Goal: Task Accomplishment & Management: Manage account settings

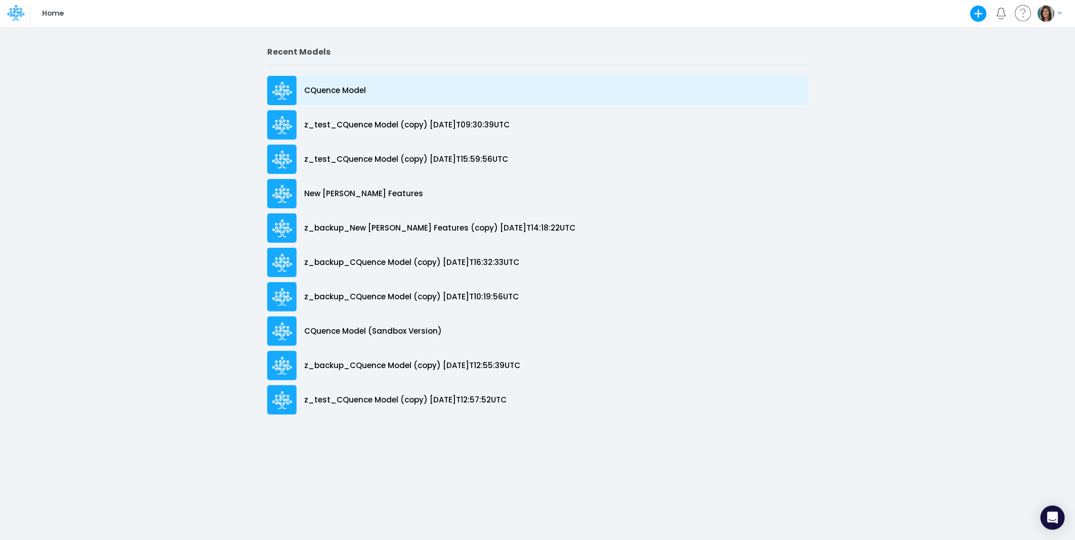
click at [328, 94] on p "CQuence Model" at bounding box center [335, 91] width 62 height 12
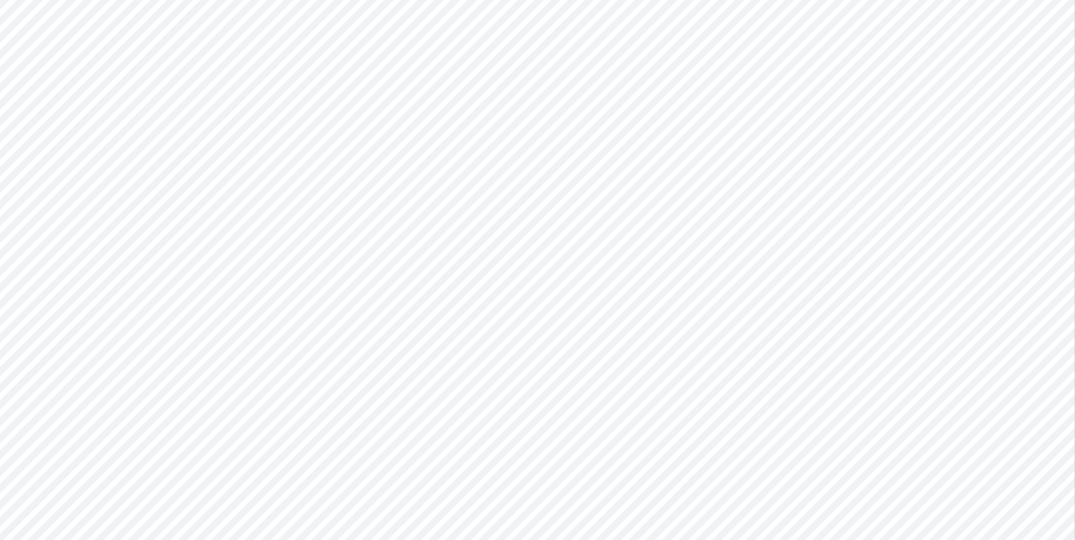
type input "Consolidated All by Month"
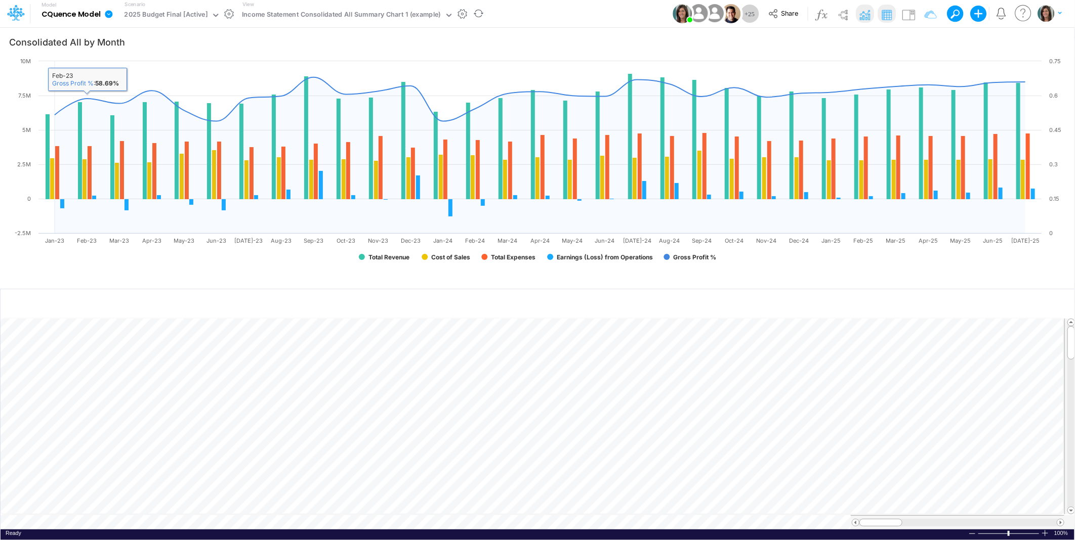
click at [112, 14] on icon at bounding box center [109, 14] width 8 height 8
click at [138, 100] on button "View model info" at bounding box center [160, 105] width 108 height 16
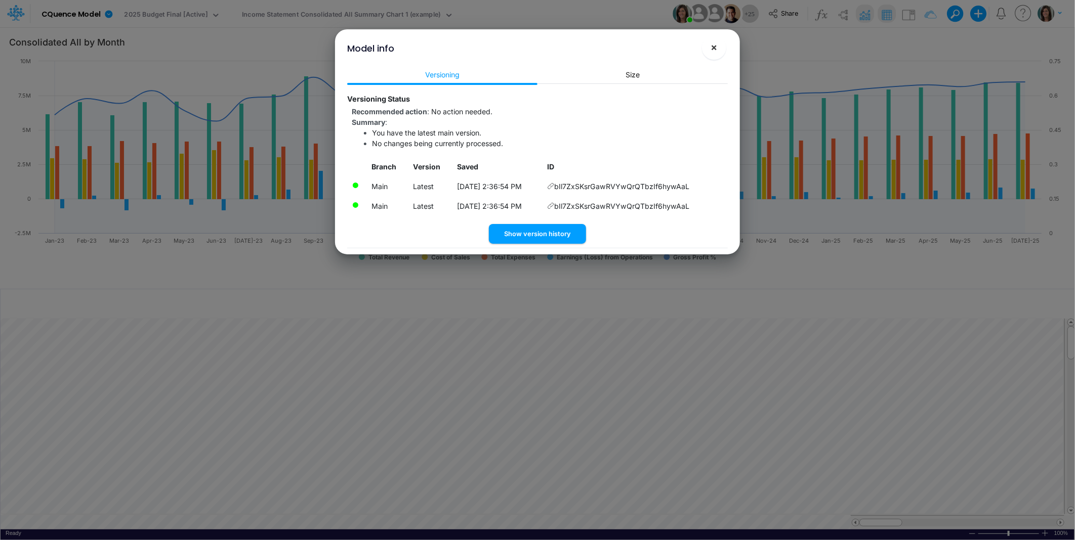
click at [716, 48] on span "×" at bounding box center [714, 47] width 7 height 12
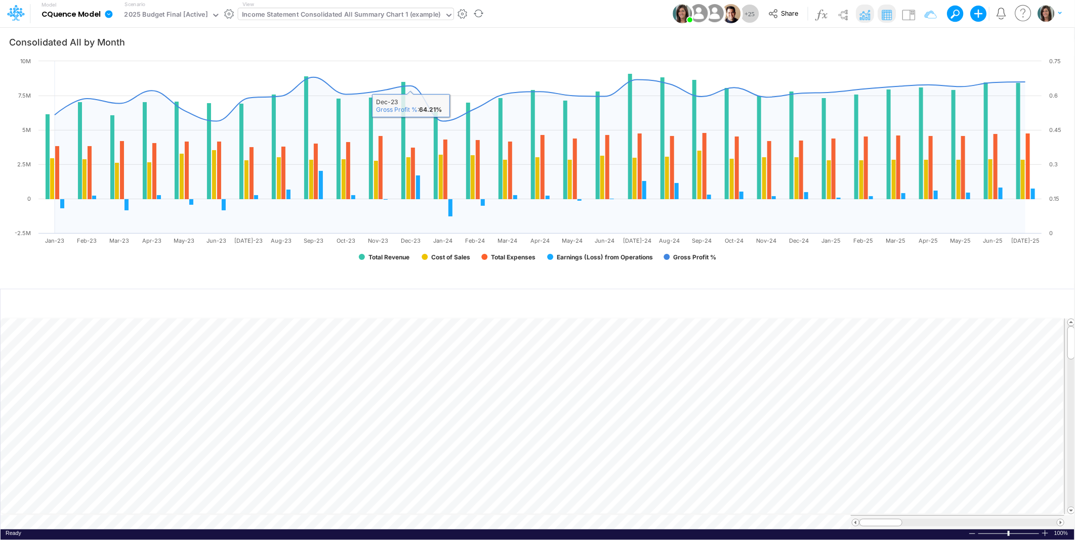
click at [347, 14] on div "Income Statement Consolidated All Summary Chart 1 (example)" at bounding box center [341, 16] width 199 height 12
type input "cq professional ser"
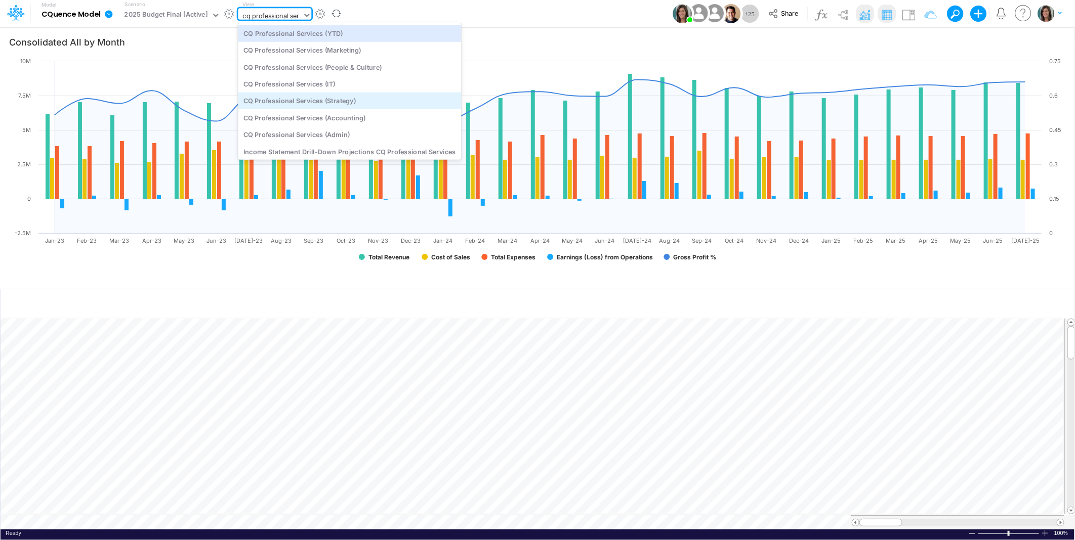
scroll to position [58, 0]
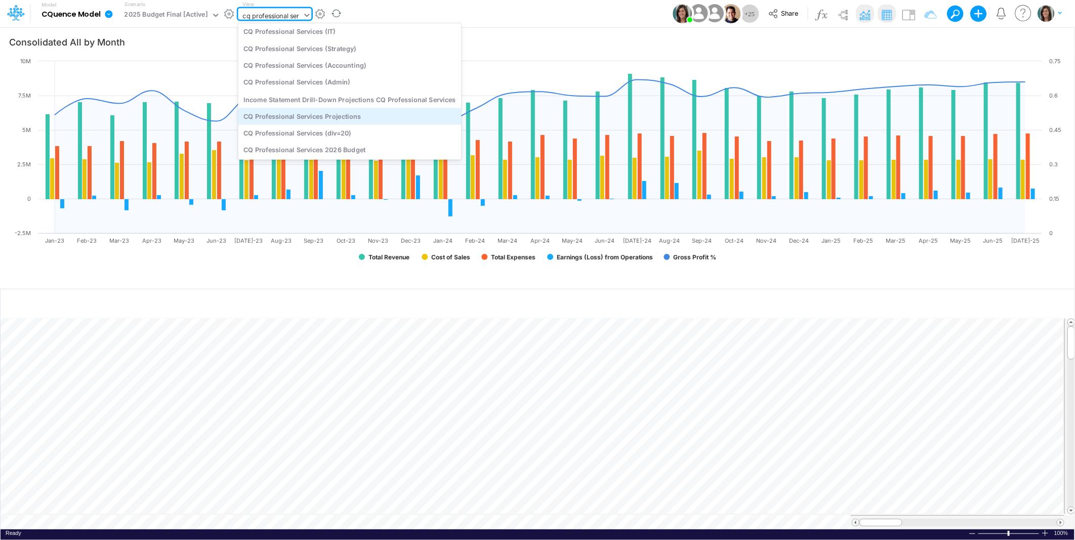
click at [348, 117] on div "CQ Professional Services Projections" at bounding box center [349, 116] width 223 height 17
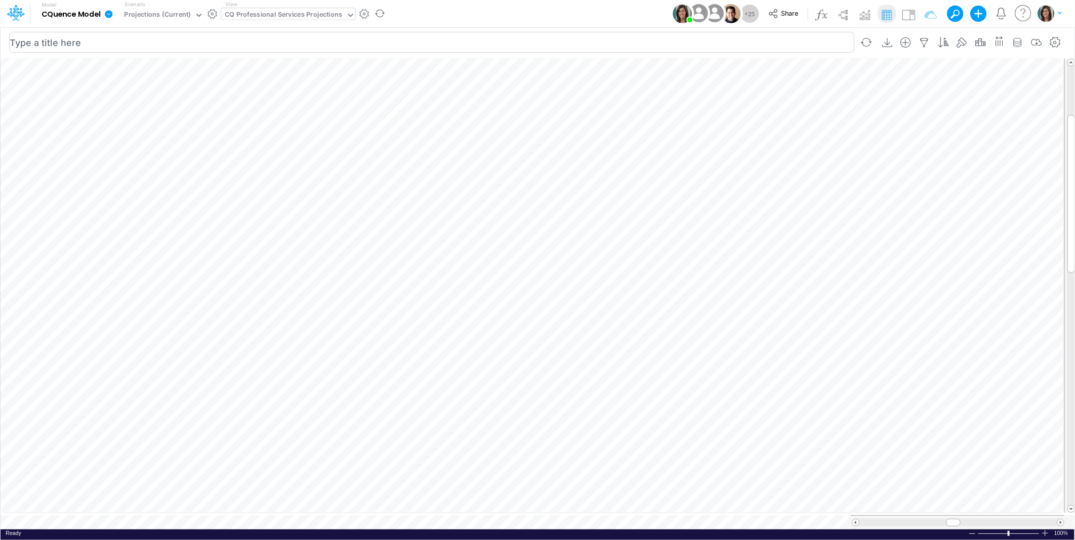
scroll to position [0, 1]
click at [191, 308] on icon "button" at bounding box center [193, 308] width 15 height 11
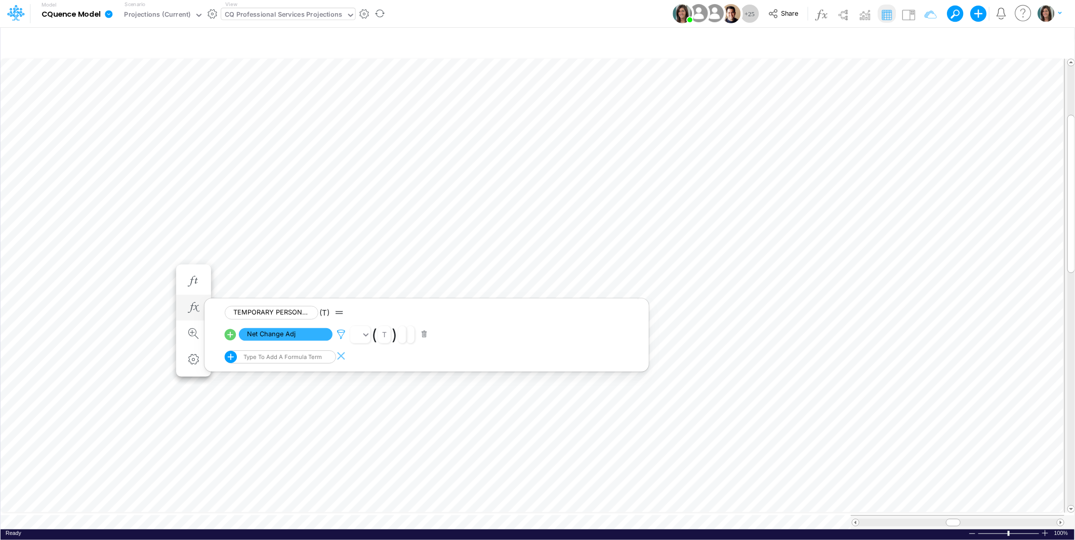
click at [343, 334] on icon at bounding box center [340, 334] width 15 height 11
click at [62, 269] on div at bounding box center [537, 272] width 1075 height 535
click at [192, 316] on icon "button" at bounding box center [193, 318] width 15 height 11
click at [342, 343] on icon at bounding box center [340, 345] width 15 height 11
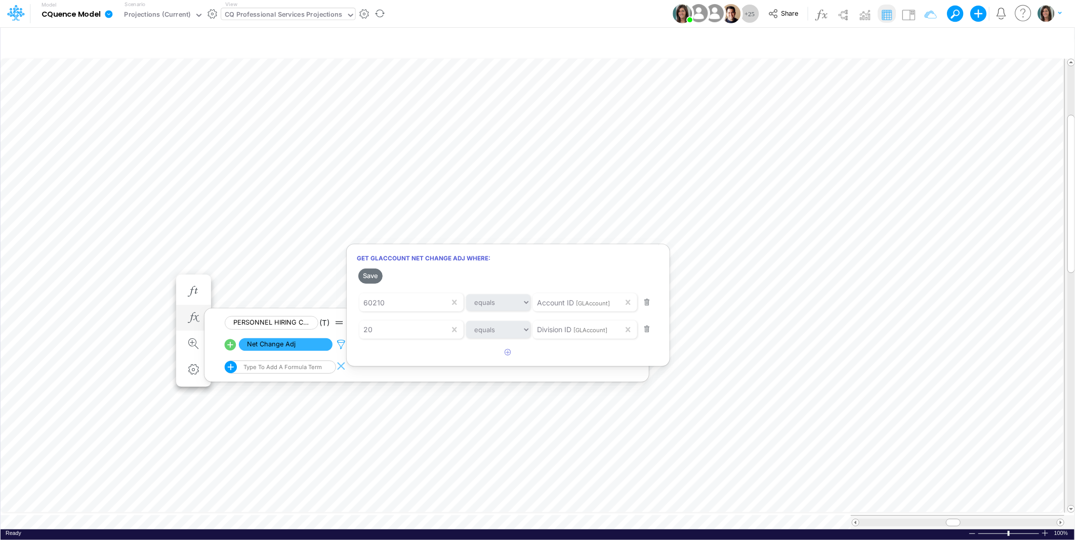
click at [342, 343] on div at bounding box center [537, 272] width 1075 height 535
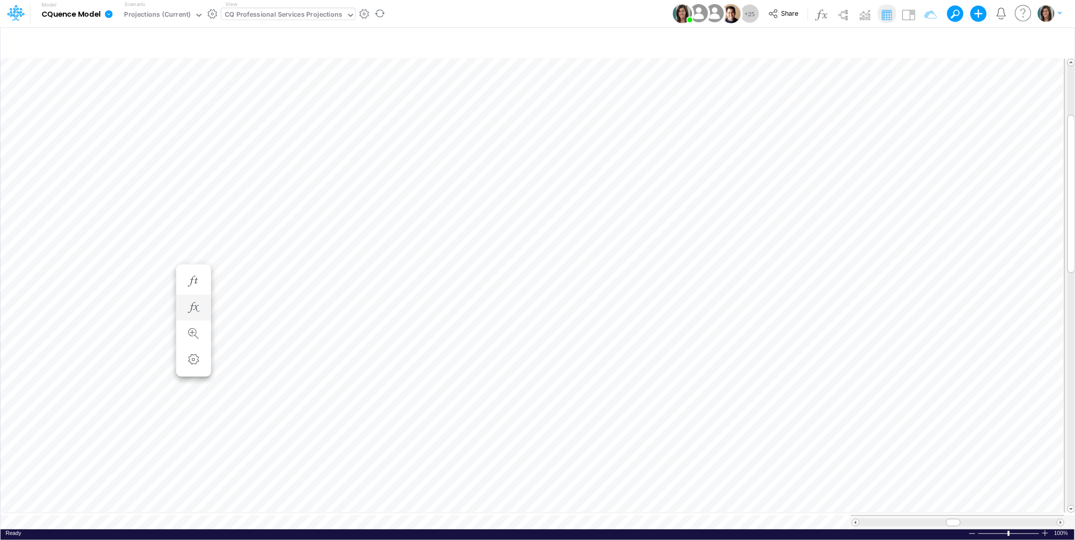
scroll to position [0, 1]
click at [189, 313] on icon "button" at bounding box center [193, 318] width 15 height 11
click at [345, 343] on icon at bounding box center [340, 345] width 15 height 11
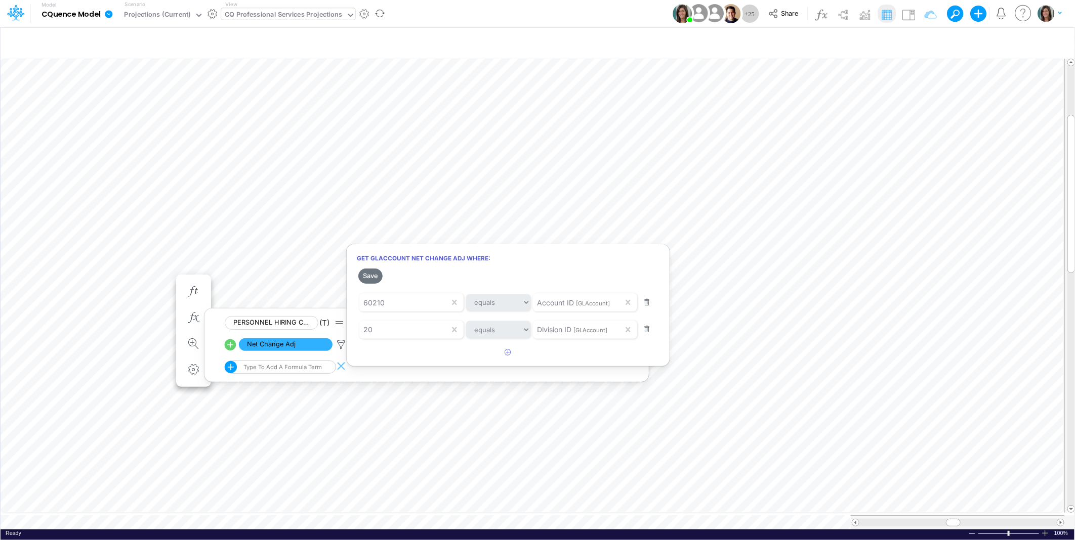
click at [310, 15] on div at bounding box center [537, 272] width 1075 height 535
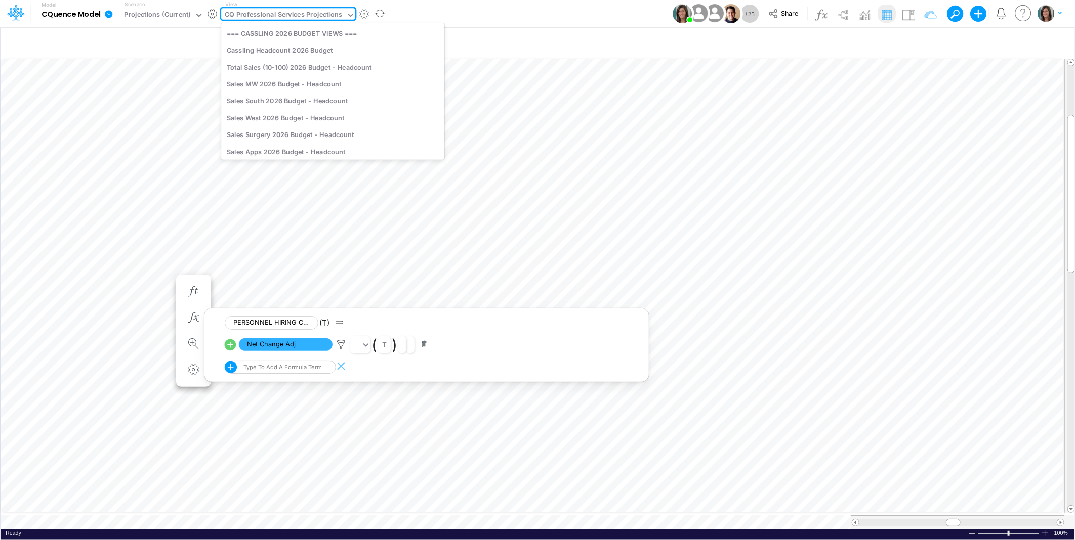
click at [310, 15] on div "CQ Professional Services Projections" at bounding box center [283, 16] width 117 height 12
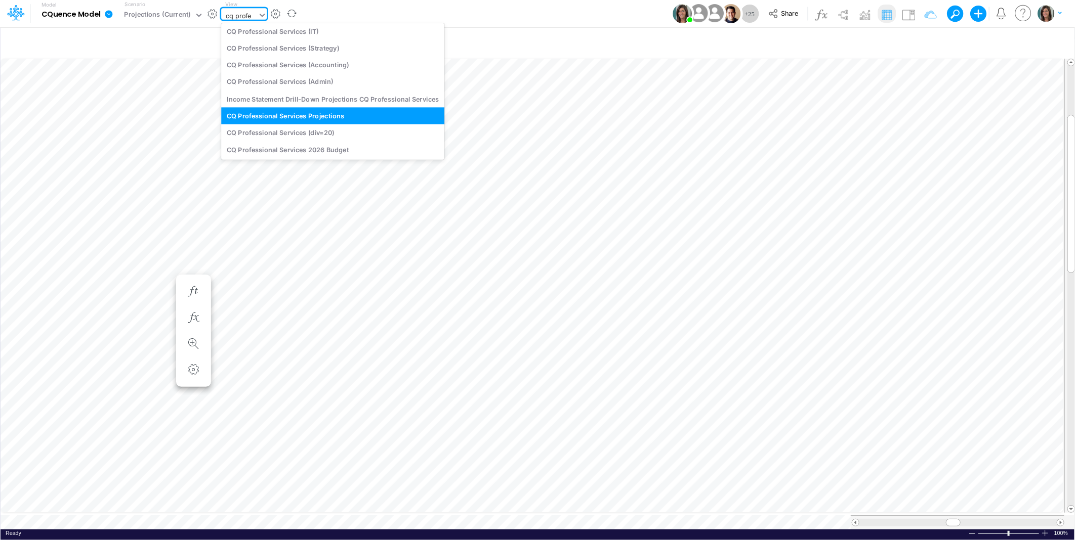
scroll to position [58, 0]
type input "cq professional services"
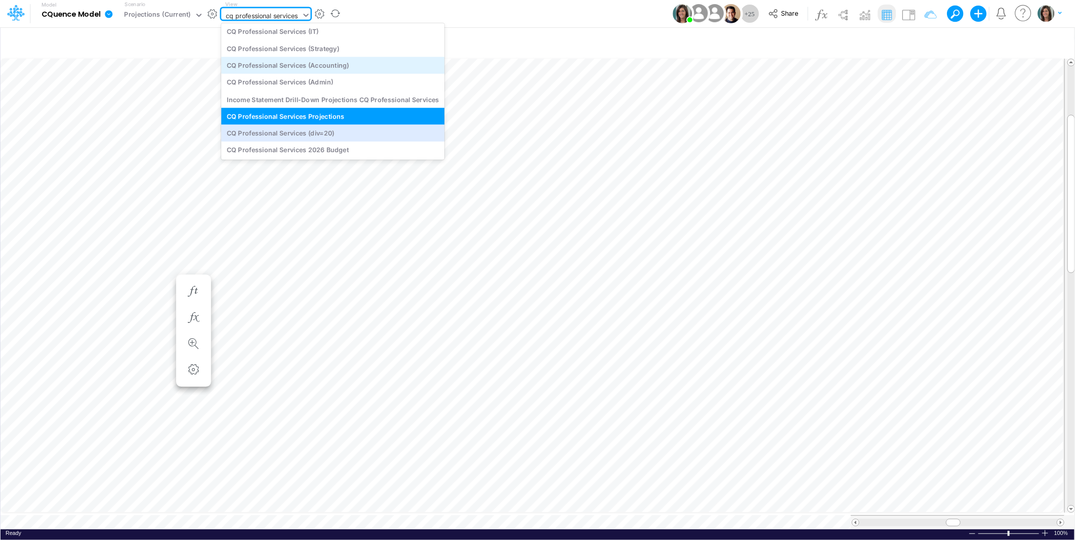
scroll to position [0, 0]
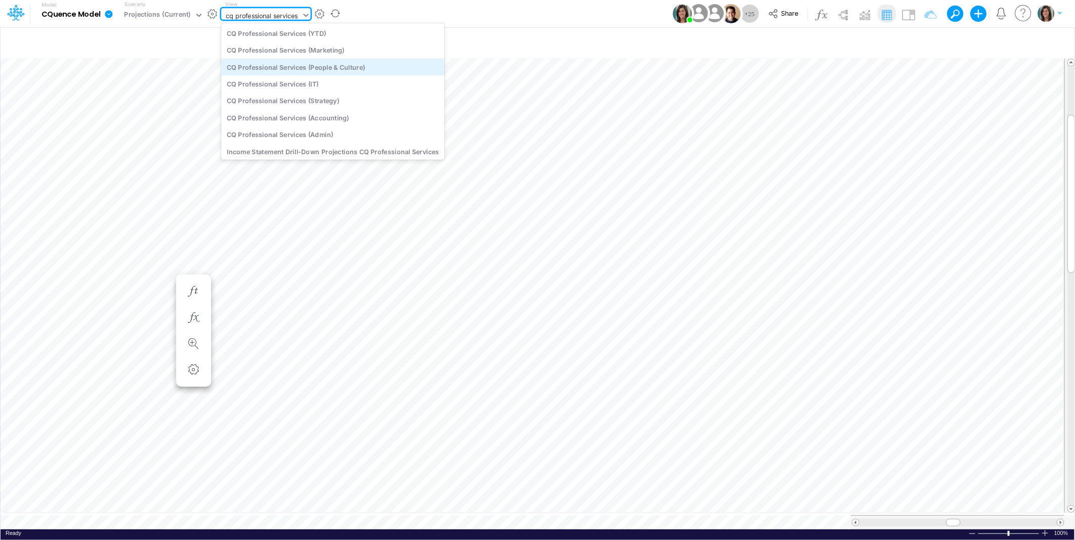
click at [353, 62] on div "CQ Professional Services (People & Culture)" at bounding box center [332, 67] width 223 height 17
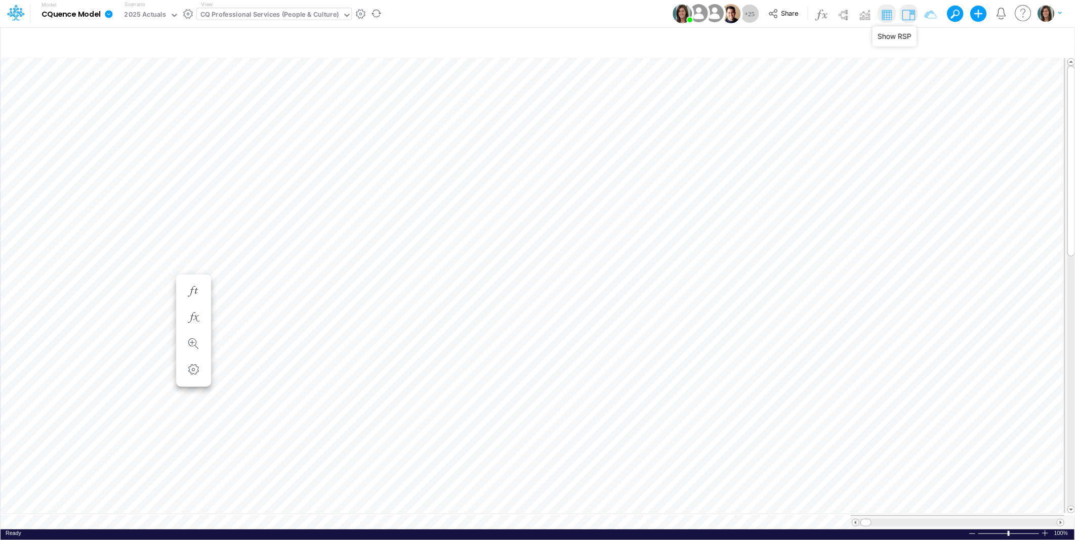
click at [910, 16] on img at bounding box center [908, 15] width 16 height 16
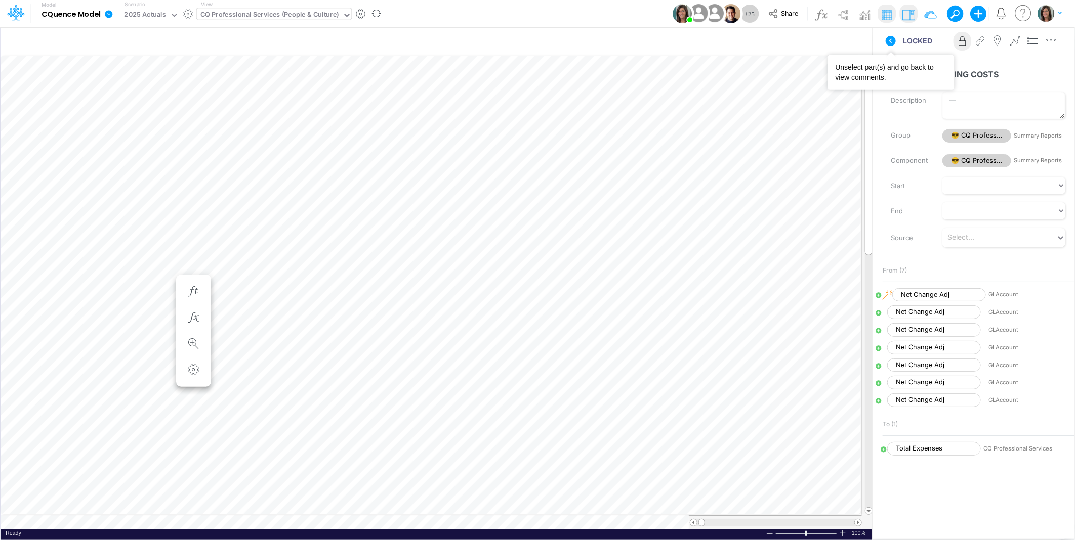
click at [889, 41] on icon at bounding box center [891, 41] width 10 height 10
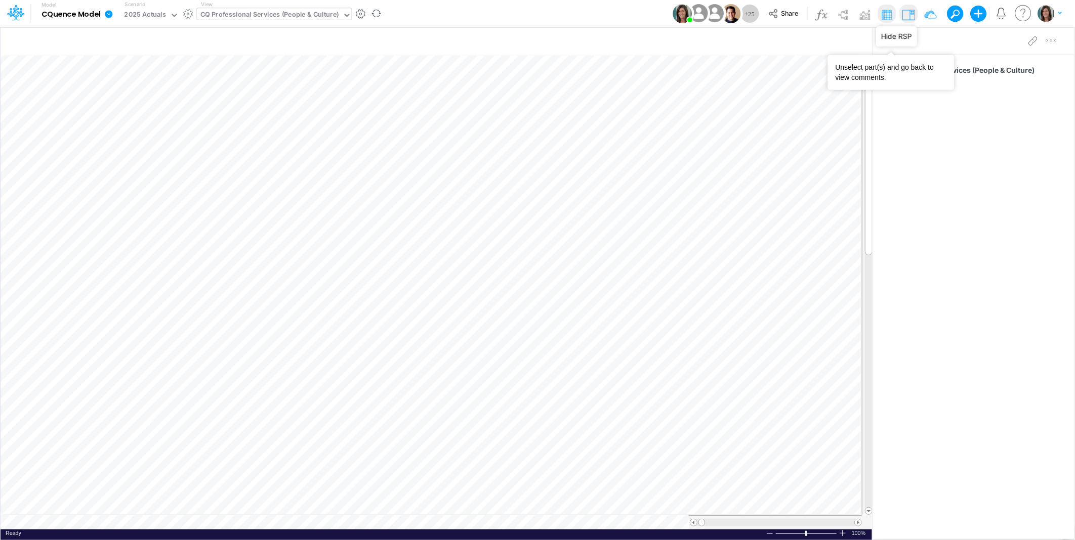
click at [911, 10] on img at bounding box center [908, 15] width 16 height 16
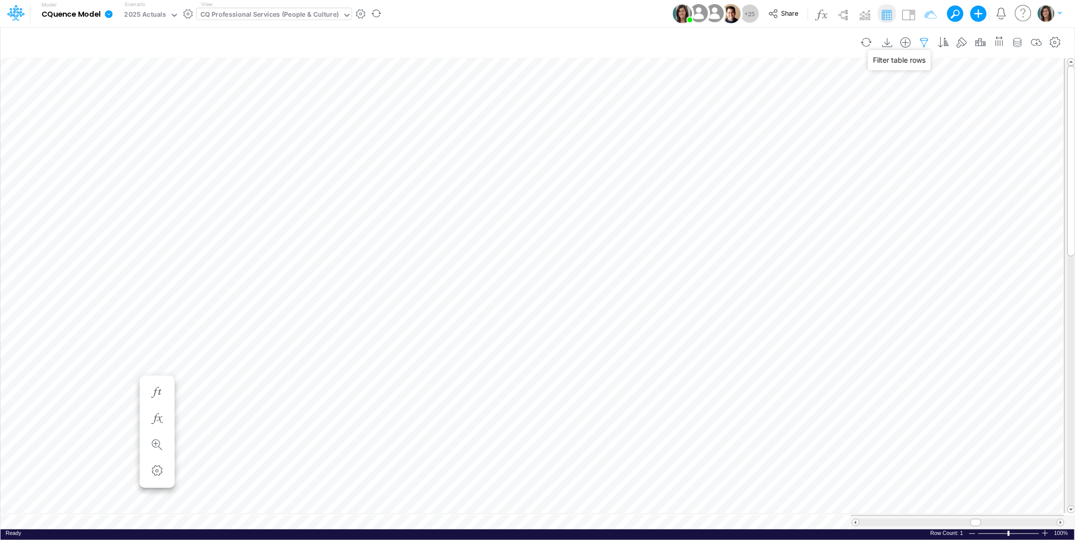
click at [925, 41] on icon "button" at bounding box center [924, 42] width 15 height 11
select select "notEqual"
select select "startsWith"
select select "notEqual"
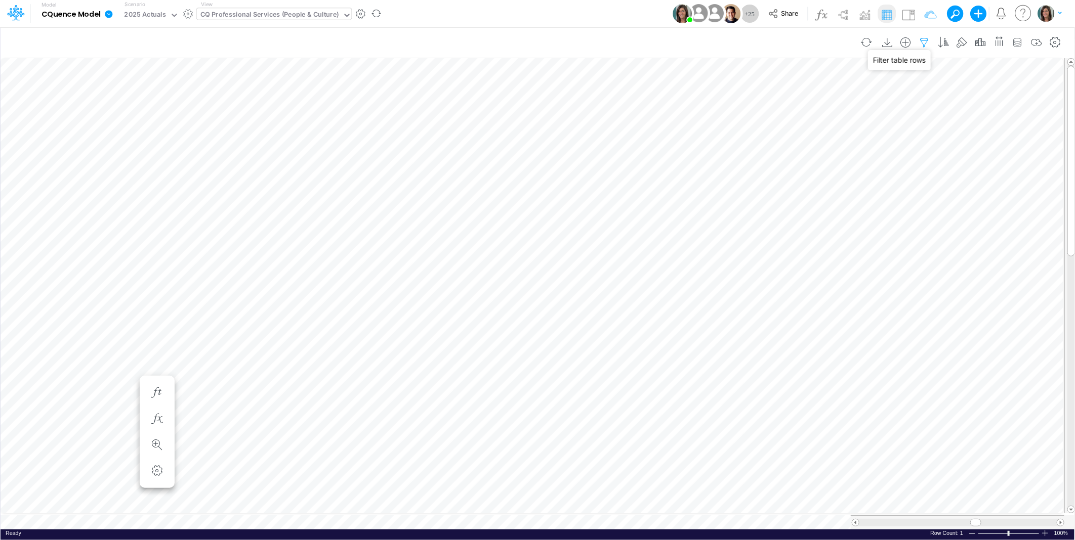
select select "notEqual"
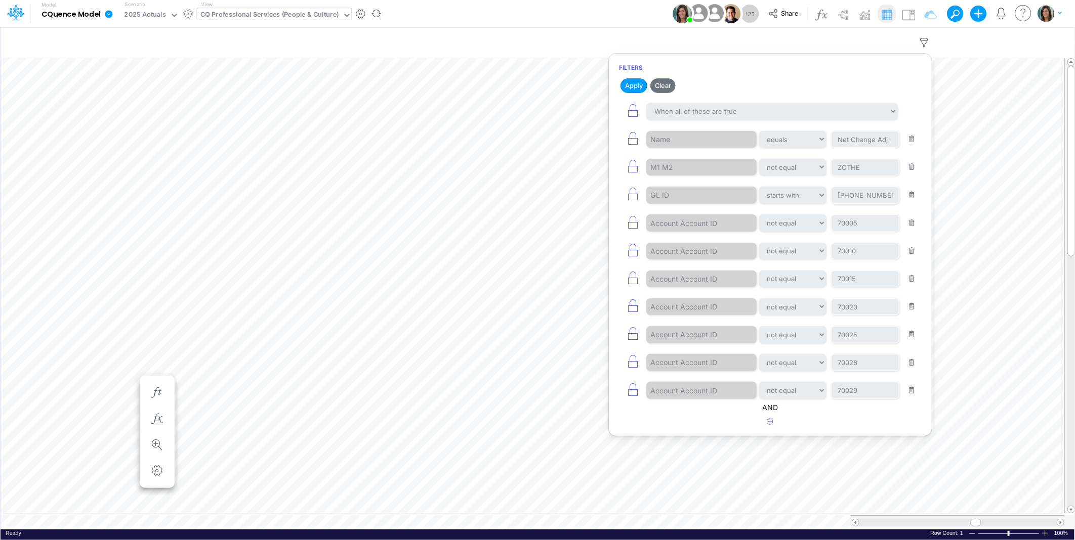
click at [636, 8] on div "Model CQuence Model Edit model settings Duplicate Import QuickBooks QuickBooks …" at bounding box center [538, 13] width 968 height 27
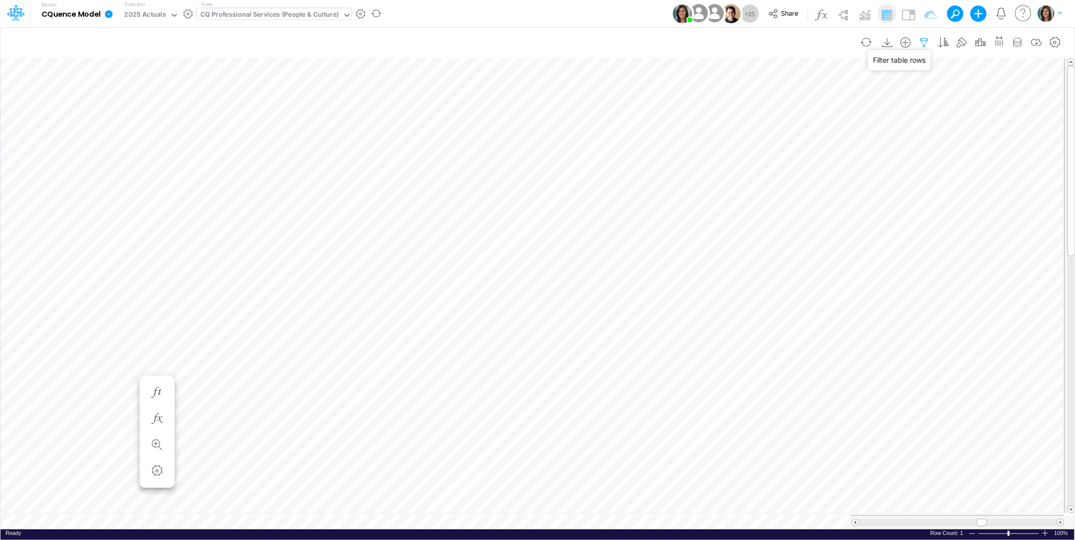
click at [927, 39] on icon "button" at bounding box center [924, 42] width 15 height 11
select select "notEqual"
select select "startsWith"
select select "notEqual"
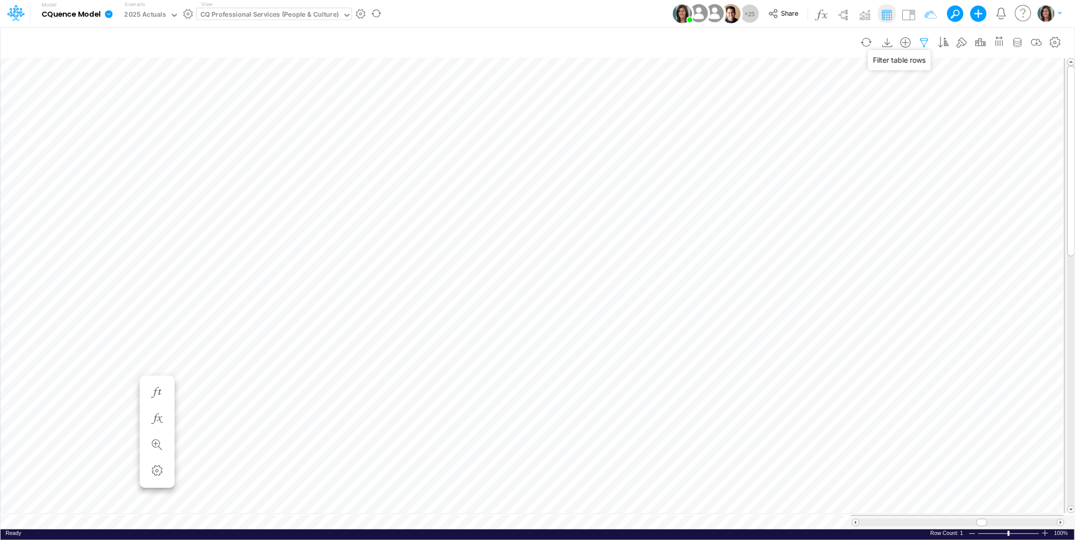
select select "notEqual"
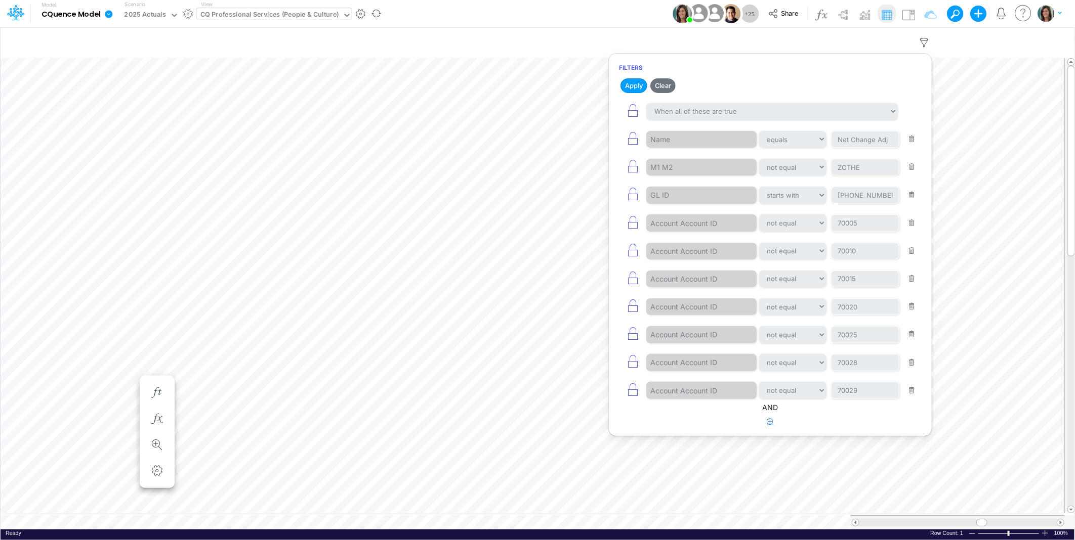
click at [767, 425] on icon "button" at bounding box center [770, 421] width 7 height 7
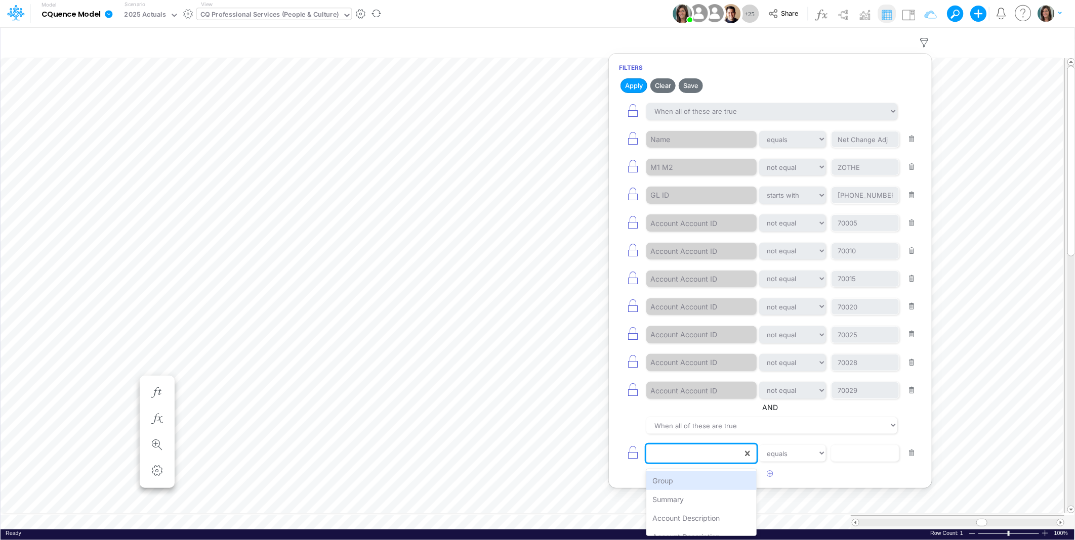
click at [687, 451] on div at bounding box center [694, 453] width 96 height 17
click at [649, 22] on div "Model CQuence Model Edit model settings Duplicate Import QuickBooks QuickBooks …" at bounding box center [538, 13] width 968 height 27
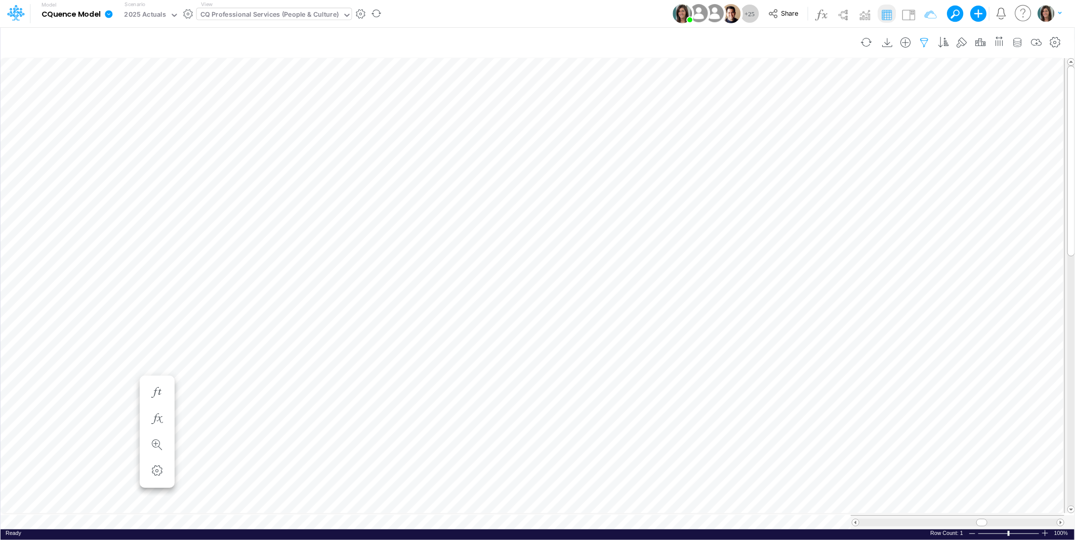
click at [927, 39] on icon "button" at bounding box center [924, 42] width 15 height 11
select select "notEqual"
select select "startsWith"
select select "notEqual"
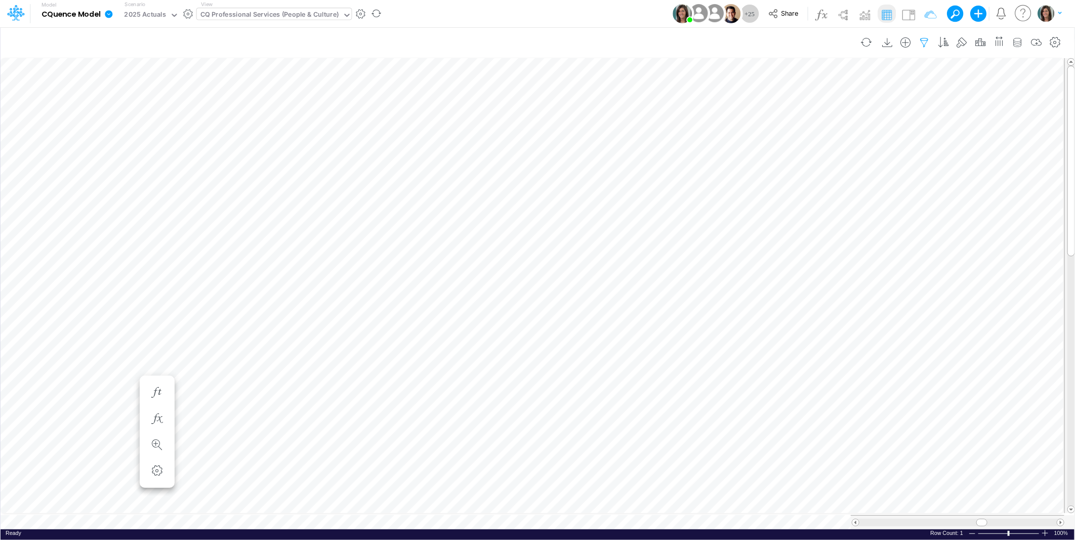
select select "notEqual"
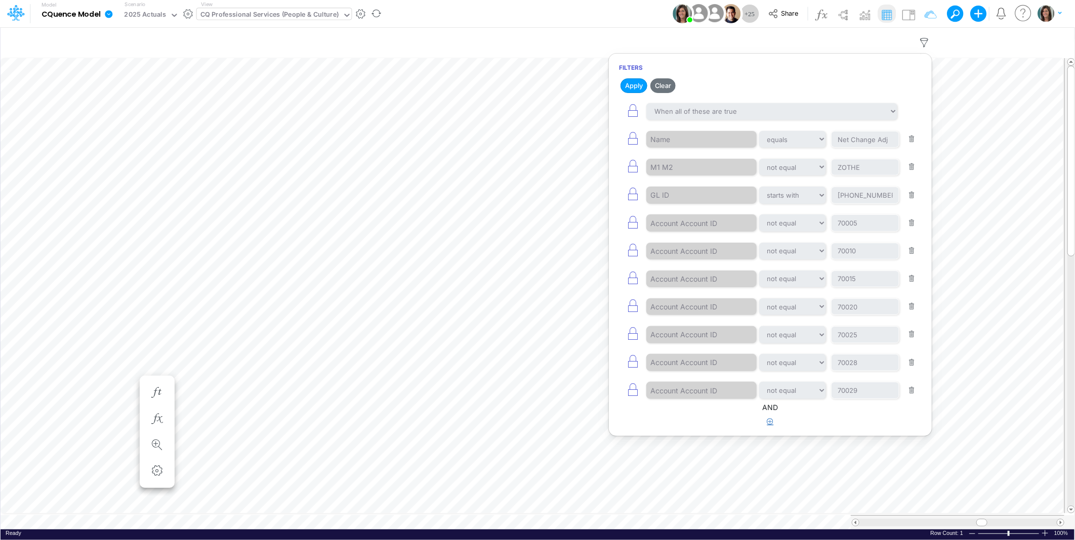
click at [766, 428] on button "button" at bounding box center [771, 422] width 20 height 17
click at [692, 460] on div at bounding box center [694, 453] width 96 height 17
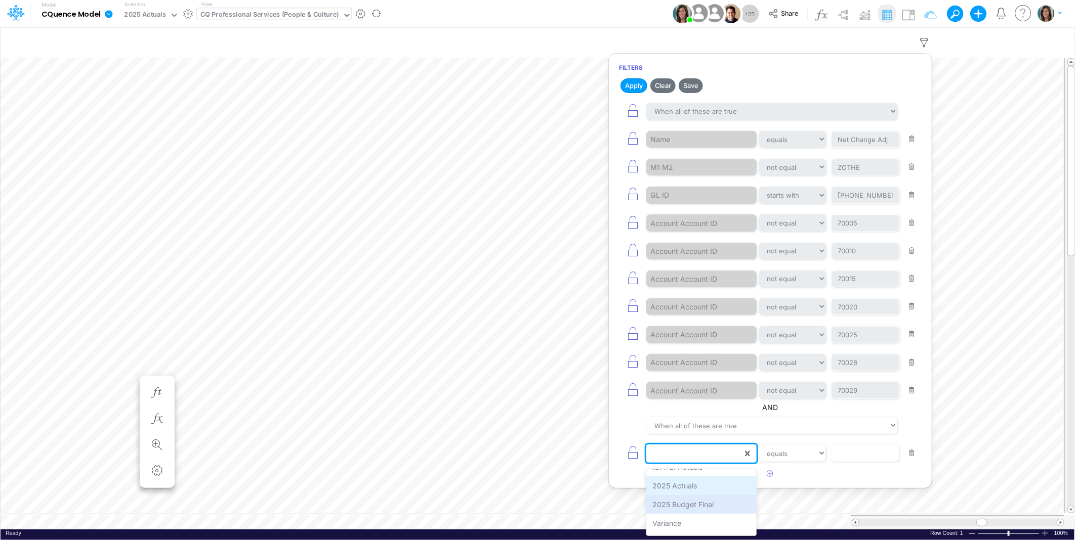
scroll to position [745, 0]
click at [711, 489] on div "2025 Actuals" at bounding box center [701, 487] width 110 height 19
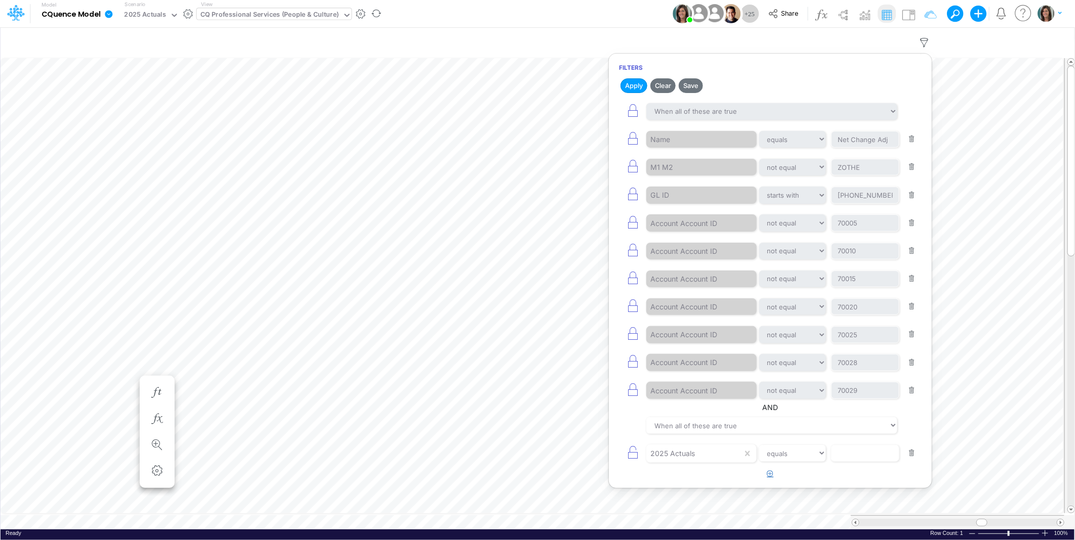
click at [769, 481] on button "button" at bounding box center [771, 474] width 20 height 17
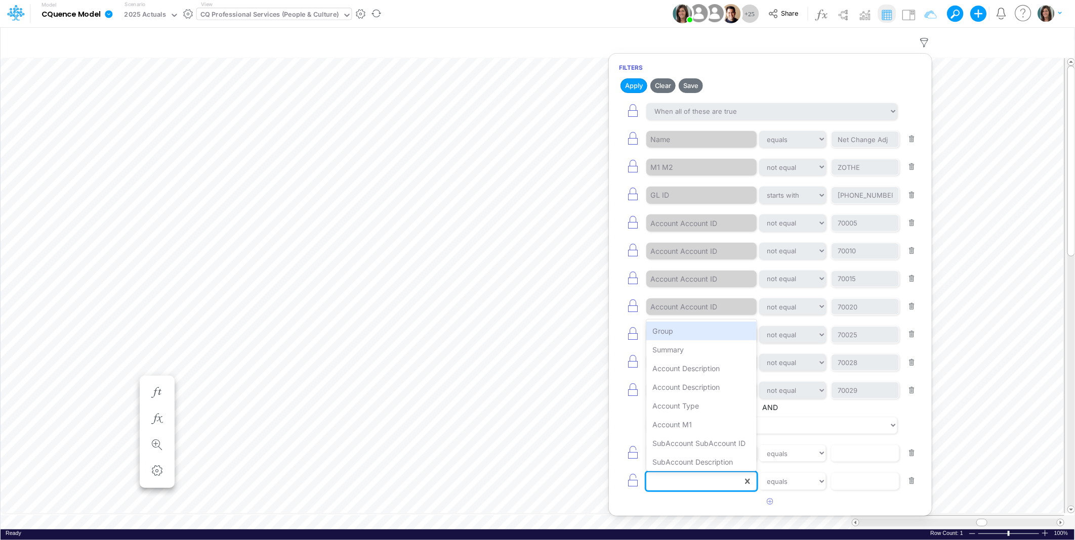
click at [697, 488] on div at bounding box center [694, 481] width 96 height 17
click at [697, 424] on div "2025 Budget Final" at bounding box center [701, 422] width 110 height 19
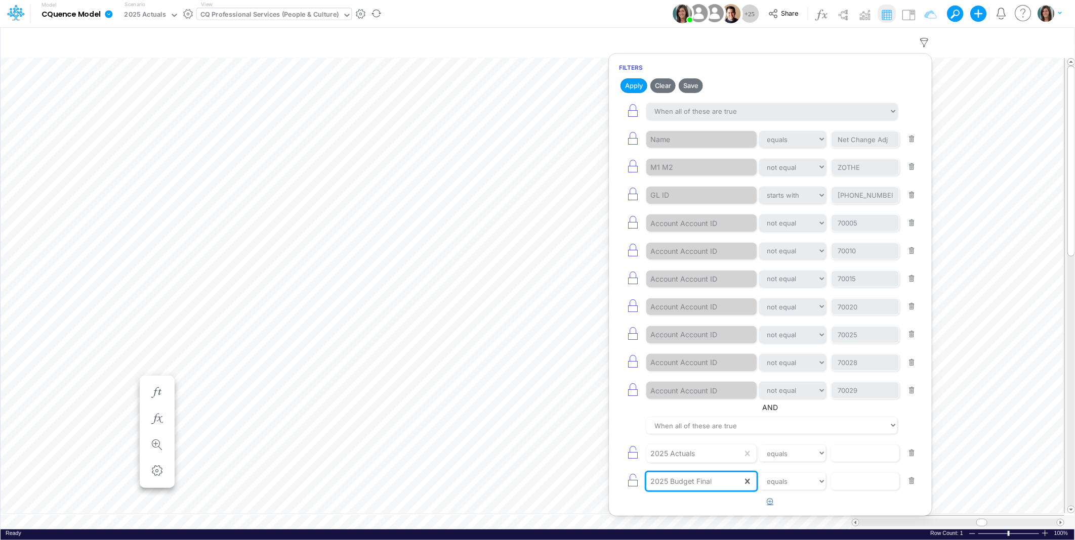
click at [766, 507] on button "button" at bounding box center [771, 502] width 20 height 17
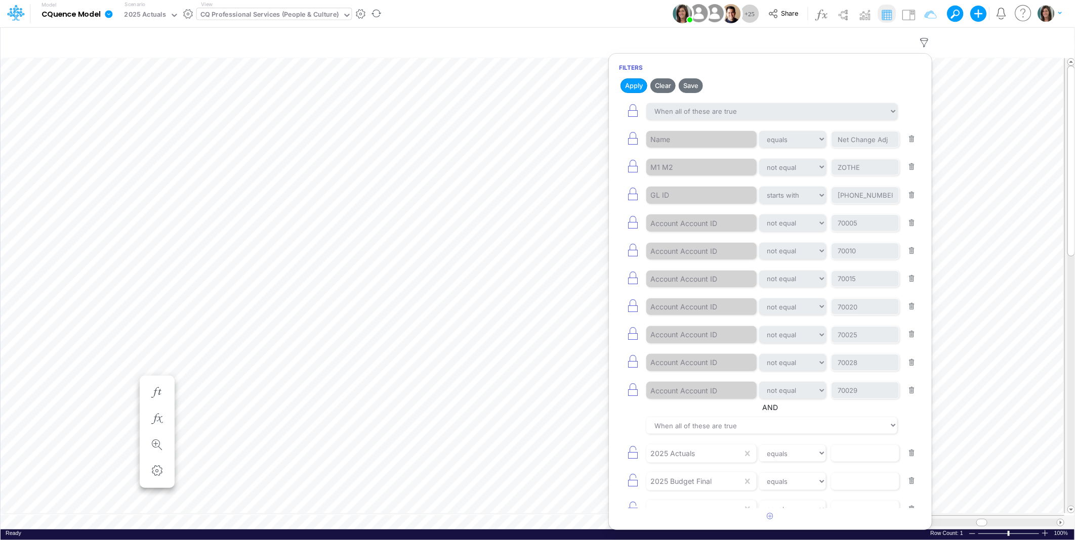
click at [700, 509] on article at bounding box center [770, 517] width 323 height 17
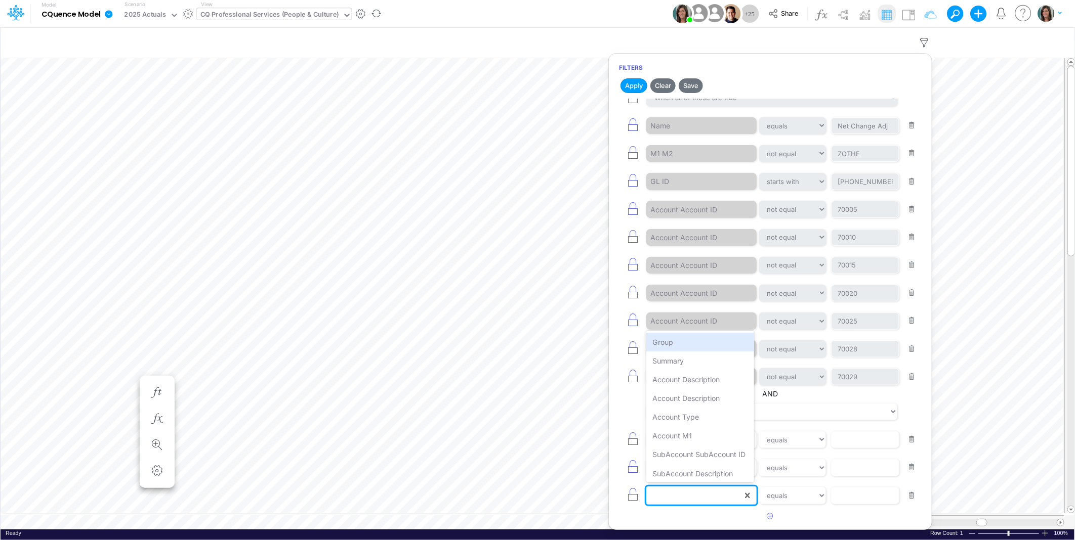
click at [690, 492] on div at bounding box center [694, 495] width 96 height 17
click at [699, 469] on div "2025 Budget Final" at bounding box center [699, 471] width 107 height 19
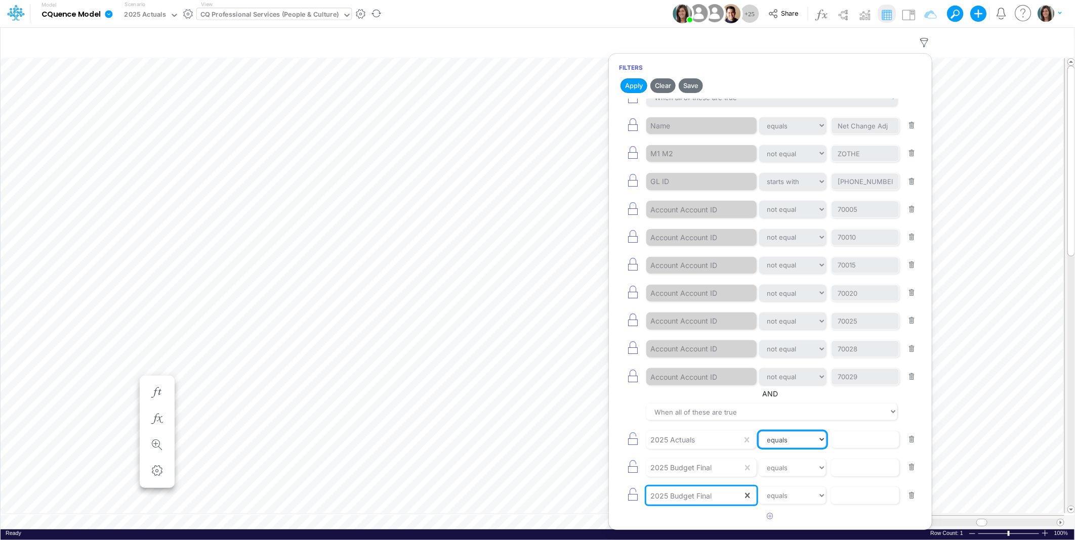
click at [803, 442] on select "equals not equal starts with ends with contains" at bounding box center [793, 440] width 68 height 17
select select "notEqual"
click at [759, 432] on select "equals not equal starts with ends with contains" at bounding box center [792, 440] width 67 height 17
click at [800, 467] on select "equals not equal starts with ends with contains" at bounding box center [793, 467] width 68 height 17
select select "notEqual"
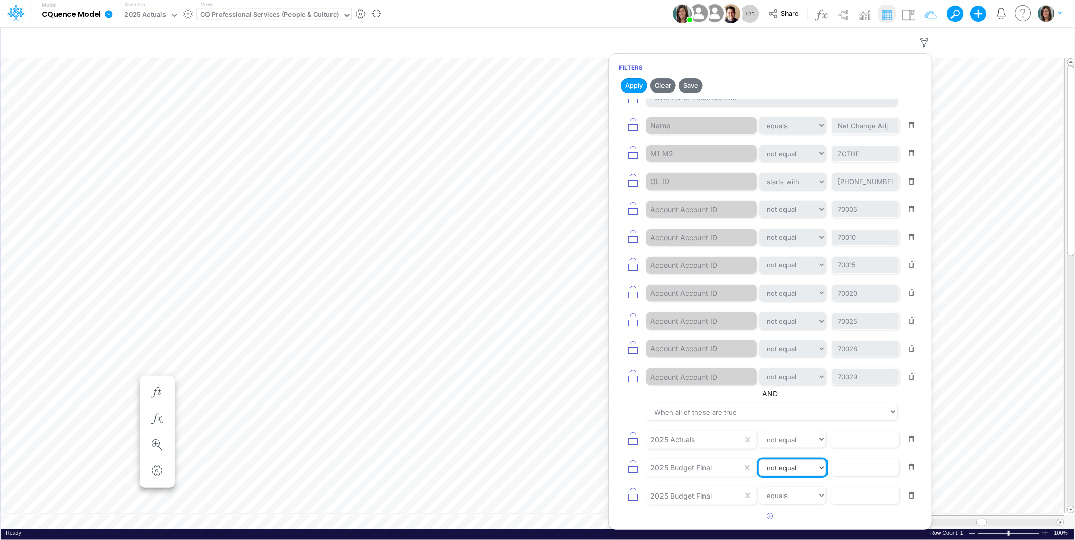
click at [759, 459] on select "equals not equal starts with ends with contains" at bounding box center [793, 467] width 68 height 17
click at [792, 494] on select "equals not equal starts with ends with contains" at bounding box center [793, 495] width 68 height 17
select select "notEqual"
click at [759, 487] on select "equals not equal starts with ends with contains" at bounding box center [792, 495] width 67 height 17
click at [840, 135] on input "text" at bounding box center [865, 125] width 68 height 17
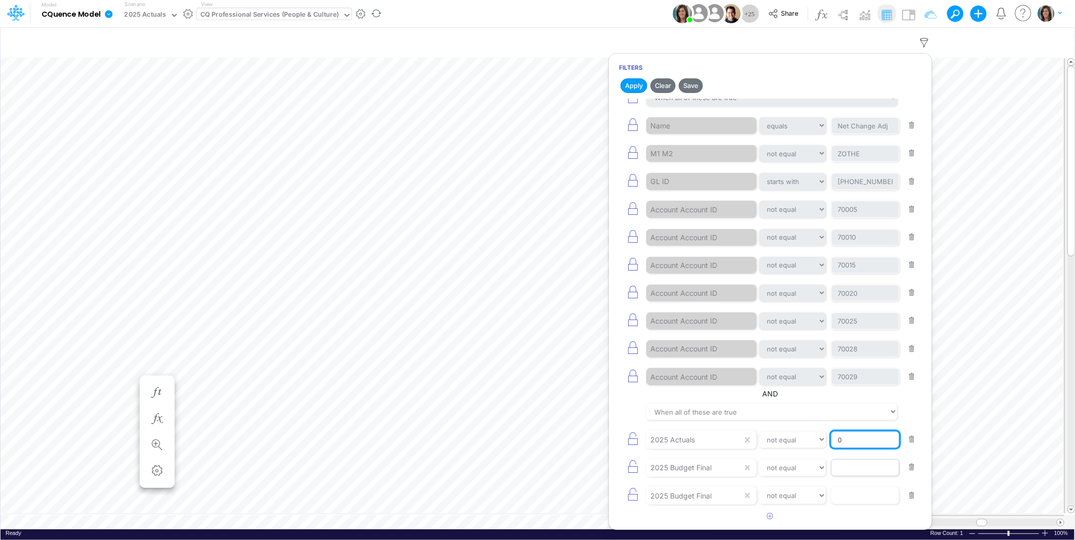
type input "0"
click at [866, 135] on input "text" at bounding box center [865, 125] width 68 height 17
type input "0"
click at [850, 135] on input "text" at bounding box center [865, 125] width 68 height 17
type input "0"
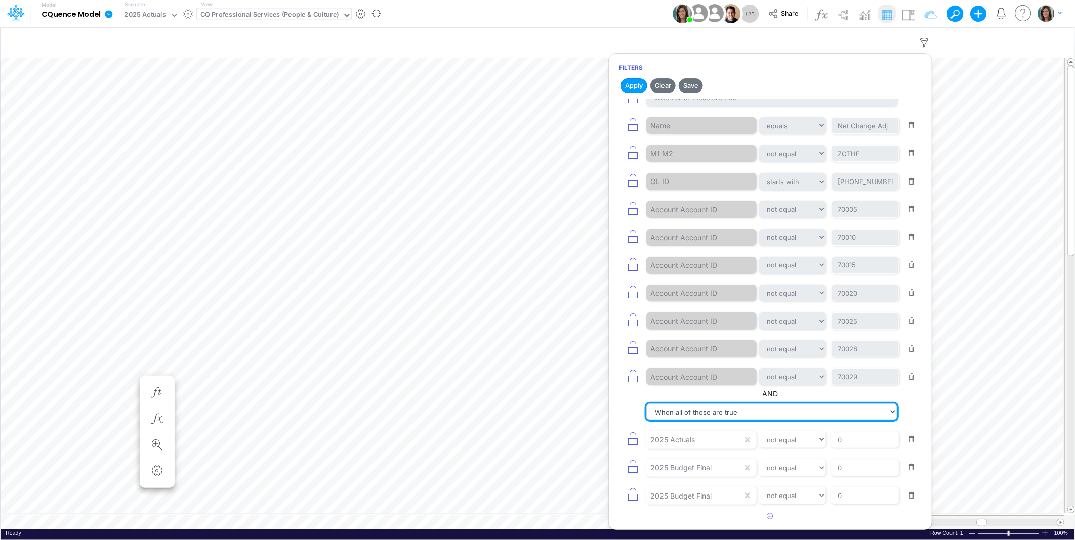
click at [812, 413] on select "When all of these are true When any of these are true" at bounding box center [771, 412] width 251 height 17
select select "tableSearchOR"
click at [646, 404] on select "When all of these are true When any of these are true" at bounding box center [771, 412] width 251 height 17
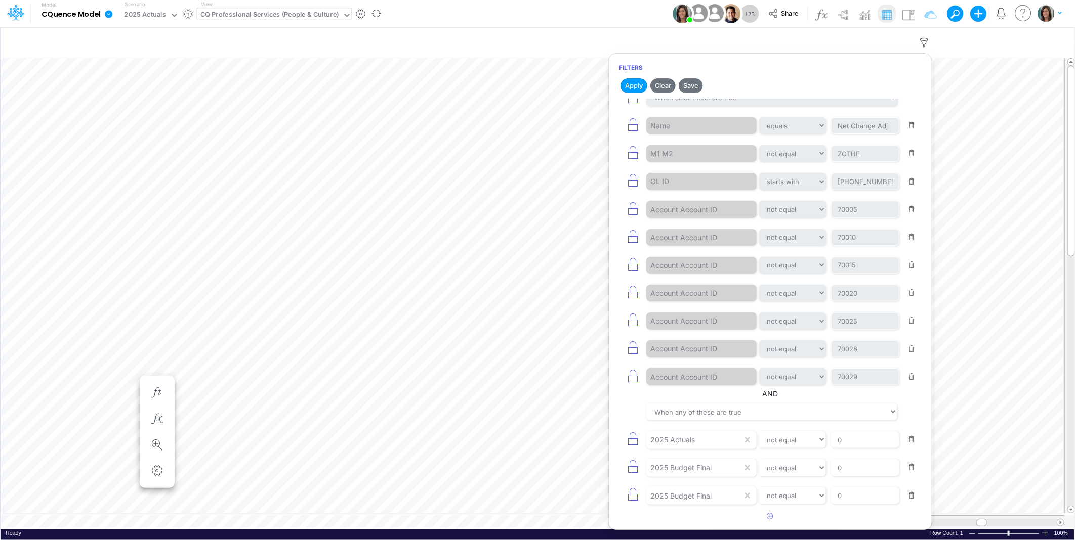
click at [636, 413] on div "When all of these are true When any of these are true" at bounding box center [770, 412] width 303 height 23
click at [631, 87] on button "Apply" at bounding box center [633, 85] width 27 height 15
click at [692, 83] on button "Save" at bounding box center [691, 85] width 24 height 15
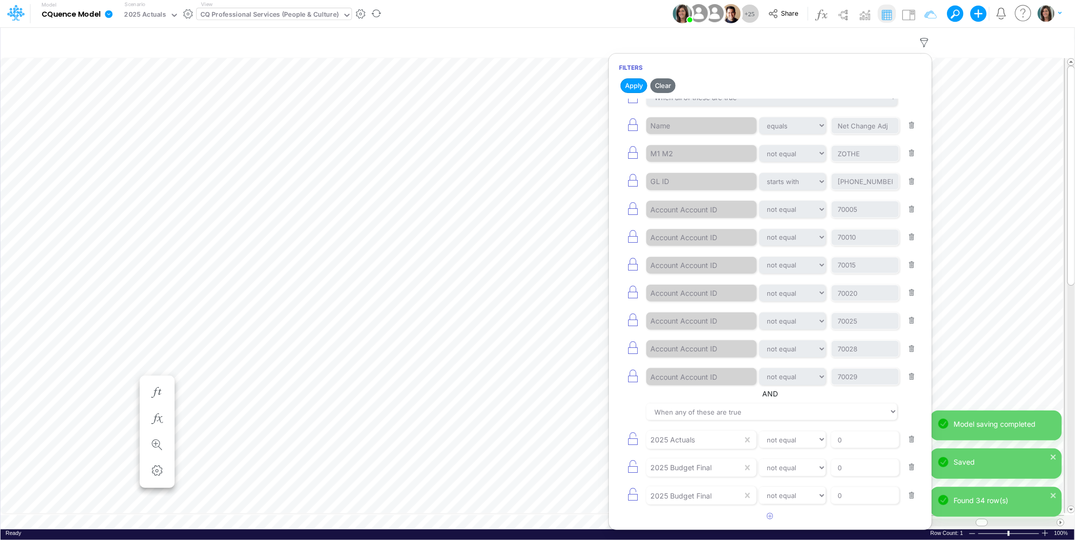
click at [638, 14] on div "Model CQuence Model Edit model settings Duplicate Import QuickBooks QuickBooks …" at bounding box center [538, 13] width 968 height 27
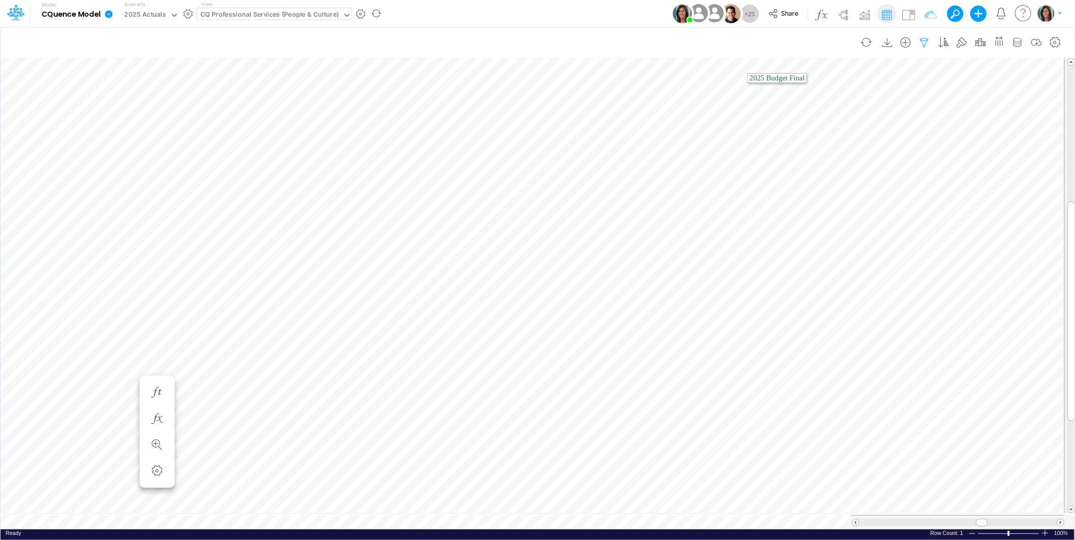
click at [923, 38] on icon "button" at bounding box center [924, 42] width 15 height 11
select select "notEqual"
select select "startsWith"
select select "notEqual"
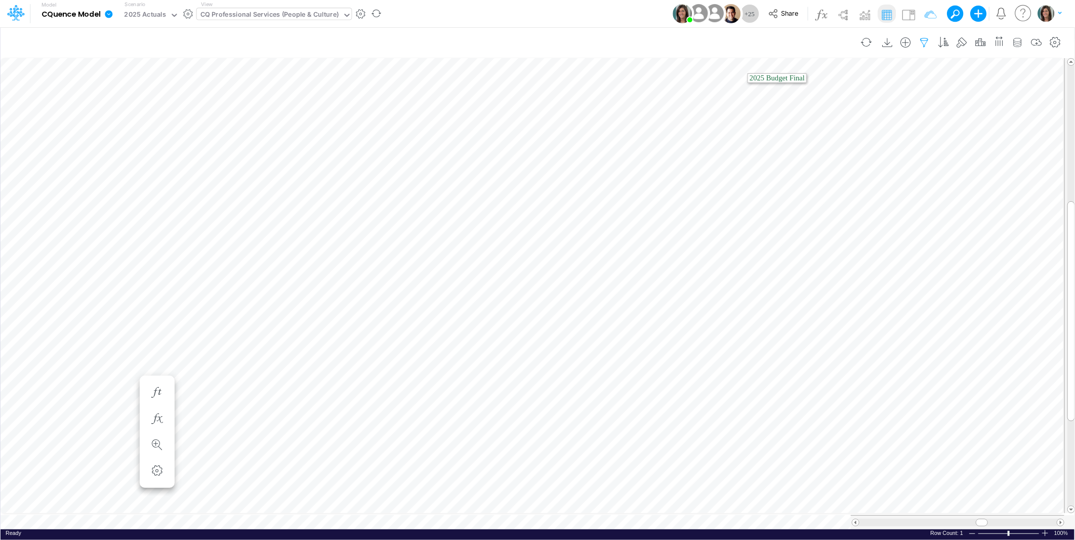
select select "notEqual"
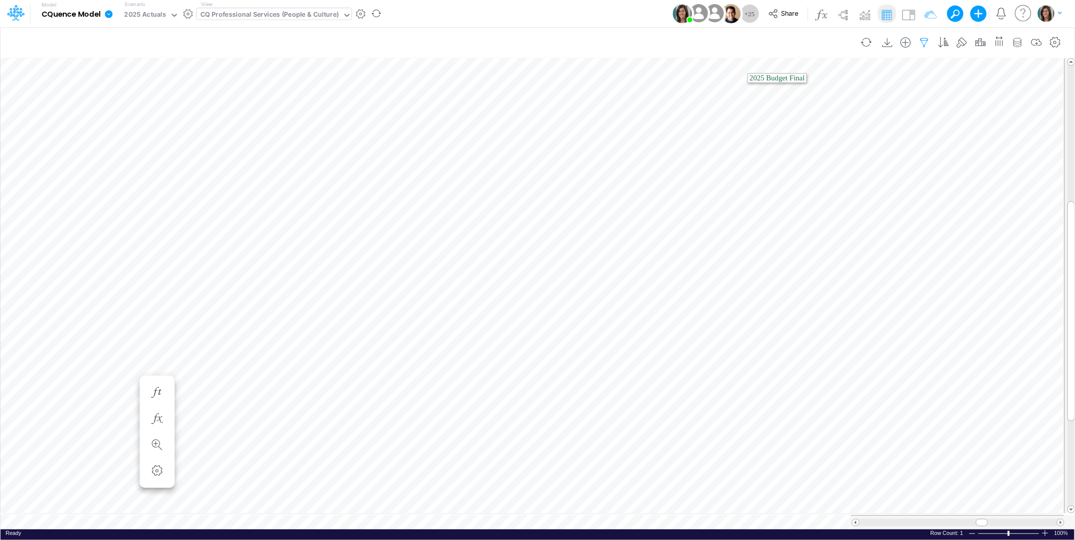
select select "tableSearchOR"
select select "notEqual"
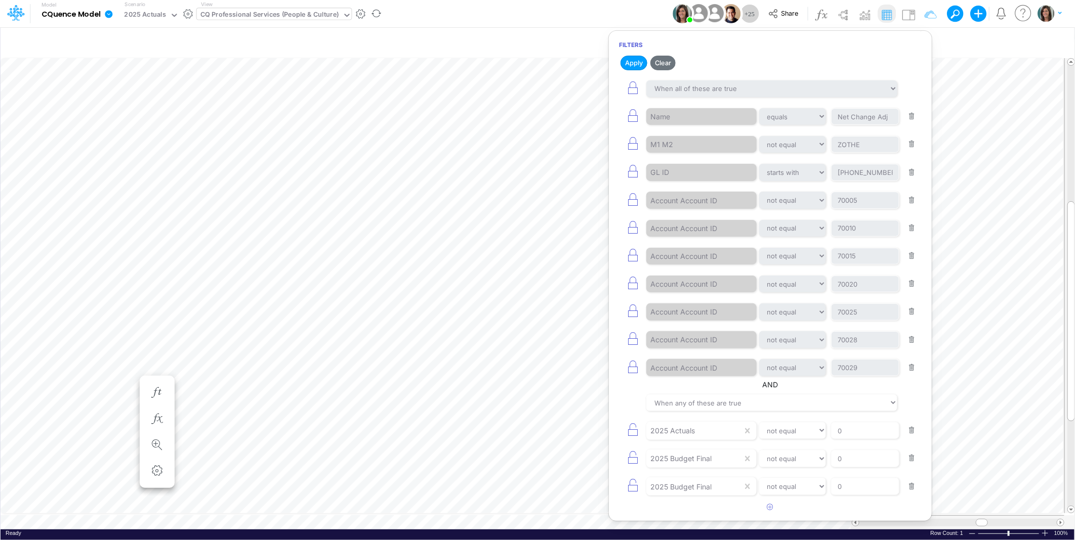
drag, startPoint x: 910, startPoint y: 491, endPoint x: 909, endPoint y: 484, distance: 7.1
click at [910, 489] on button "button" at bounding box center [912, 487] width 20 height 14
drag, startPoint x: 909, startPoint y: 462, endPoint x: 911, endPoint y: 441, distance: 20.8
click at [909, 462] on button "button" at bounding box center [912, 459] width 20 height 14
click at [910, 432] on button "button" at bounding box center [912, 431] width 20 height 14
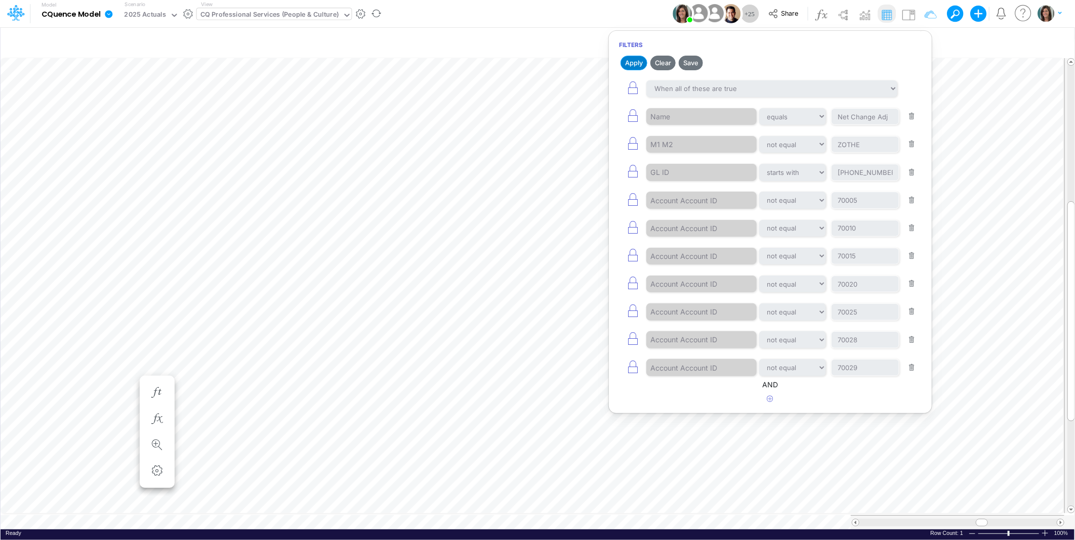
click at [637, 60] on button "Apply" at bounding box center [633, 63] width 27 height 15
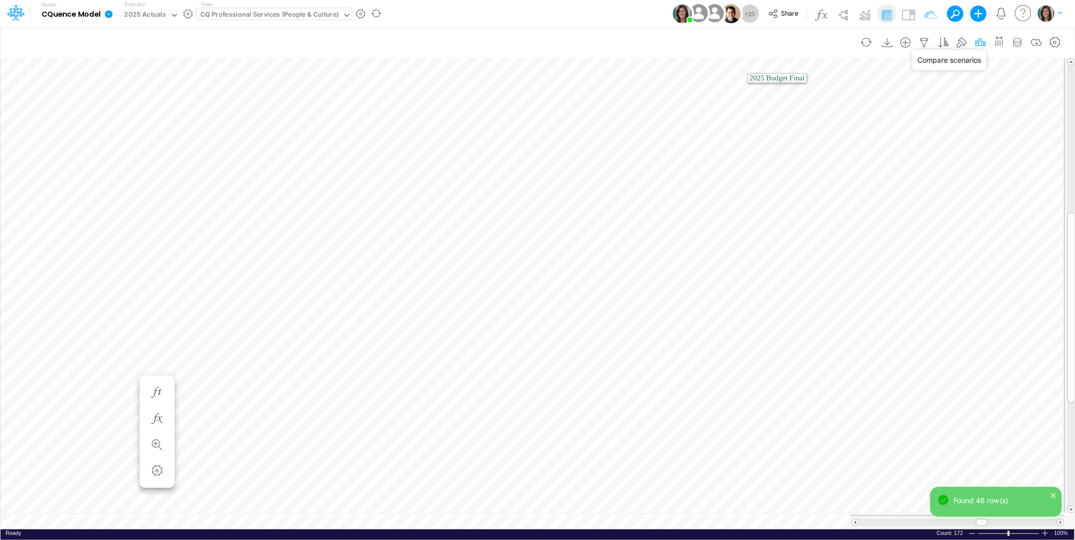
click at [982, 38] on icon "button" at bounding box center [980, 42] width 15 height 11
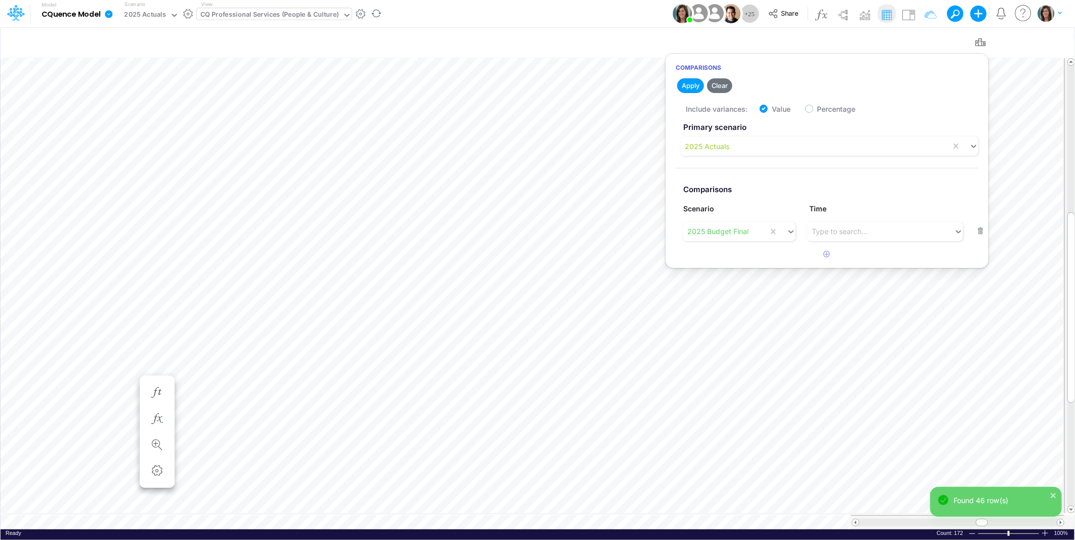
click at [650, 12] on div "Model CQuence Model Edit model settings Duplicate Import QuickBooks QuickBooks …" at bounding box center [538, 13] width 968 height 27
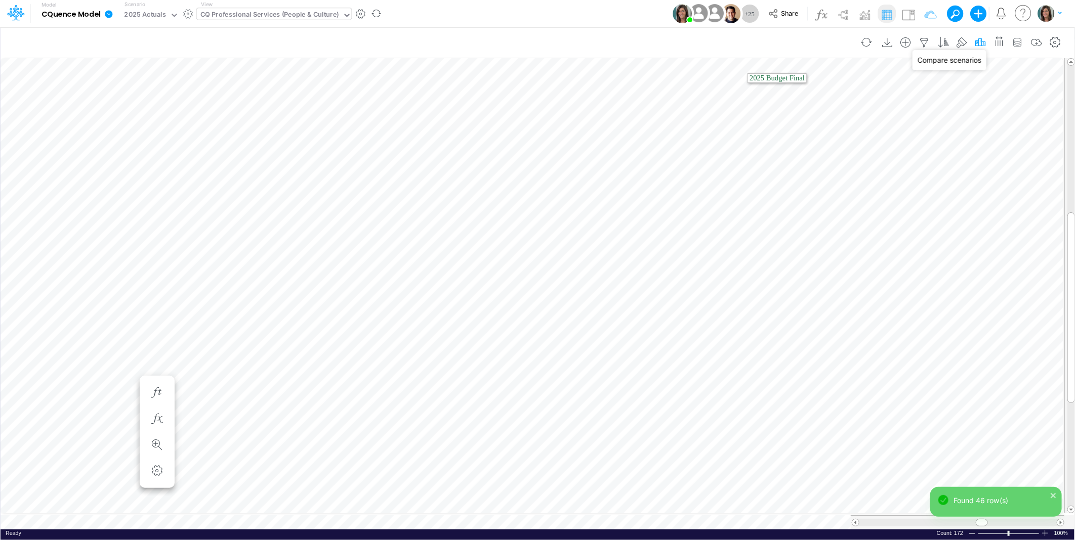
click at [979, 41] on icon "button" at bounding box center [980, 42] width 15 height 11
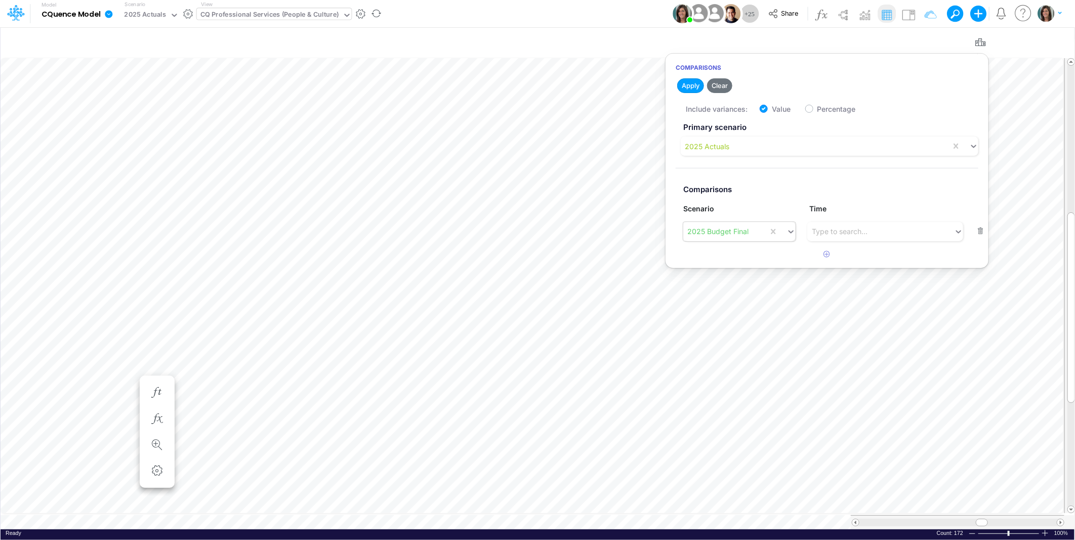
click at [747, 235] on div "2025 Budget Final" at bounding box center [717, 231] width 61 height 11
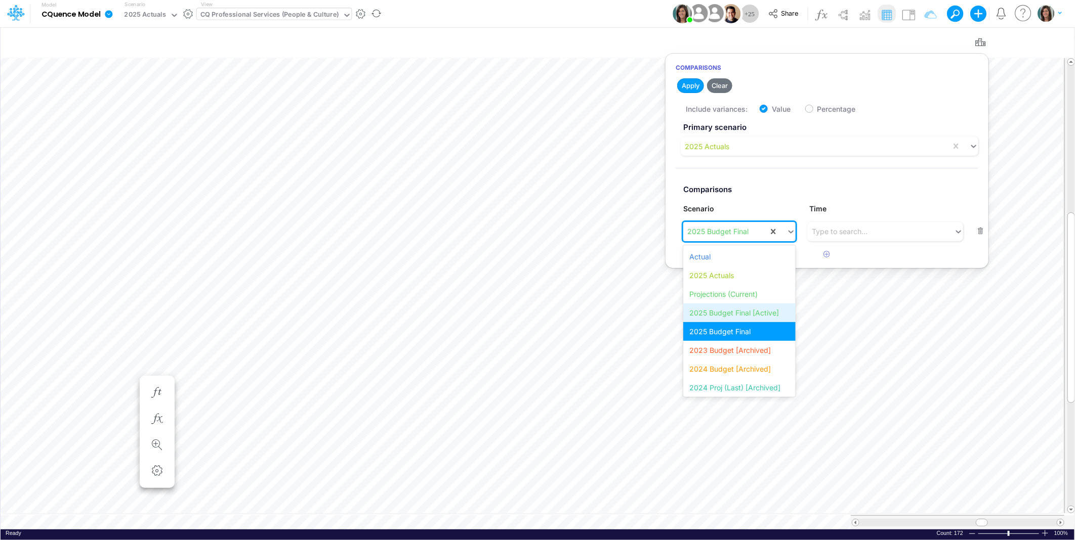
click at [760, 314] on div "2025 Budget Final [Active]" at bounding box center [739, 313] width 112 height 19
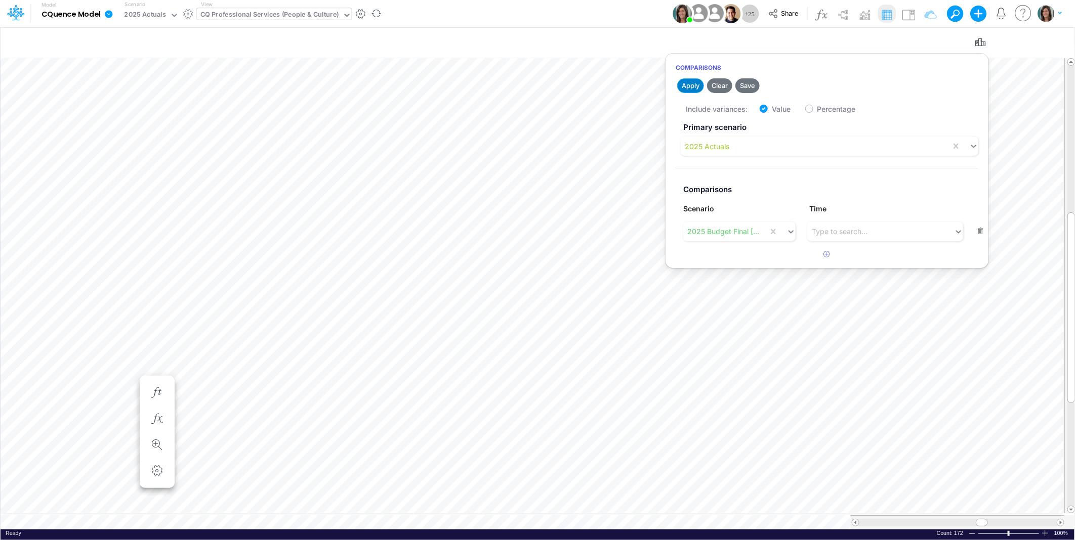
click at [691, 81] on button "Apply" at bounding box center [690, 85] width 27 height 15
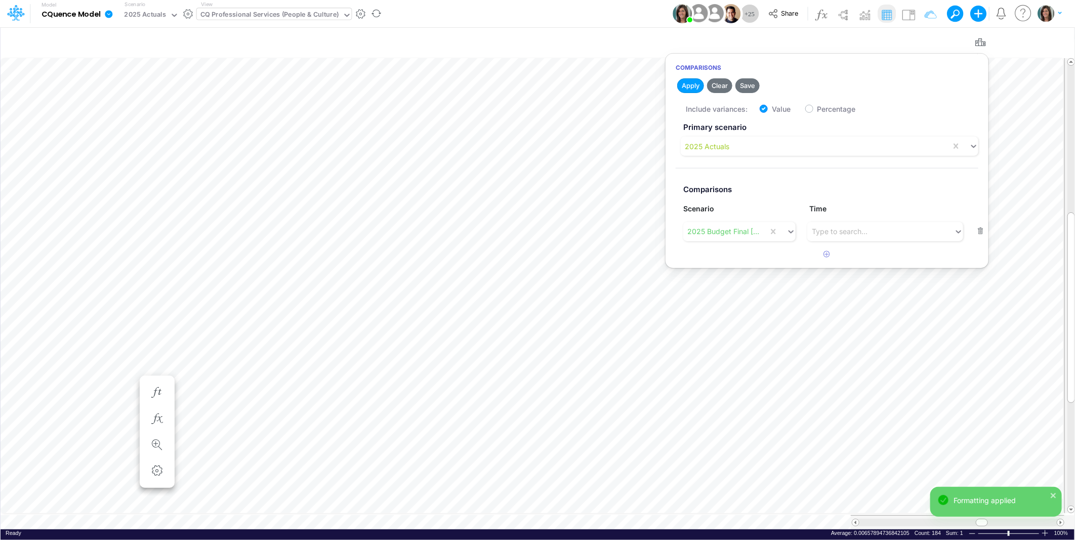
click at [601, 6] on div "Model CQuence Model Edit model settings Duplicate Import QuickBooks QuickBooks …" at bounding box center [538, 13] width 968 height 27
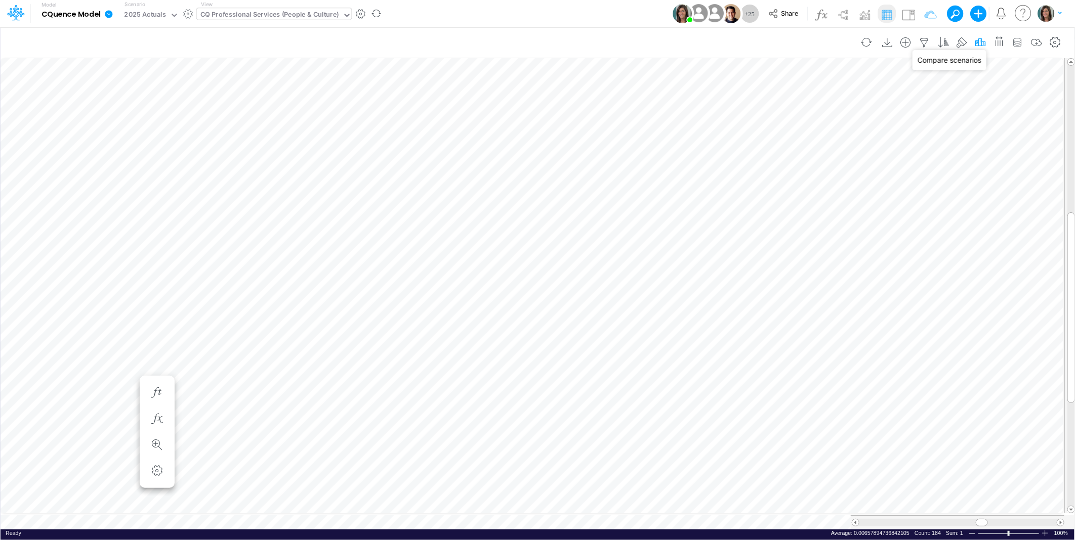
click at [977, 40] on icon "button" at bounding box center [980, 42] width 15 height 11
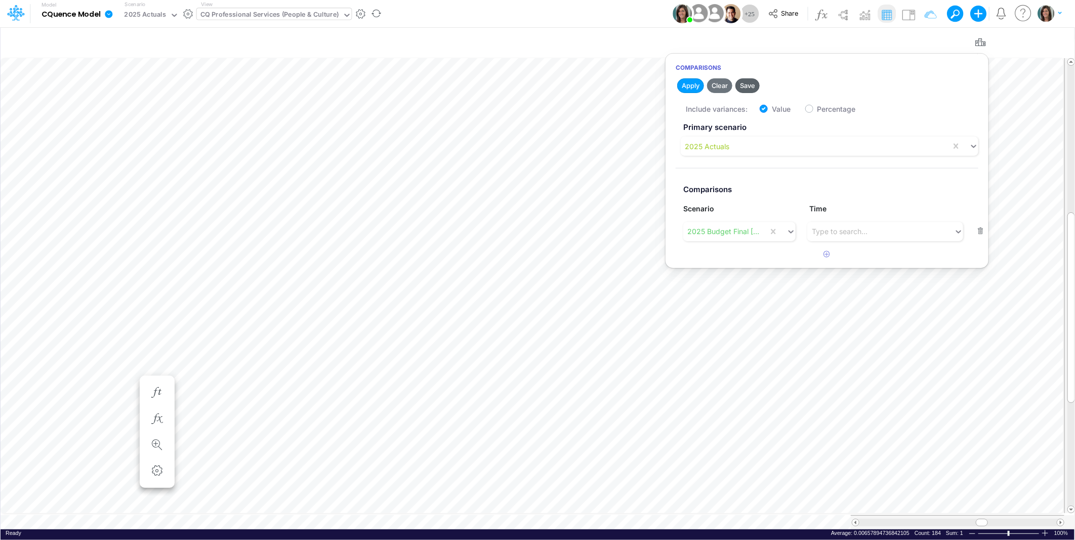
click at [750, 87] on button "Save" at bounding box center [747, 85] width 24 height 15
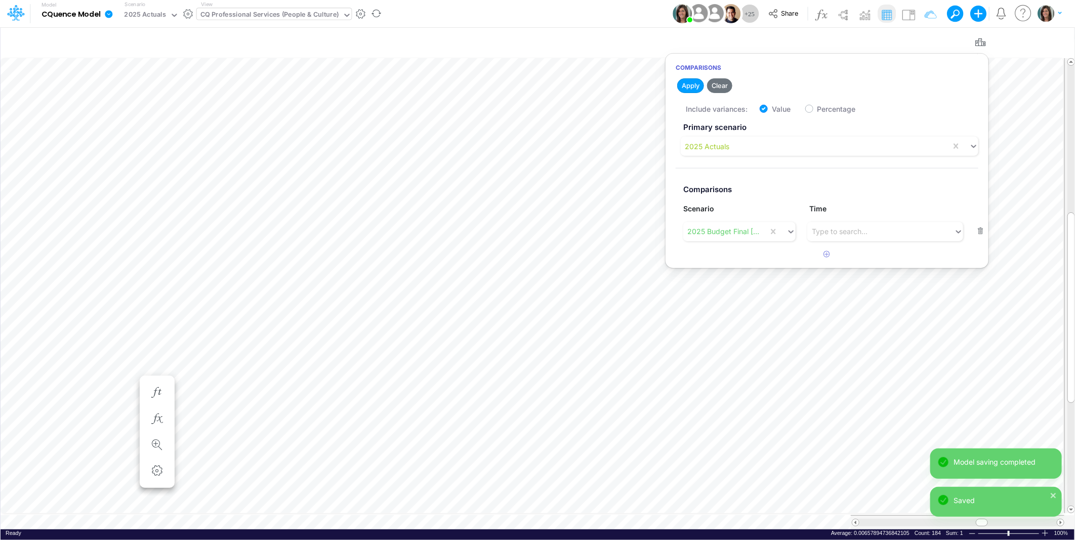
click at [636, 16] on div "Model CQuence Model Edit model settings Duplicate Import QuickBooks QuickBooks …" at bounding box center [538, 13] width 968 height 27
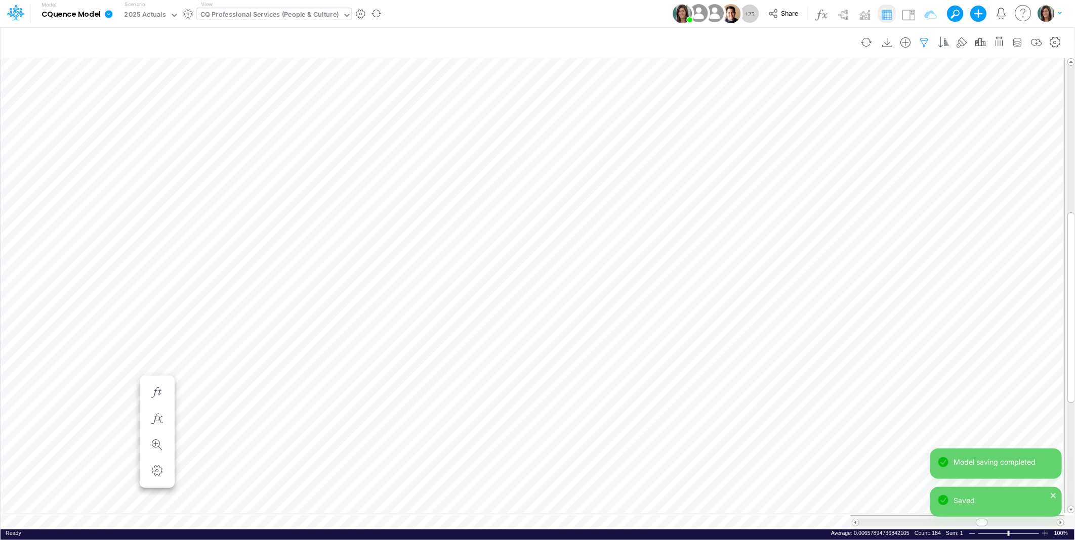
click at [923, 40] on icon "button" at bounding box center [924, 42] width 15 height 11
select select "notEqual"
select select "startsWith"
select select "notEqual"
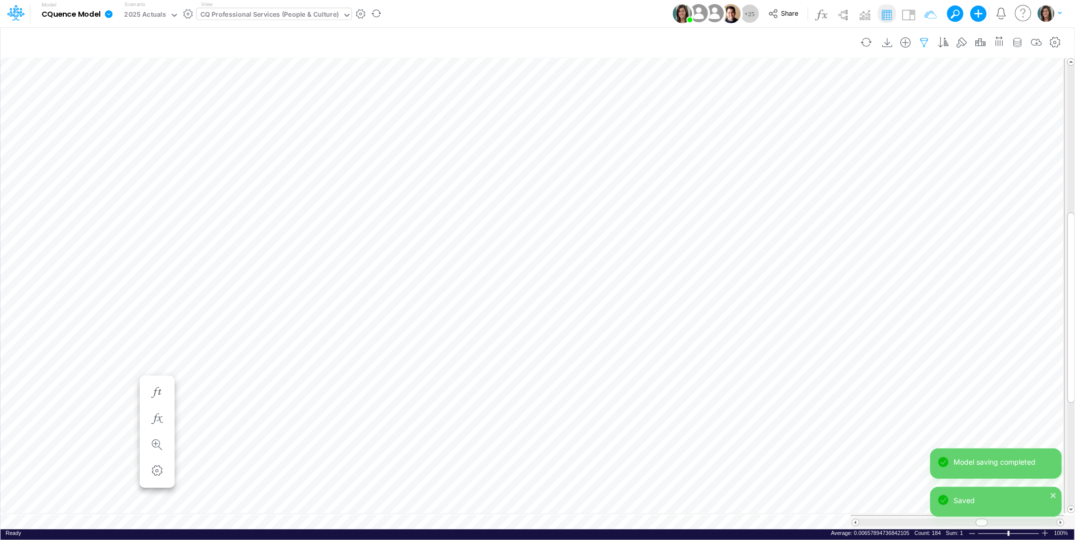
select select "notEqual"
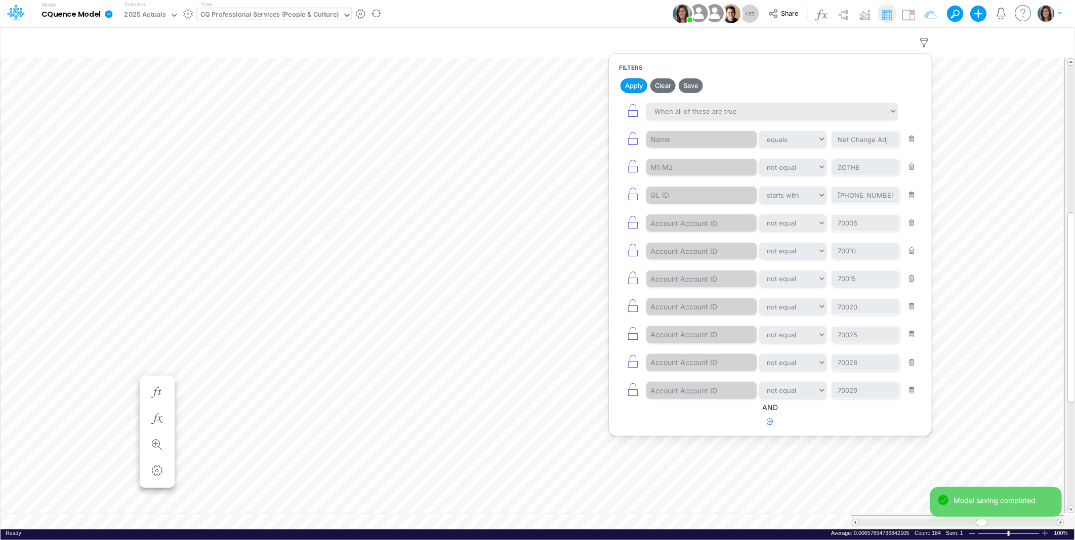
click at [769, 425] on icon "button" at bounding box center [770, 421] width 7 height 7
select select "tableSearchOR"
click at [768, 481] on button "button" at bounding box center [771, 474] width 20 height 17
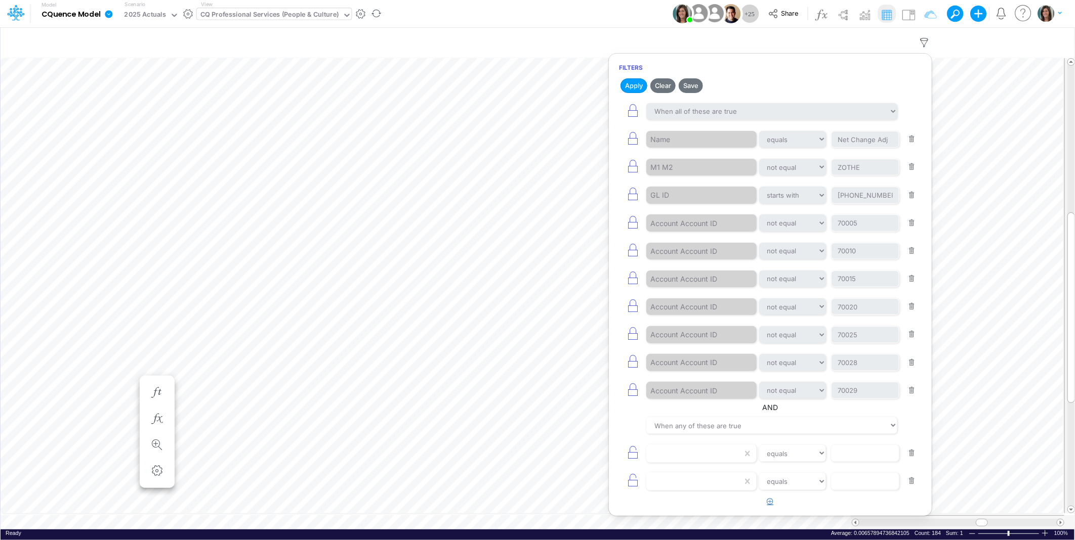
click at [771, 504] on icon "button" at bounding box center [770, 501] width 7 height 7
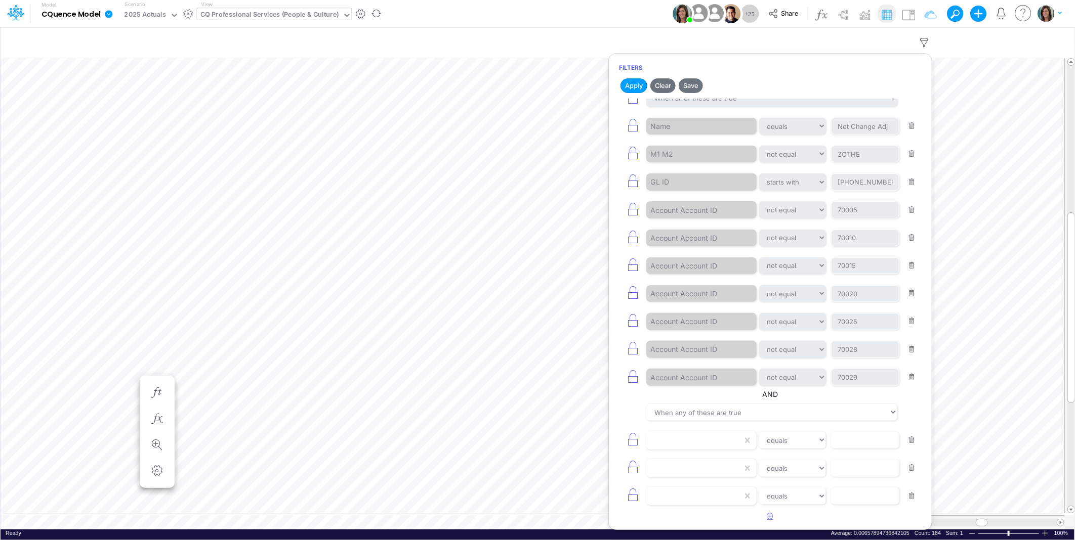
scroll to position [17, 0]
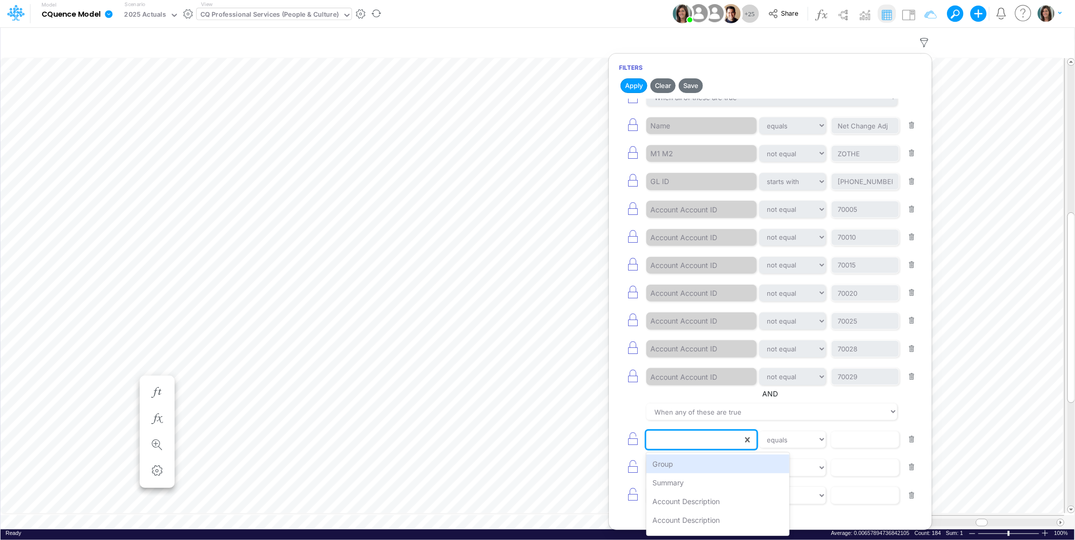
click at [698, 441] on div at bounding box center [694, 440] width 96 height 17
click at [719, 480] on div "YTD - 2025 Actuals" at bounding box center [717, 475] width 143 height 19
click at [699, 462] on div at bounding box center [694, 467] width 96 height 17
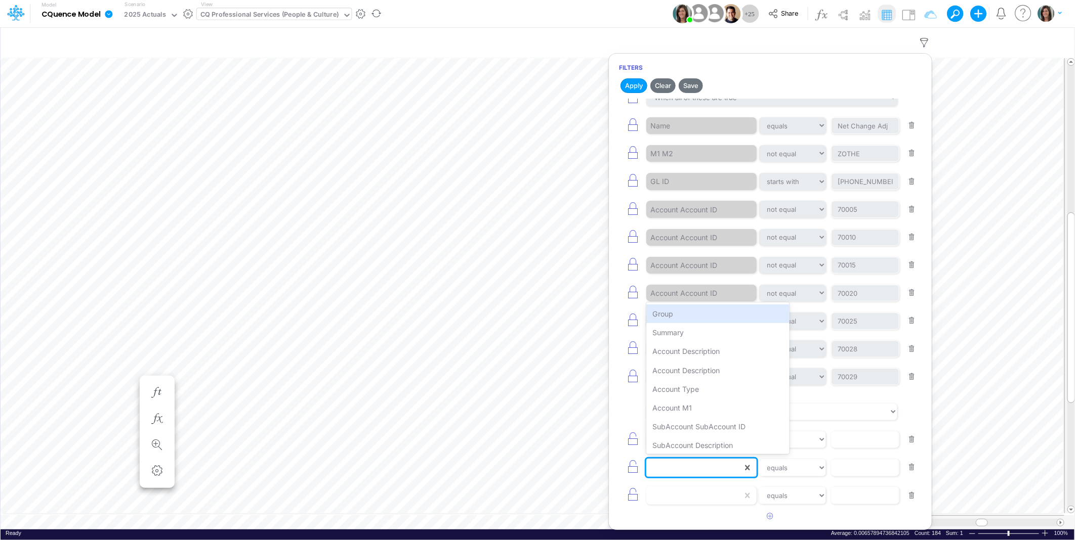
scroll to position [678, 0]
click at [746, 408] on div "YTD - 2025 Budget Final [Active]" at bounding box center [717, 406] width 143 height 19
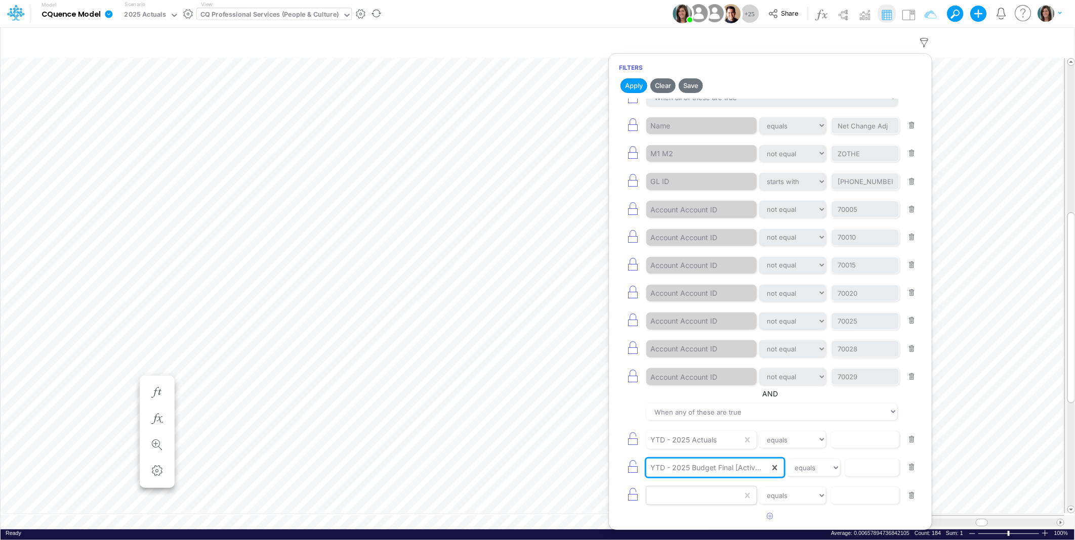
drag, startPoint x: 702, startPoint y: 505, endPoint x: 702, endPoint y: 498, distance: 6.1
click at [702, 504] on div "equals not equal starts with ends with contains" at bounding box center [770, 495] width 303 height 23
drag, startPoint x: 908, startPoint y: 499, endPoint x: 901, endPoint y: 496, distance: 7.2
click at [907, 499] on button "button" at bounding box center [912, 496] width 20 height 14
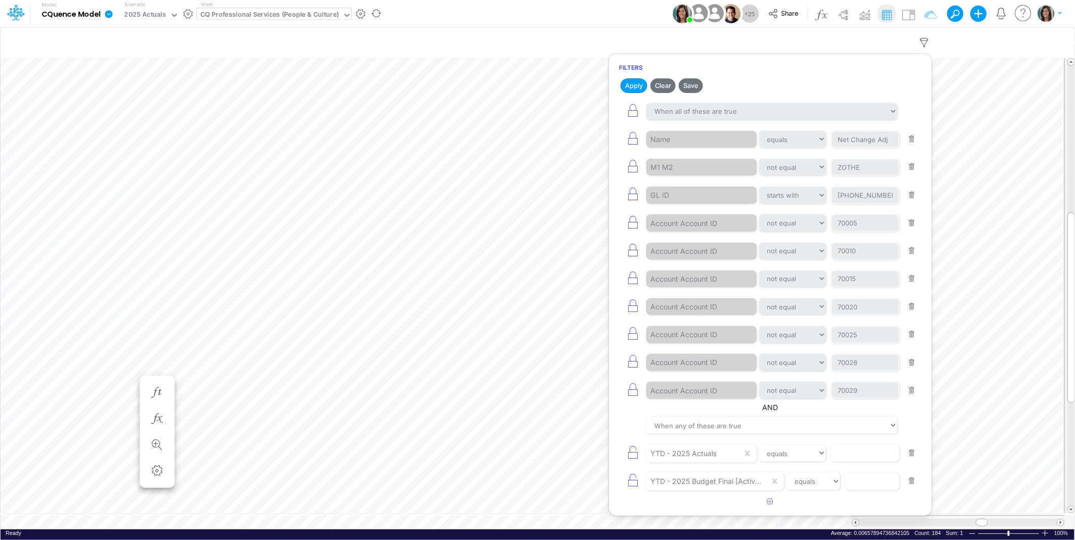
scroll to position [0, 0]
click at [778, 465] on div "YTD - 2025 Actuals equals not equal starts with ends with contains" at bounding box center [770, 453] width 303 height 23
click at [787, 457] on select "equals not equal starts with ends with contains" at bounding box center [793, 453] width 68 height 17
select select "notEqual"
click at [759, 448] on select "equals not equal starts with ends with contains" at bounding box center [792, 453] width 67 height 17
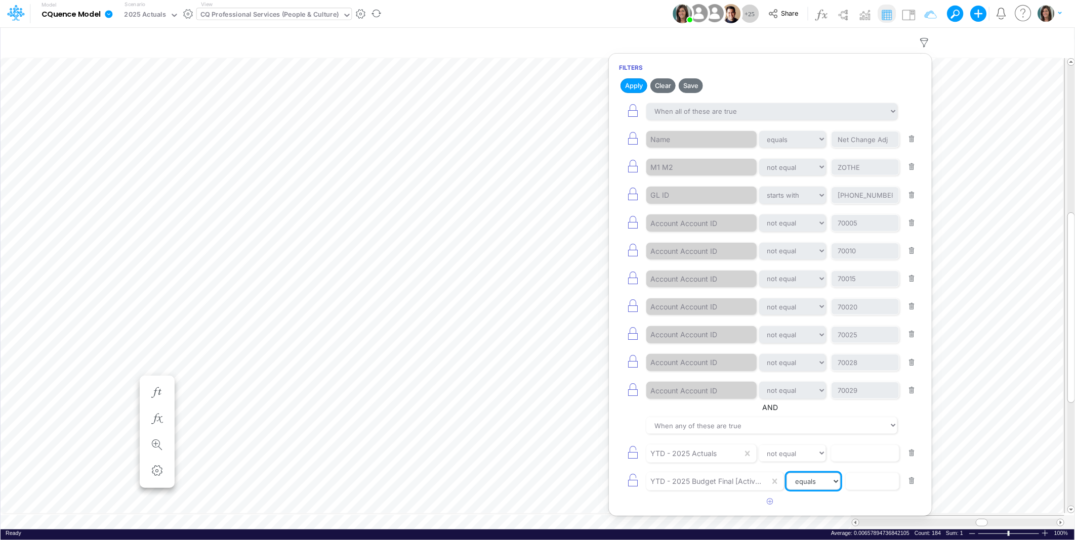
click at [817, 482] on select "equals not equal starts with ends with contains" at bounding box center [813, 481] width 54 height 17
select select "notEqual"
click at [787, 476] on select "equals not equal starts with ends with contains" at bounding box center [813, 481] width 54 height 17
click at [864, 148] on input "text" at bounding box center [865, 139] width 68 height 17
type input "0"
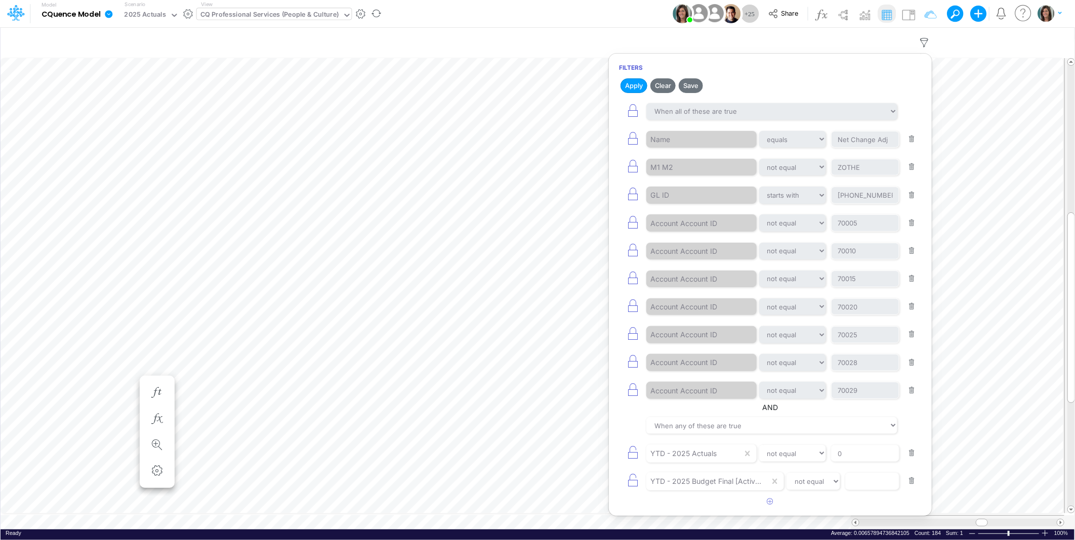
click at [865, 474] on div "YTD - 2025 Budget Final [Active] equals not equal starts with ends with contains" at bounding box center [770, 481] width 303 height 23
click at [863, 148] on input "text" at bounding box center [865, 139] width 68 height 17
type input "0"
click at [633, 82] on button "Apply" at bounding box center [633, 85] width 27 height 15
click at [692, 85] on button "Save" at bounding box center [691, 85] width 24 height 15
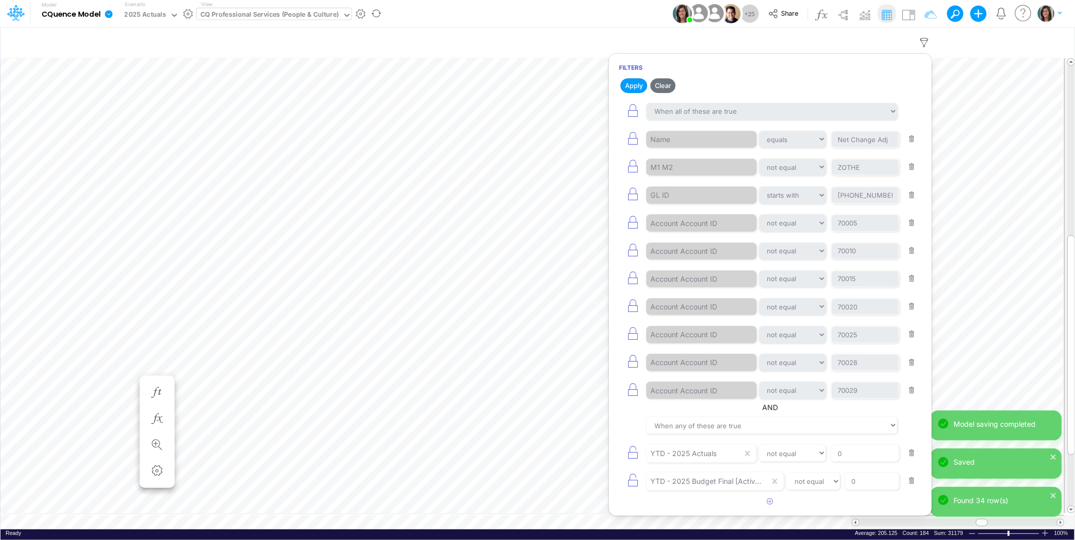
click at [645, 17] on div "Model CQuence Model Edit model settings Duplicate Import QuickBooks QuickBooks …" at bounding box center [538, 13] width 968 height 27
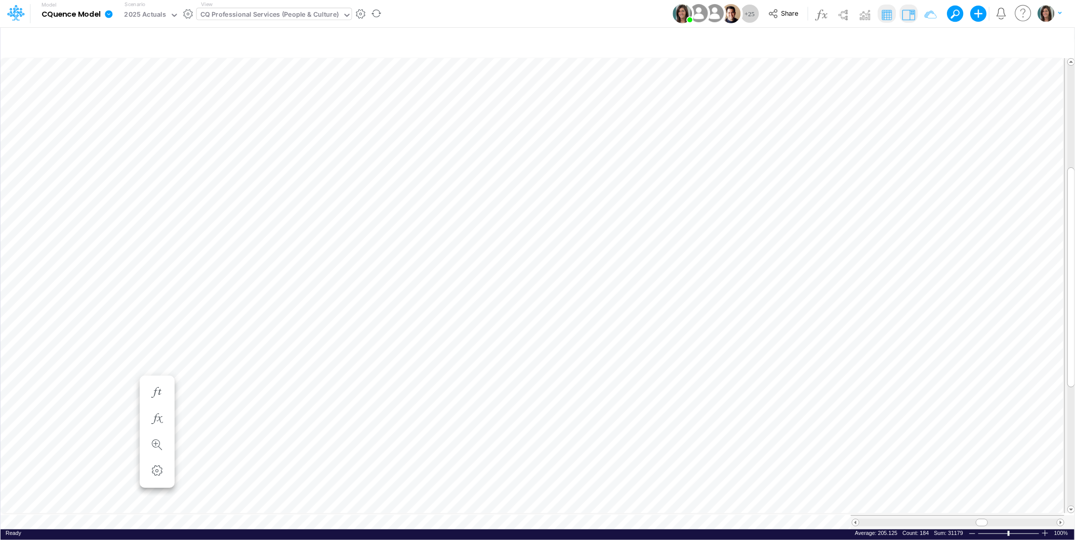
click at [908, 15] on img at bounding box center [908, 15] width 16 height 16
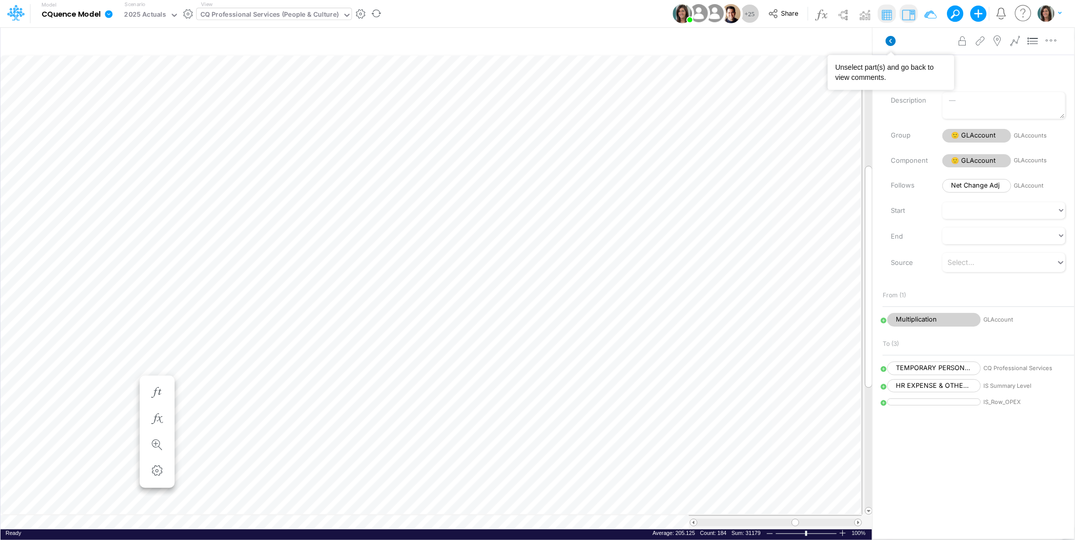
click at [891, 39] on icon at bounding box center [891, 41] width 10 height 10
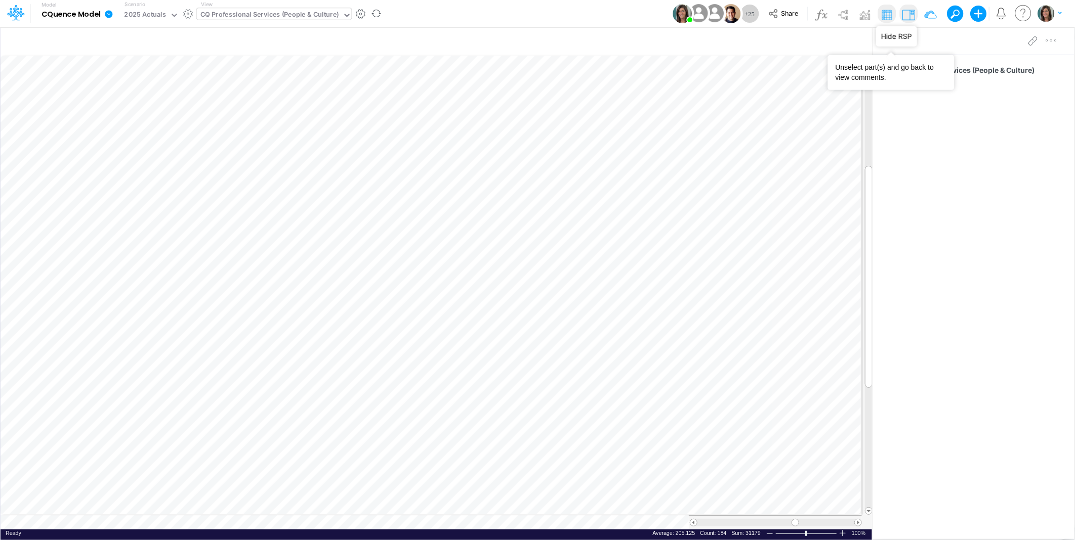
click at [910, 13] on img at bounding box center [908, 15] width 16 height 16
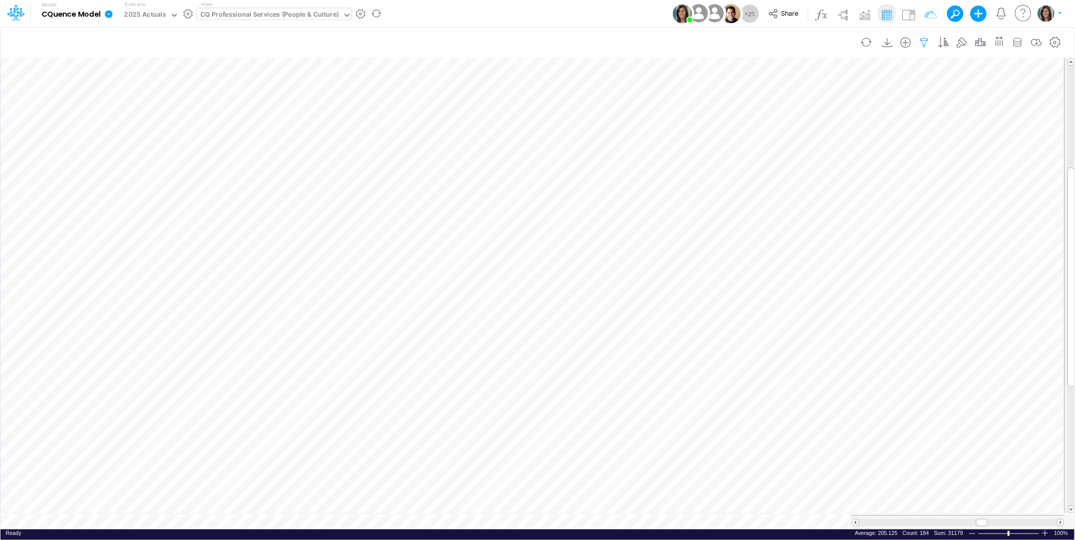
click at [922, 41] on icon "button" at bounding box center [924, 42] width 15 height 11
select select "notEqual"
select select "startsWith"
select select "notEqual"
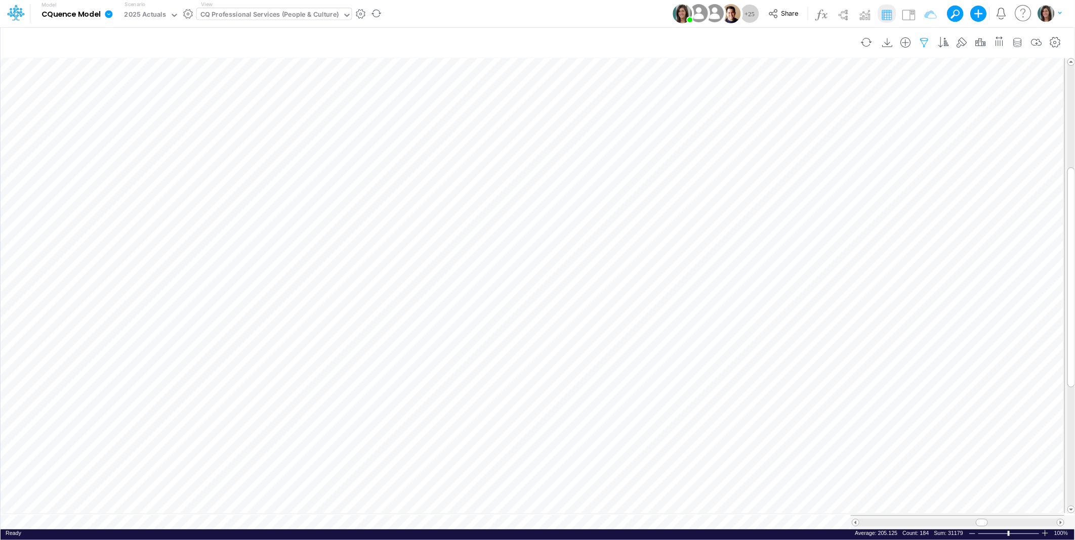
select select "notEqual"
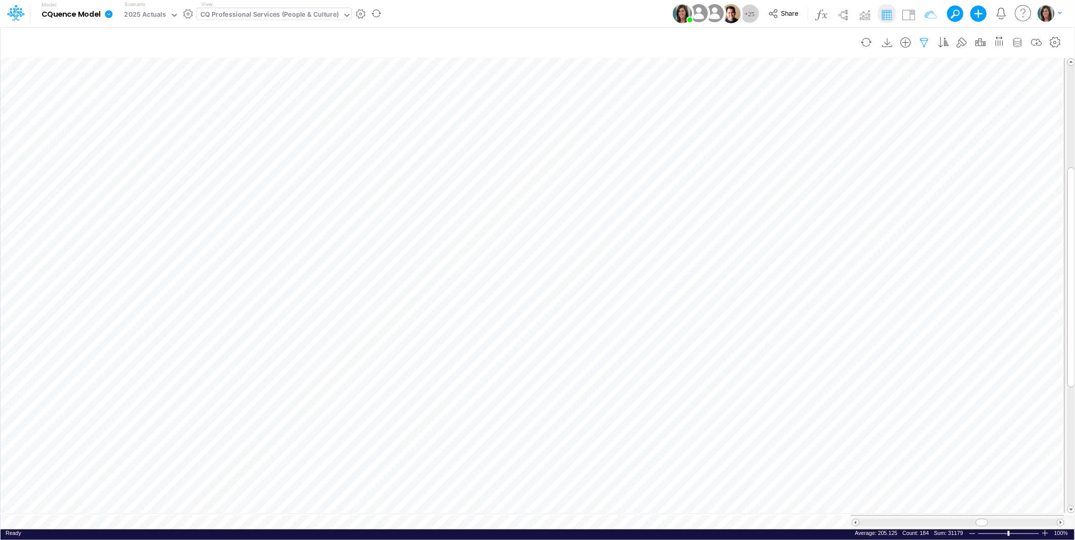
select select "tableSearchOR"
select select "notEqual"
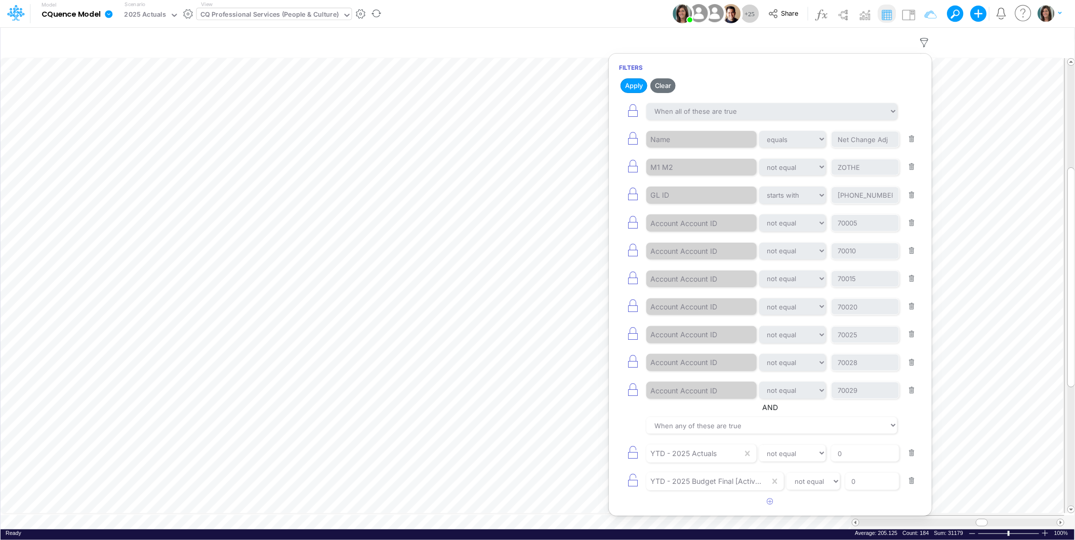
click at [619, 12] on div "Model CQuence Model Edit model settings Duplicate Import QuickBooks QuickBooks …" at bounding box center [538, 13] width 968 height 27
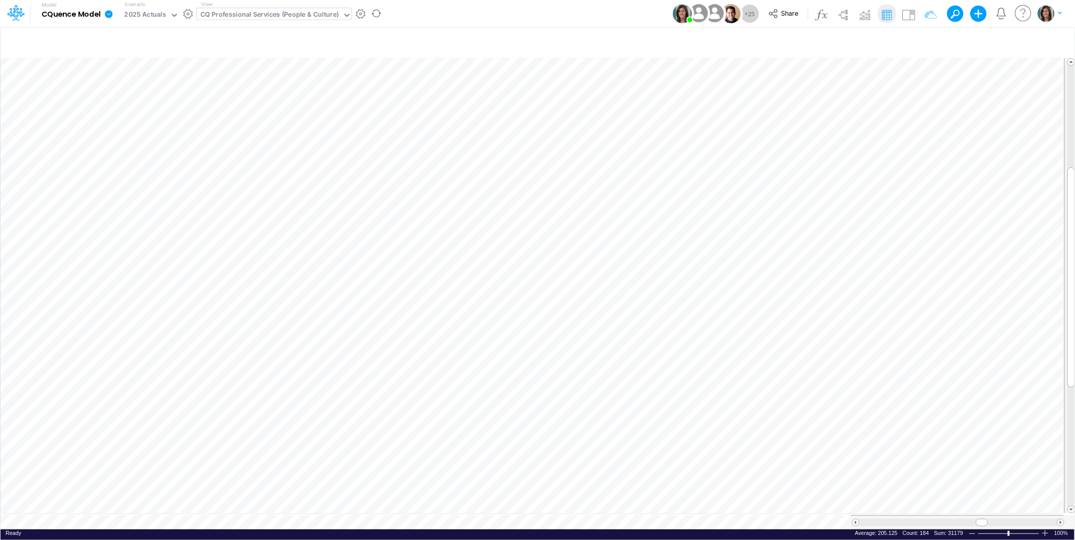
click at [271, 13] on div "CQ Professional Services (People & Culture)" at bounding box center [269, 16] width 139 height 12
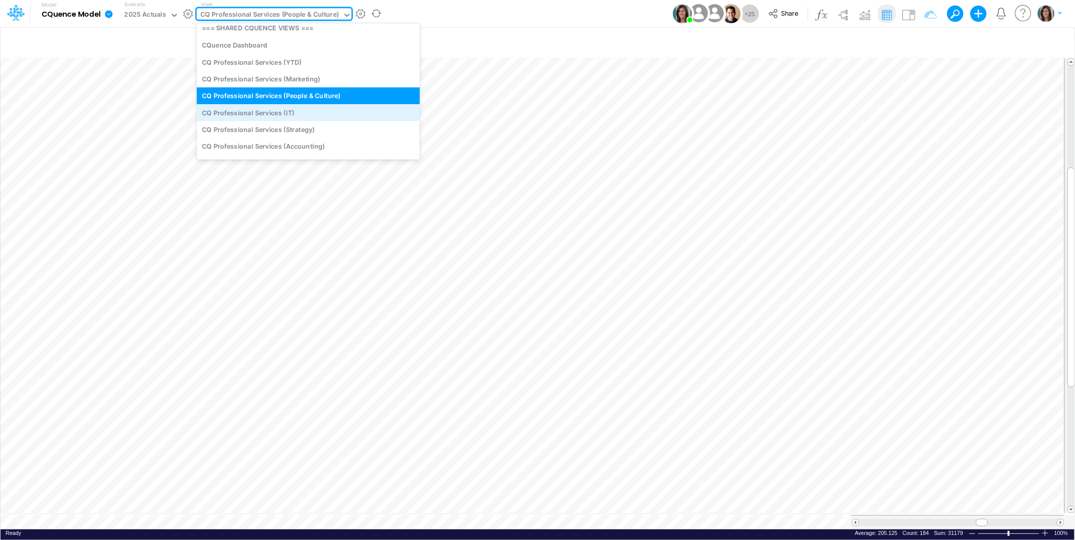
scroll to position [663, 0]
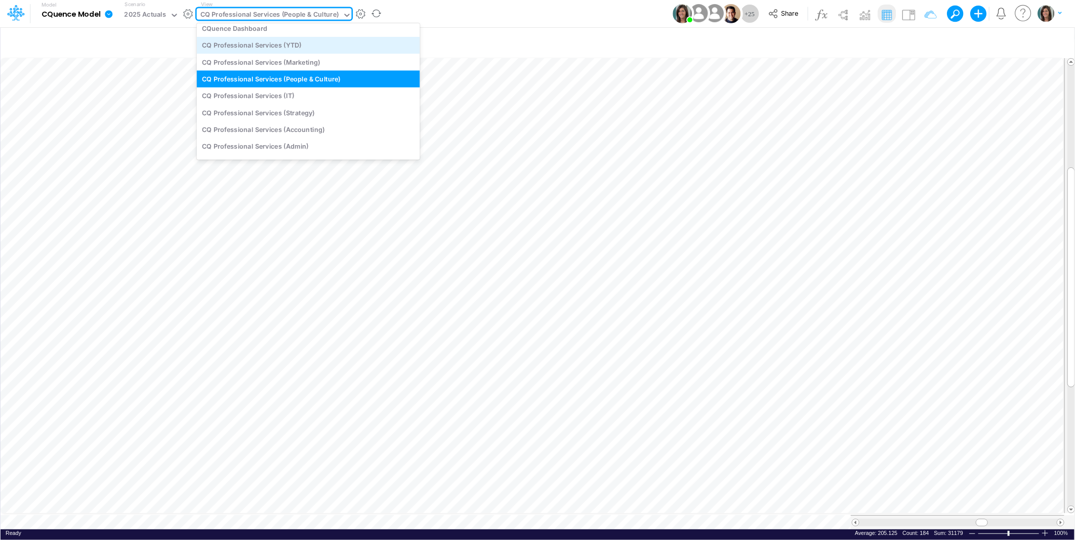
click at [318, 47] on div "CQ Professional Services (YTD)" at bounding box center [308, 45] width 223 height 17
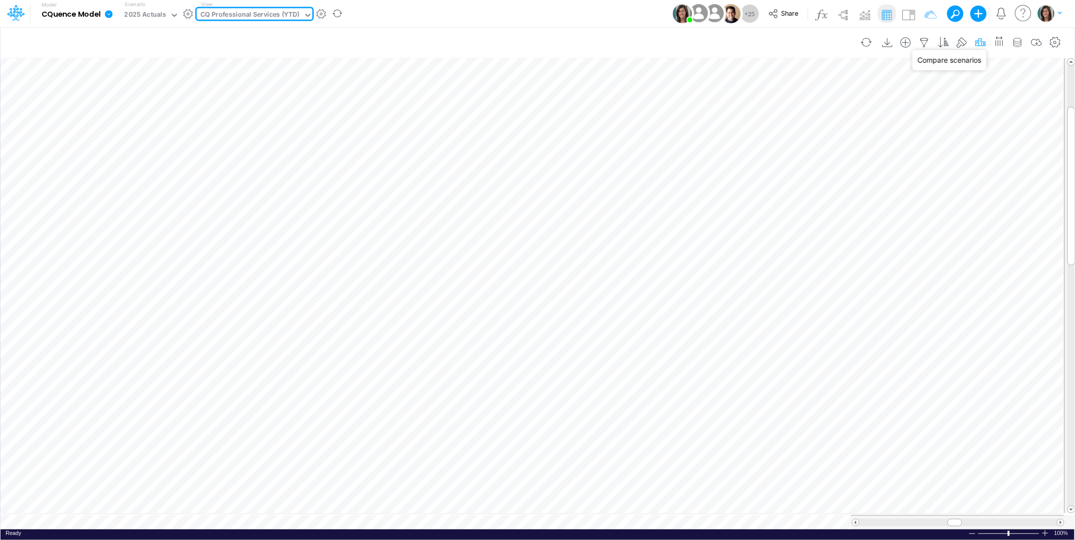
click at [980, 43] on icon "button" at bounding box center [980, 42] width 15 height 11
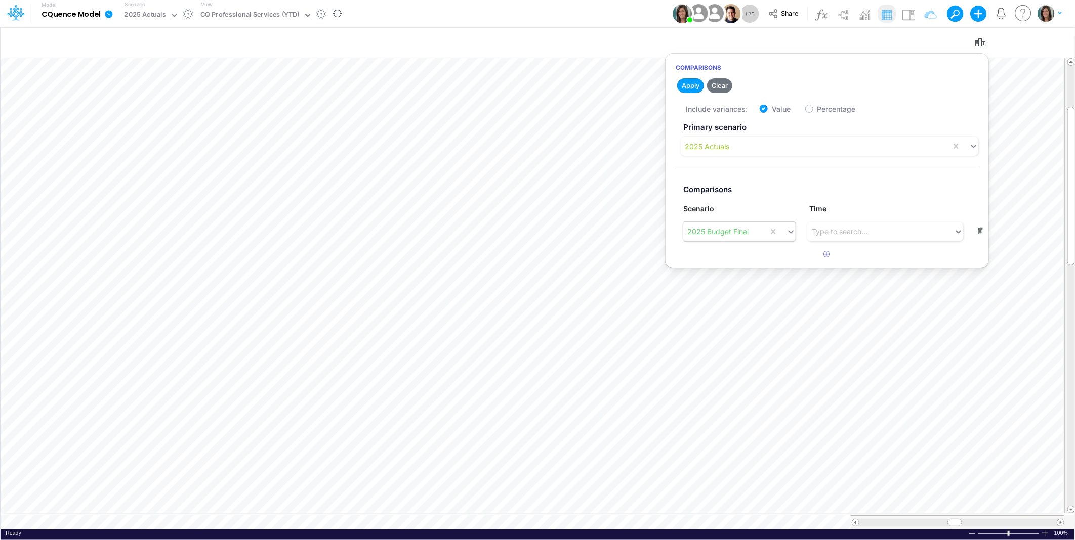
click at [751, 236] on div "2025 Budget Final" at bounding box center [725, 231] width 85 height 17
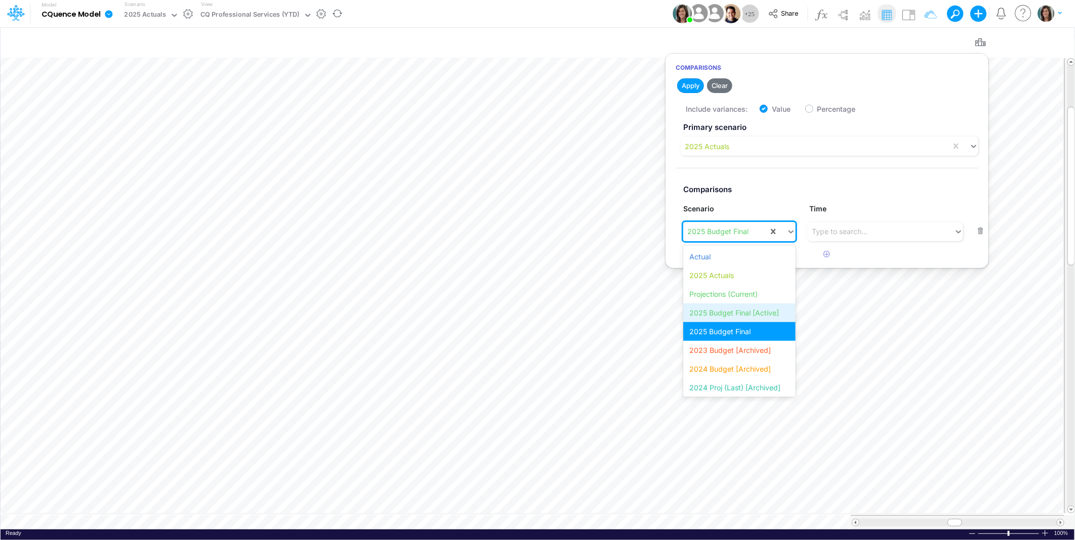
click at [741, 315] on div "2025 Budget Final [Active]" at bounding box center [739, 313] width 112 height 19
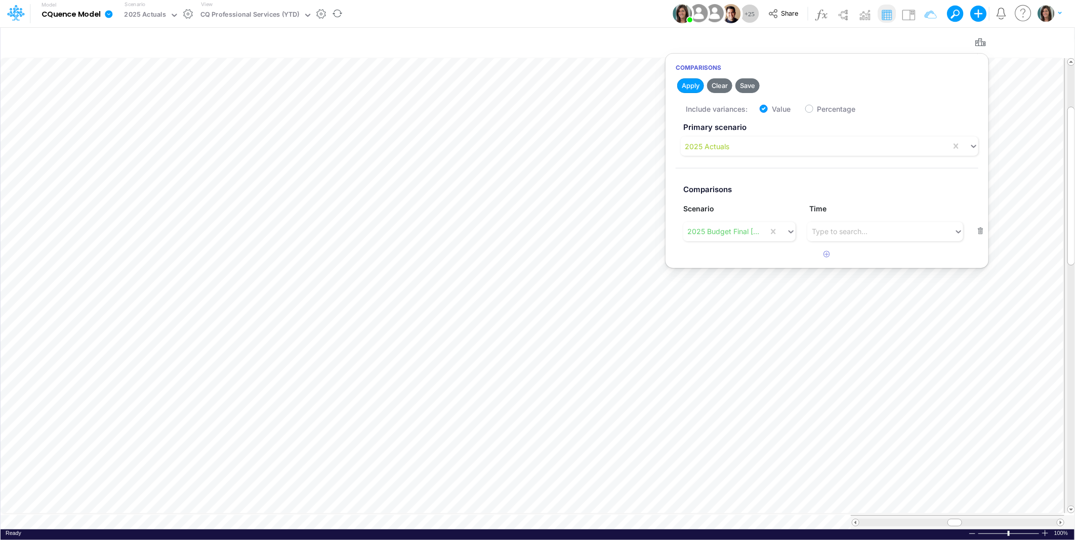
click at [689, 84] on button "Apply" at bounding box center [690, 85] width 27 height 15
click at [634, 12] on div "Model CQuence Model Edit model settings Duplicate Import QuickBooks QuickBooks …" at bounding box center [538, 13] width 968 height 27
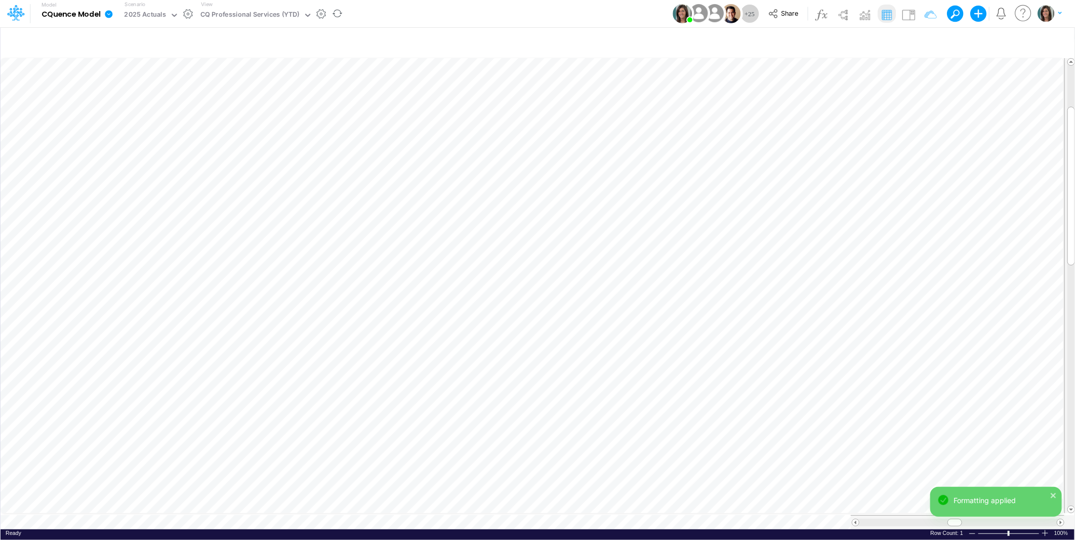
scroll to position [0, 1]
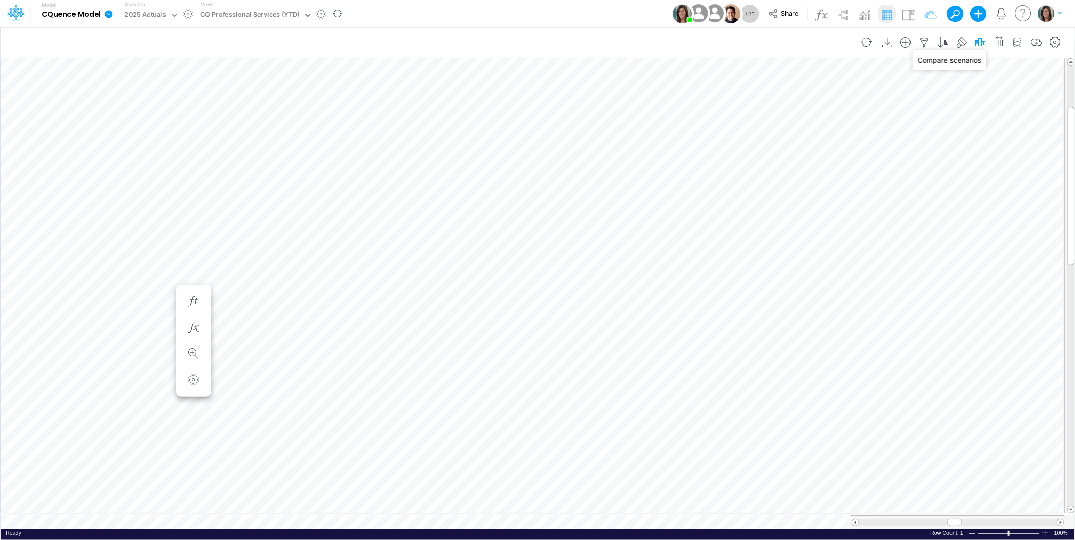
click at [976, 38] on icon "button" at bounding box center [980, 42] width 15 height 11
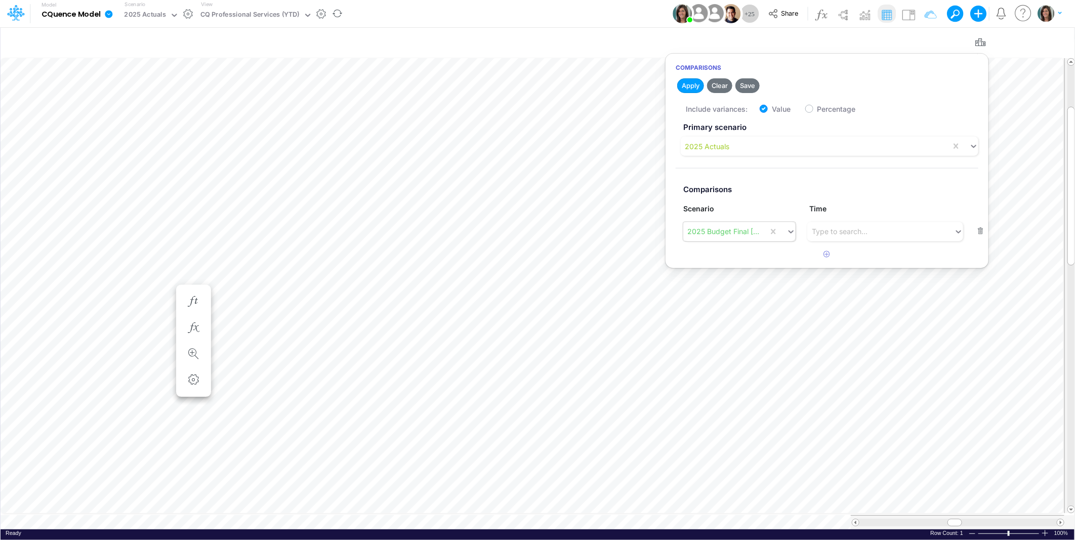
click at [729, 236] on div "2025 Budget Final [Active]" at bounding box center [723, 231] width 73 height 11
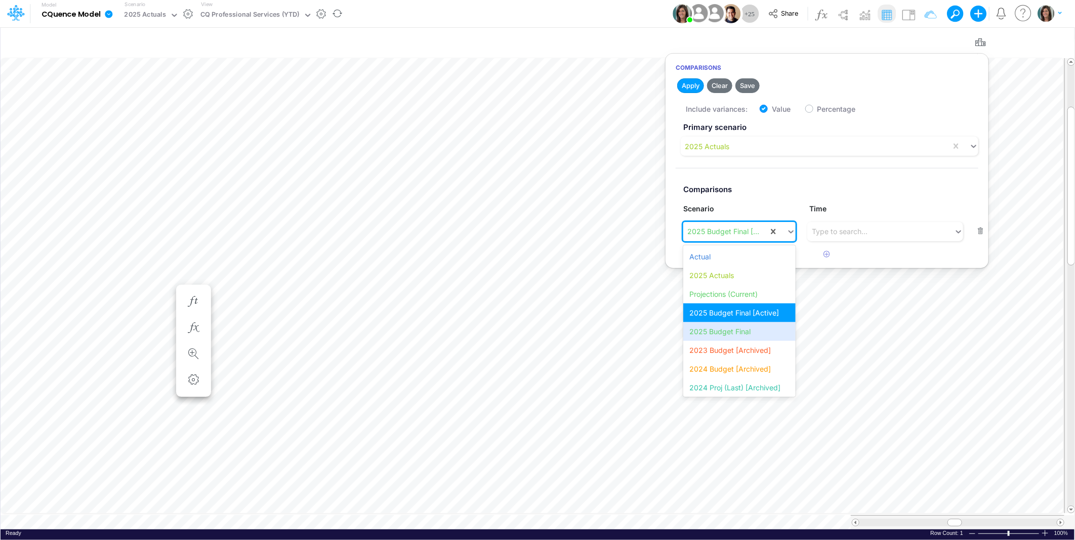
drag, startPoint x: 729, startPoint y: 329, endPoint x: 709, endPoint y: 208, distance: 122.5
click at [729, 329] on div "2025 Budget Final" at bounding box center [739, 331] width 112 height 19
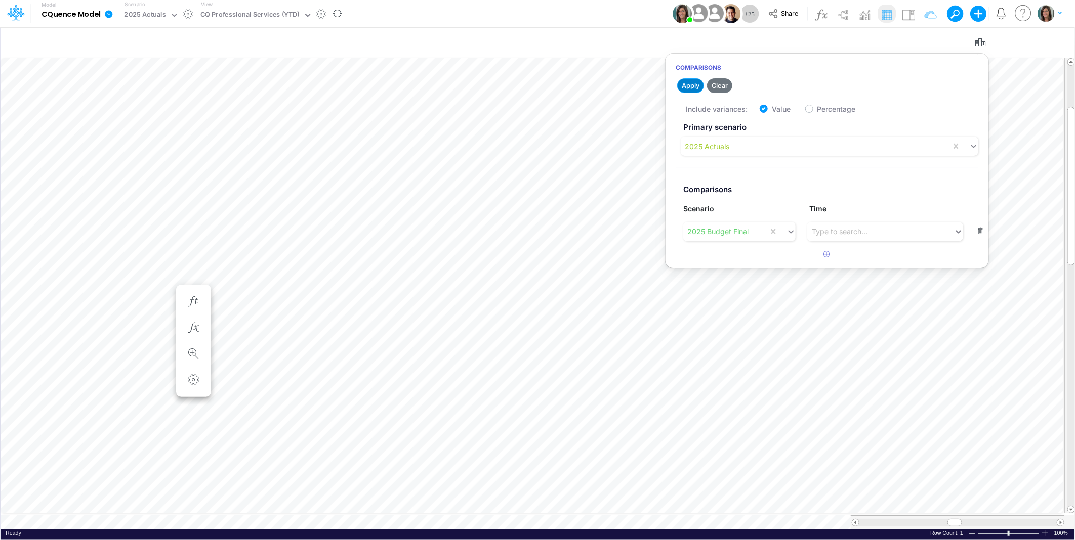
click at [694, 83] on button "Apply" at bounding box center [690, 85] width 27 height 15
click at [637, 13] on div "Model CQuence Model Edit model settings Duplicate Import QuickBooks QuickBooks …" at bounding box center [538, 13] width 968 height 27
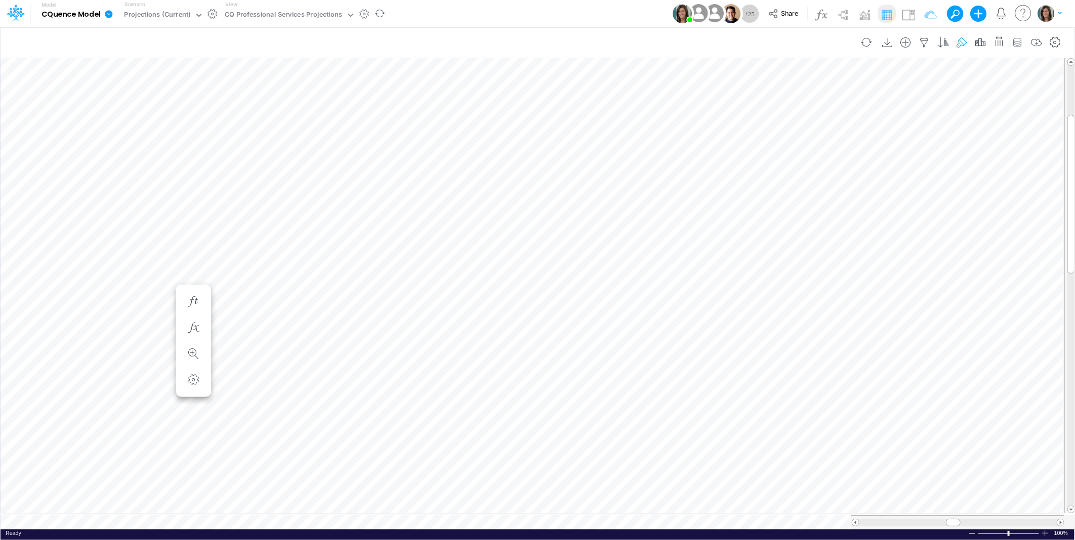
scroll to position [0, 1]
click at [300, 13] on div "CQ Professional Services Projections" at bounding box center [283, 16] width 117 height 12
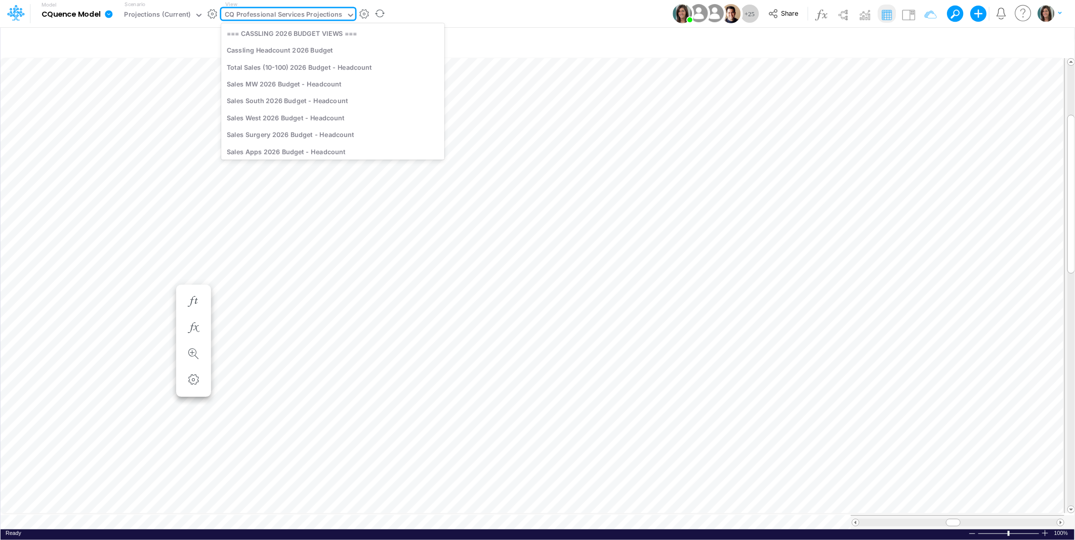
scroll to position [1301, 0]
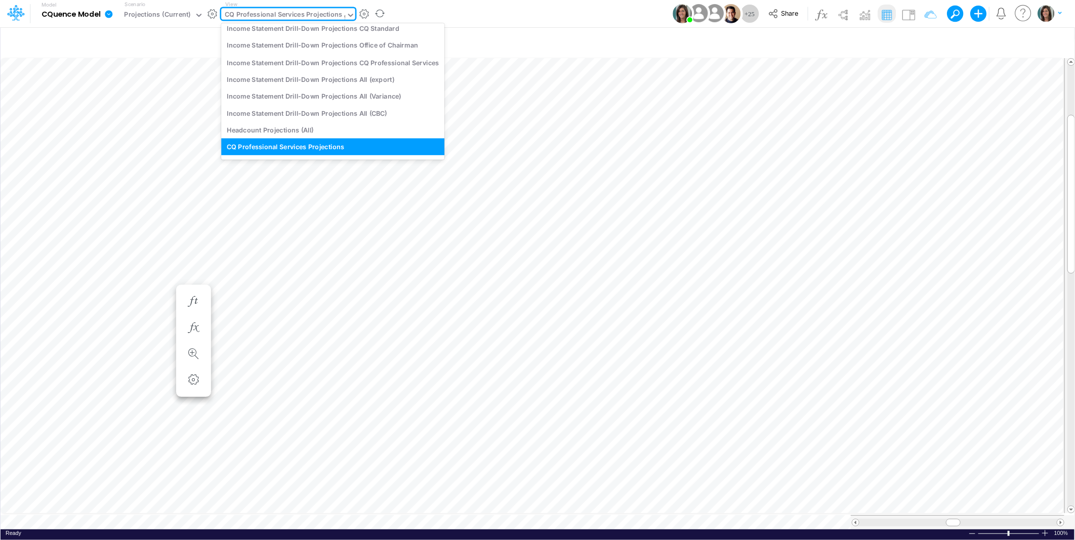
type input "gl"
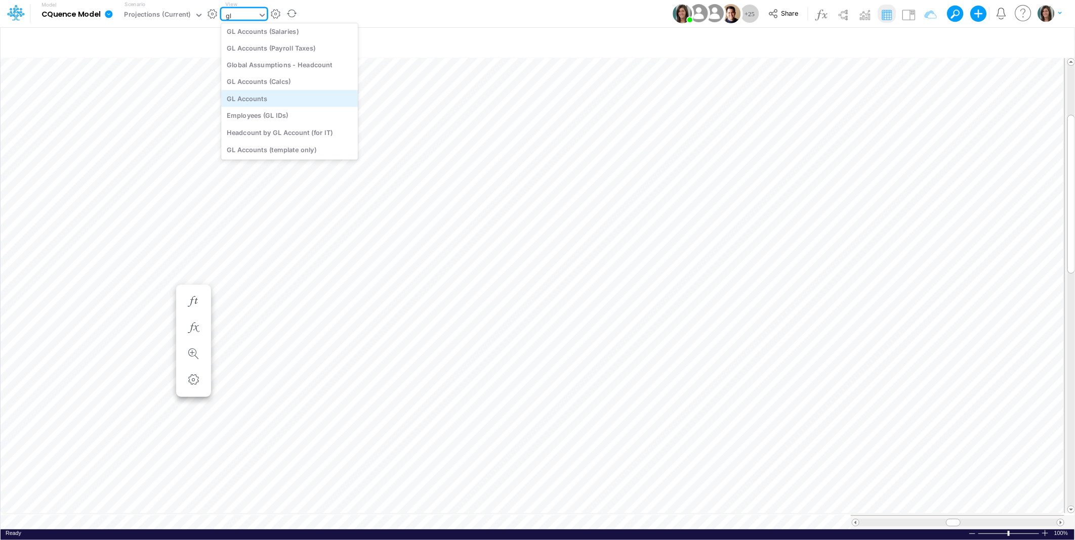
click at [292, 92] on div "GL Accounts" at bounding box center [289, 98] width 137 height 17
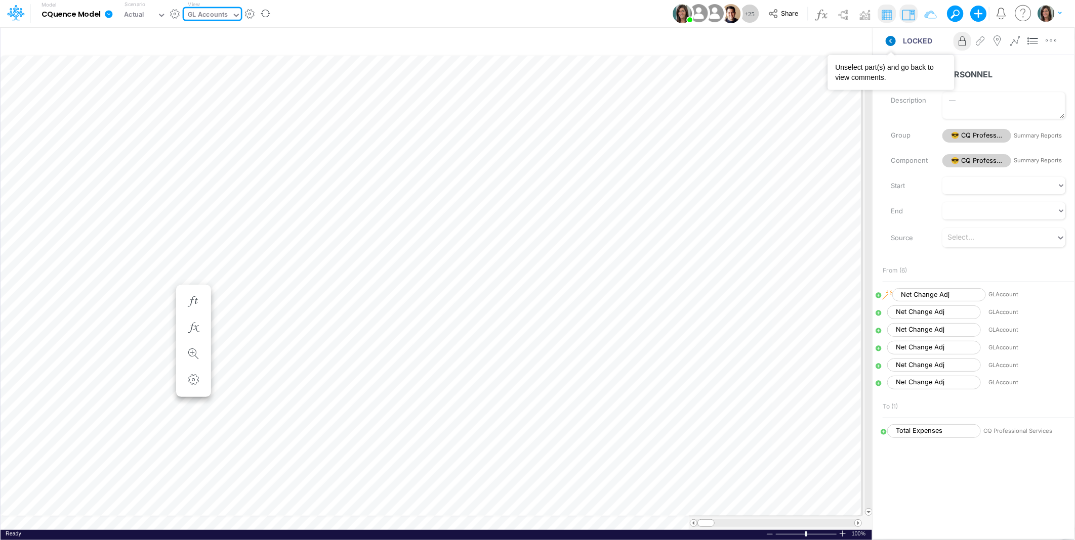
click at [892, 39] on icon at bounding box center [891, 41] width 10 height 10
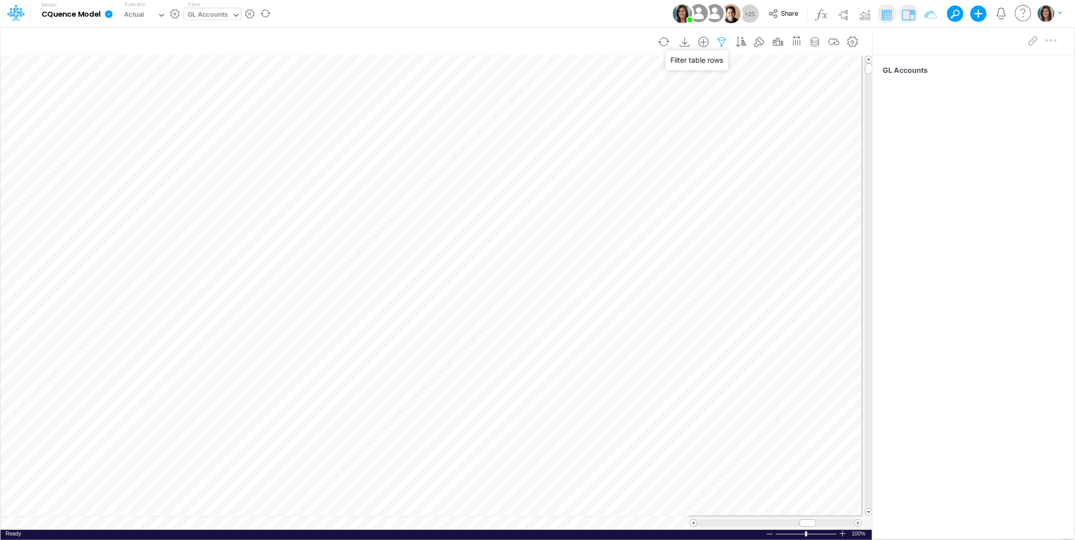
click at [722, 38] on icon "button" at bounding box center [722, 42] width 15 height 11
click at [571, 108] on button "button" at bounding box center [568, 108] width 20 height 17
click at [485, 140] on div at bounding box center [492, 139] width 96 height 17
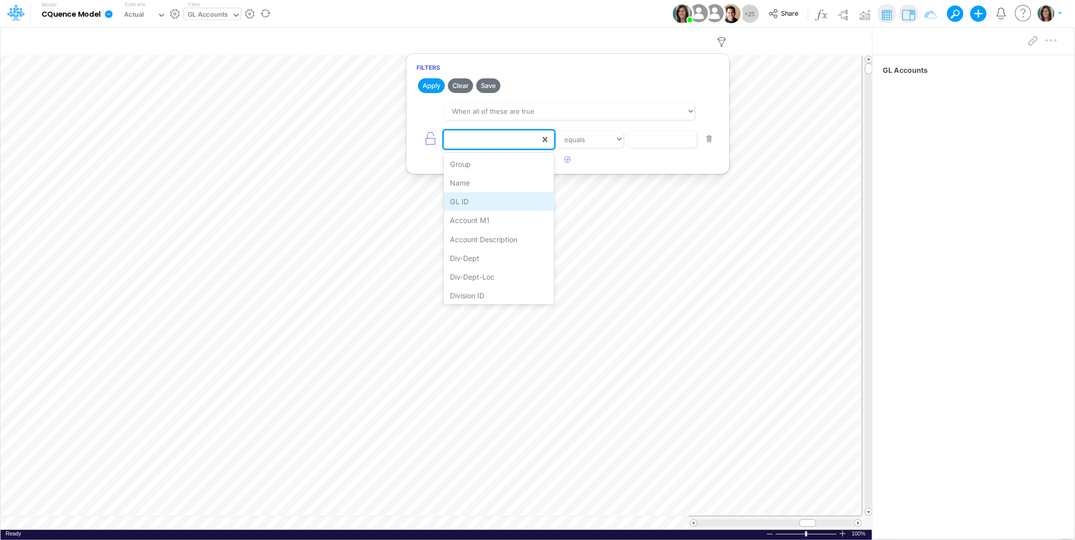
click at [486, 198] on div "GL ID" at bounding box center [499, 201] width 110 height 19
click at [646, 142] on input "text" at bounding box center [663, 139] width 68 height 17
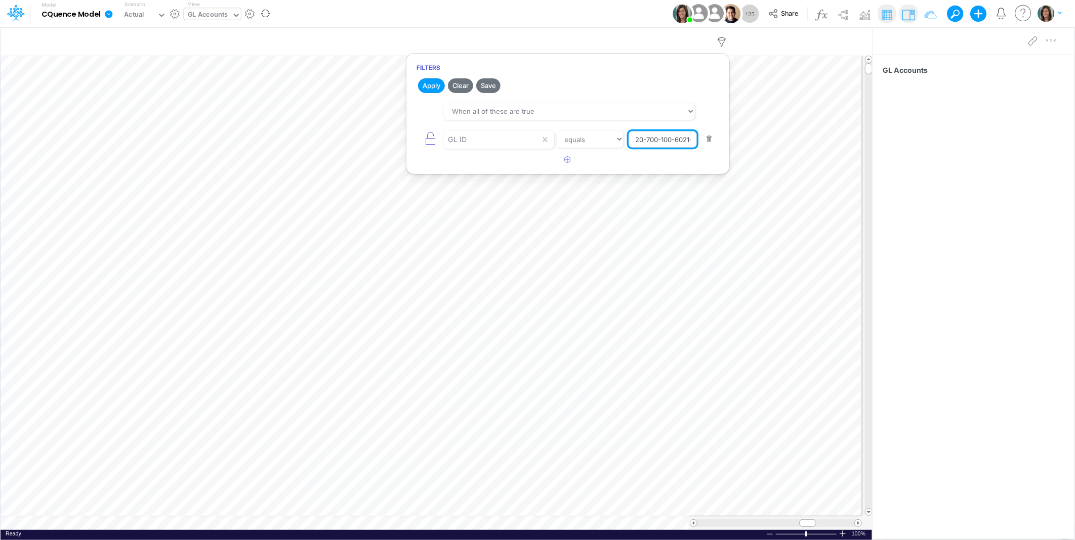
scroll to position [0, 4]
type input "20-700-100-60210"
click at [567, 136] on select "equals not equal starts with ends with contains" at bounding box center [590, 139] width 68 height 17
select select "startsWith"
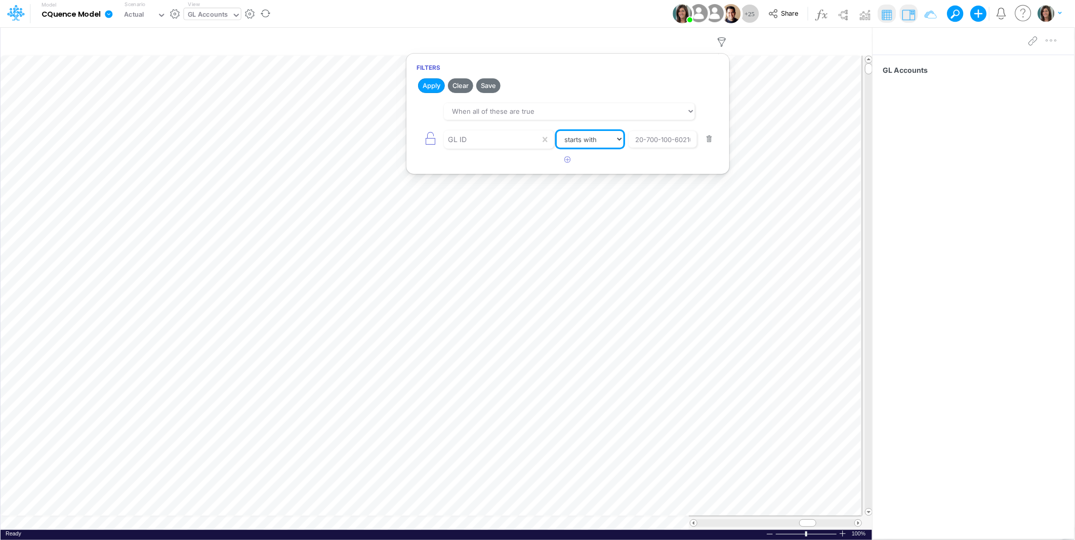
click at [557, 131] on select "equals not equal starts with ends with contains" at bounding box center [590, 139] width 67 height 17
click at [432, 85] on button "Apply" at bounding box center [431, 85] width 27 height 15
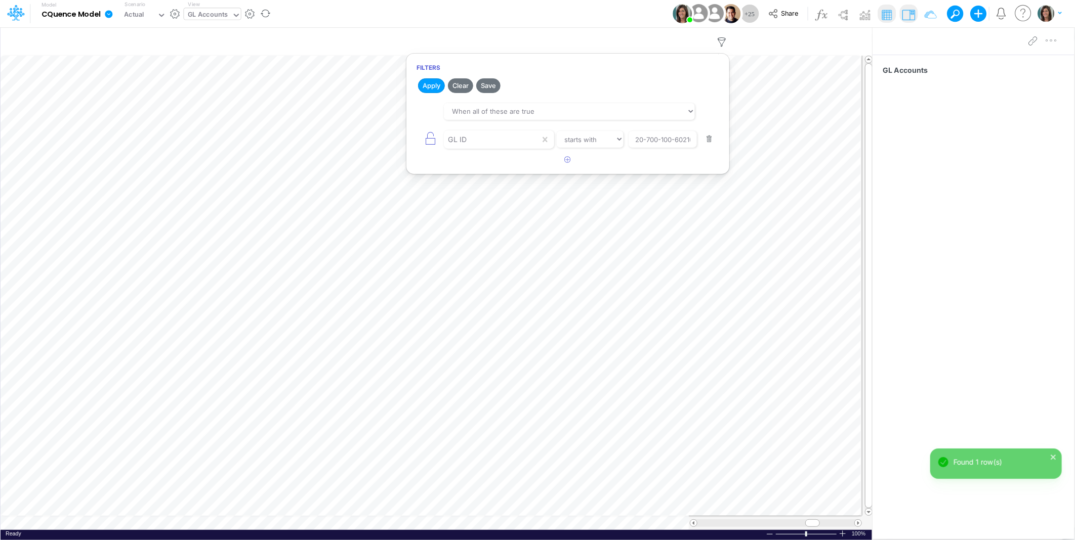
click at [508, 12] on div "Model CQuence Model Edit model settings Duplicate Import QuickBooks QuickBooks …" at bounding box center [538, 13] width 968 height 27
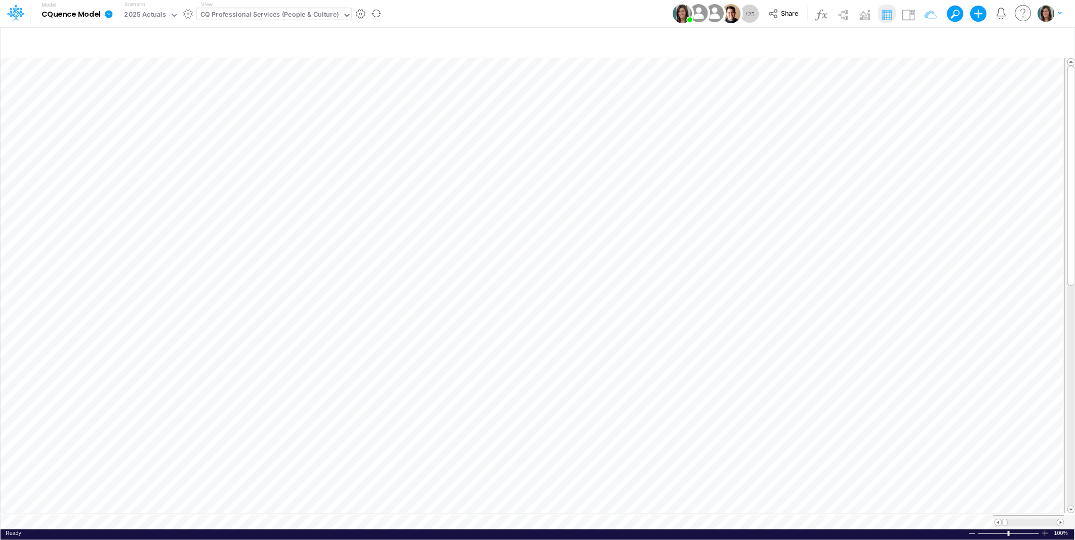
scroll to position [0, 1]
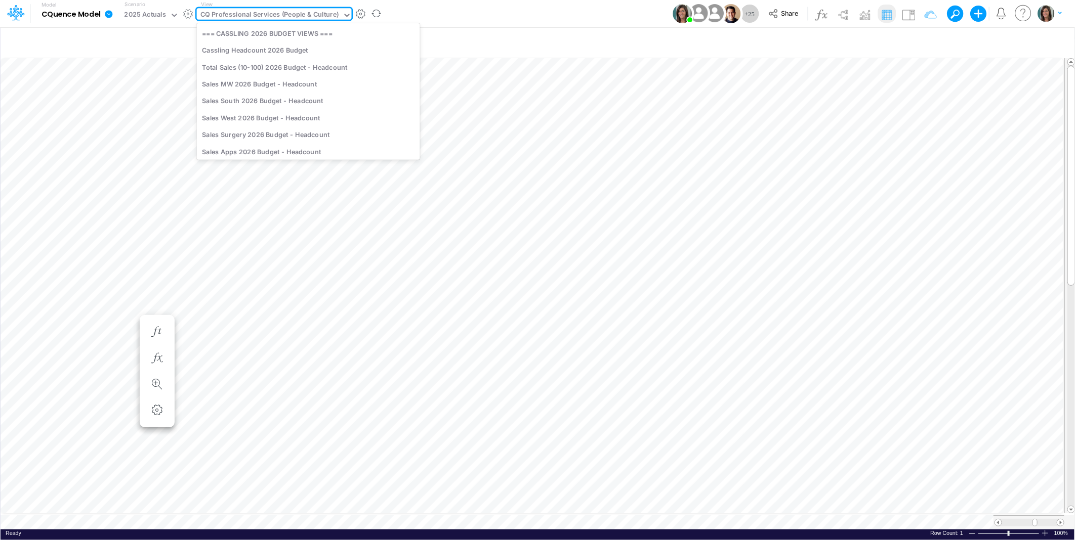
click at [301, 16] on div "CQ Professional Services (People & Culture)" at bounding box center [269, 16] width 139 height 12
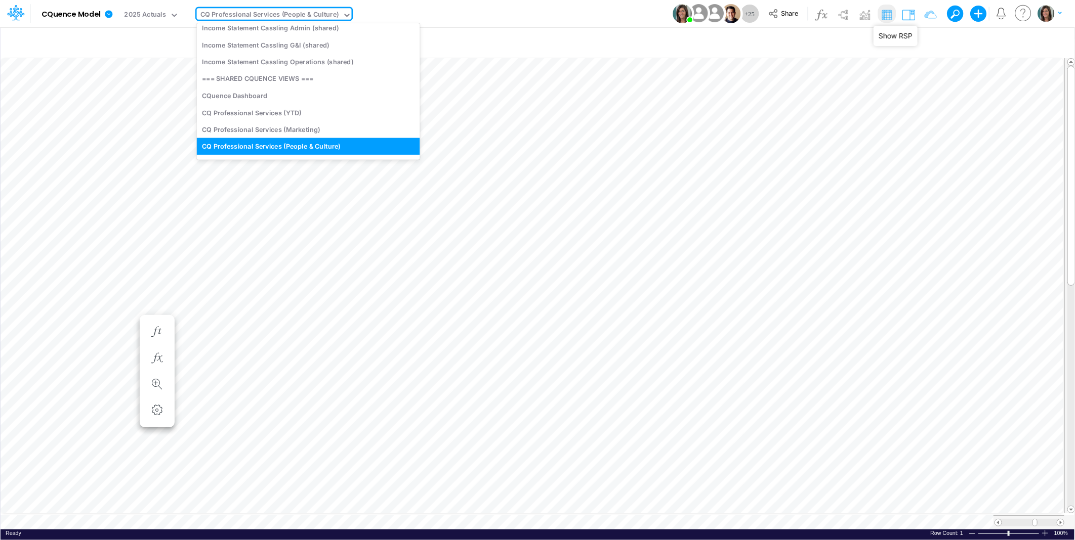
click at [913, 12] on img at bounding box center [908, 15] width 16 height 16
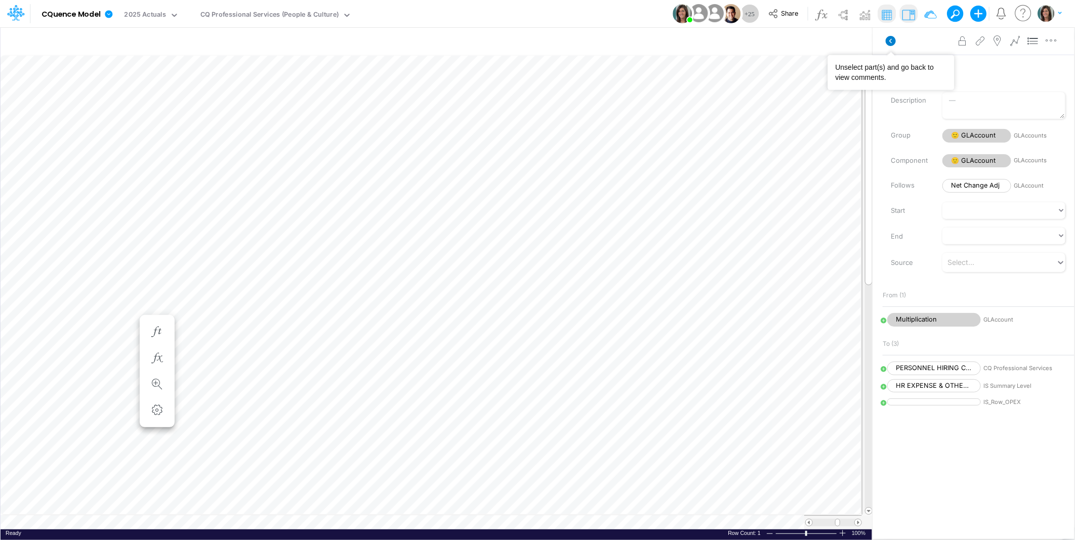
click at [892, 41] on icon at bounding box center [891, 41] width 10 height 10
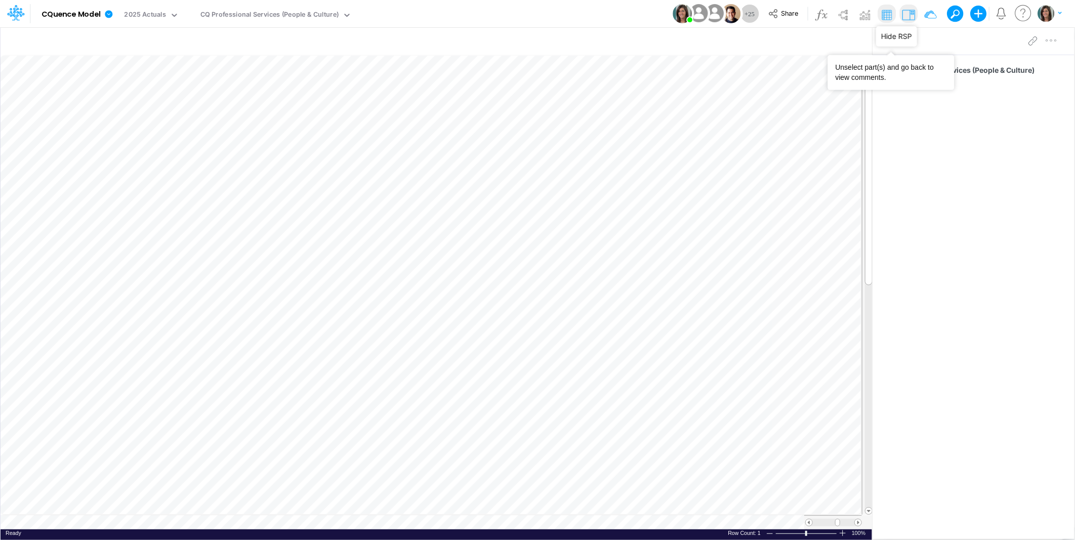
click at [909, 15] on img at bounding box center [908, 15] width 16 height 16
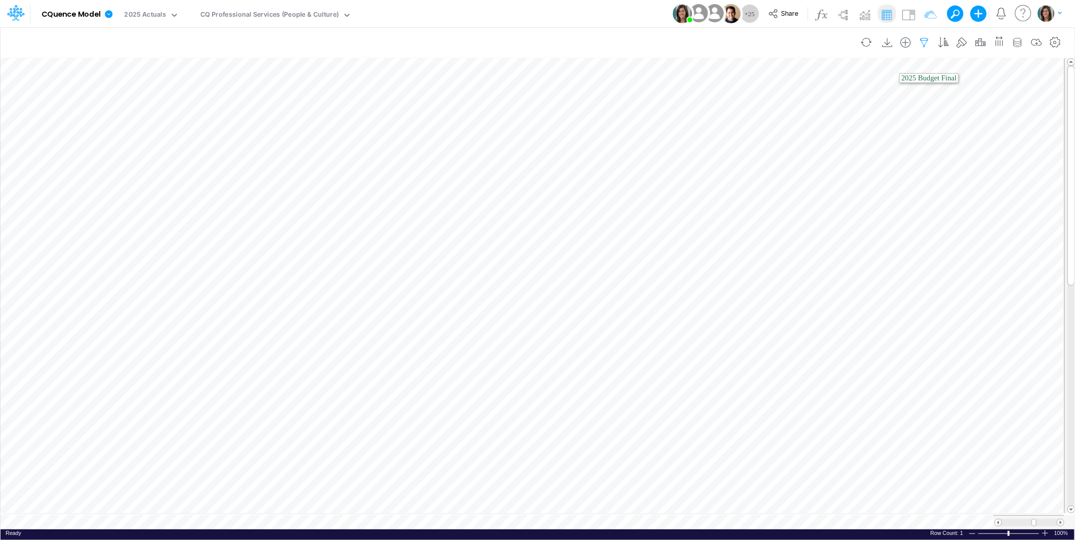
click at [928, 46] on icon "button" at bounding box center [924, 42] width 15 height 11
select select "notEqual"
select select "startsWith"
select select "notEqual"
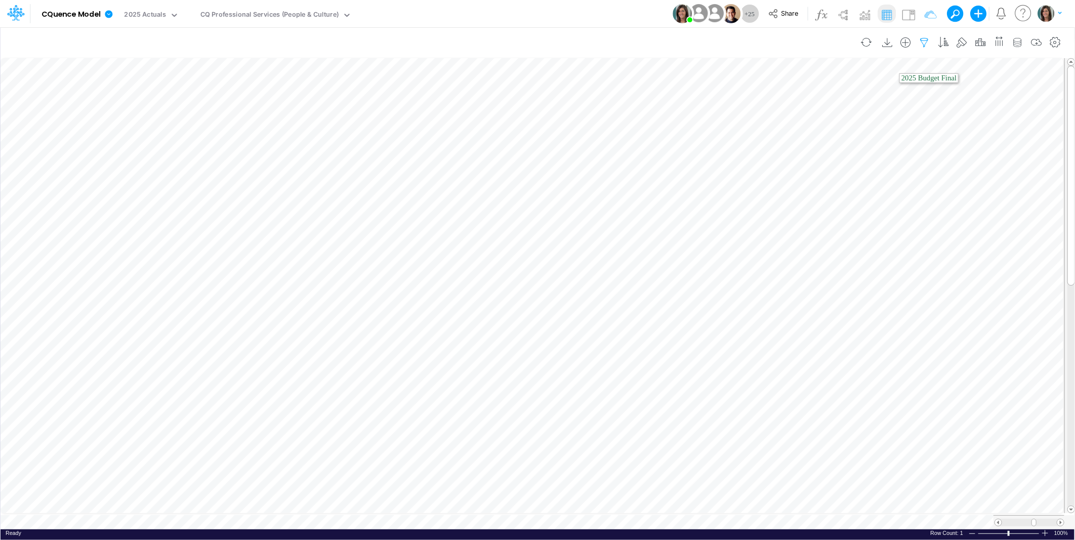
select select "notEqual"
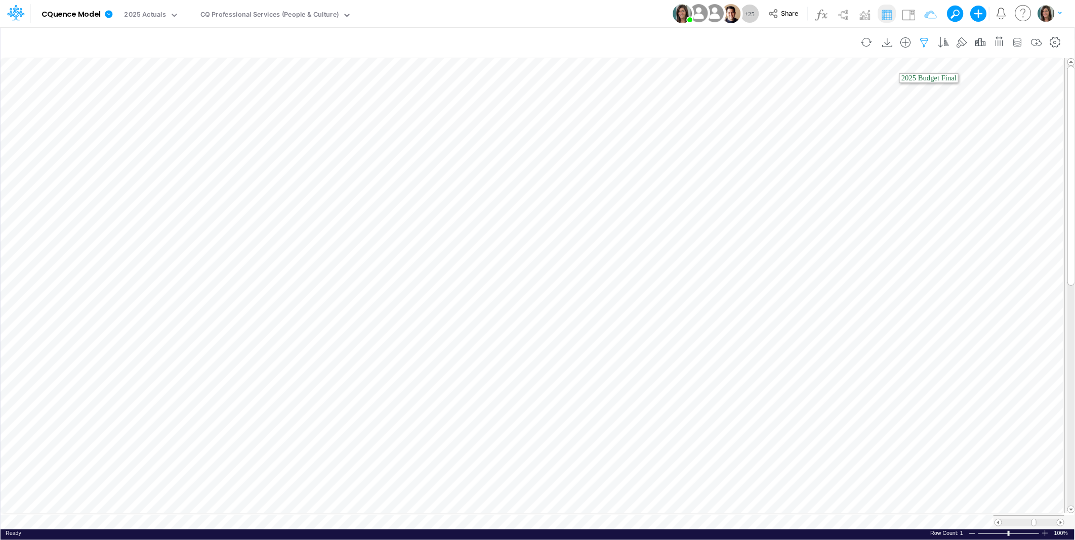
select select "tableSearchOR"
select select "notEqual"
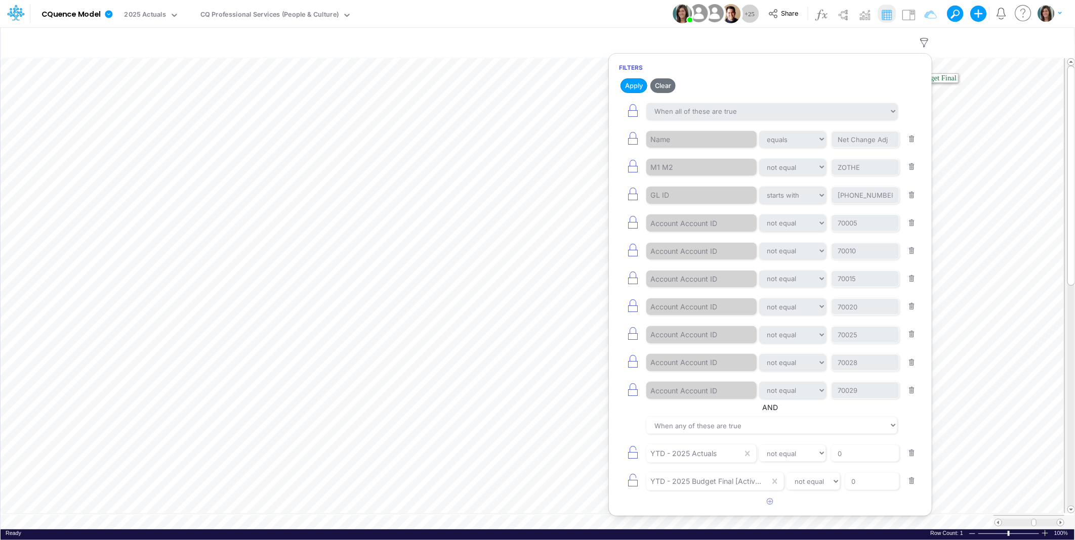
drag, startPoint x: 600, startPoint y: 13, endPoint x: 521, endPoint y: 13, distance: 78.9
click at [601, 13] on div "Model CQuence Model Edit model settings Duplicate Import QuickBooks QuickBooks …" at bounding box center [538, 13] width 968 height 27
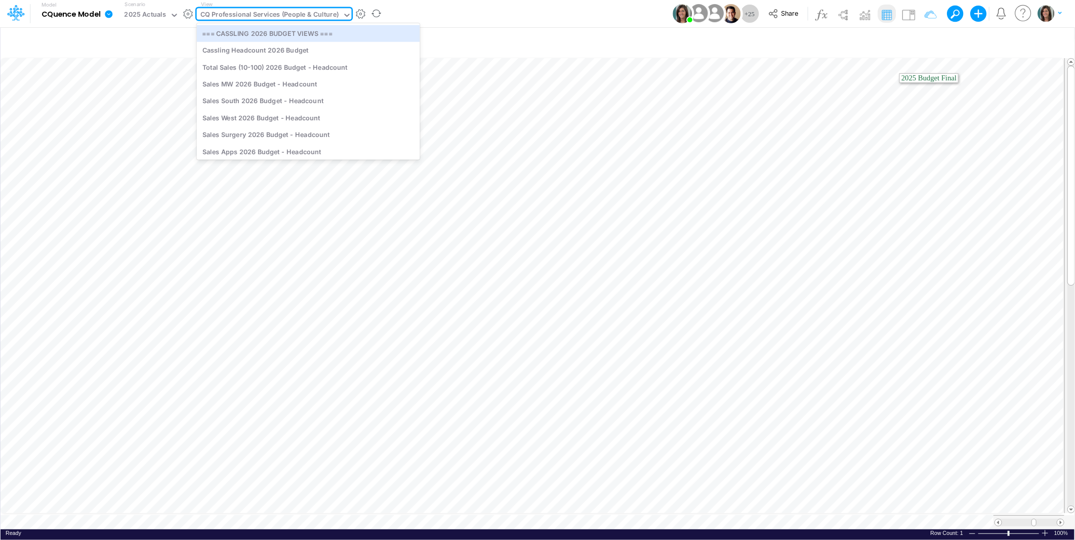
click at [257, 14] on div "CQ Professional Services (People & Culture)" at bounding box center [269, 16] width 139 height 12
type input "cassling n"
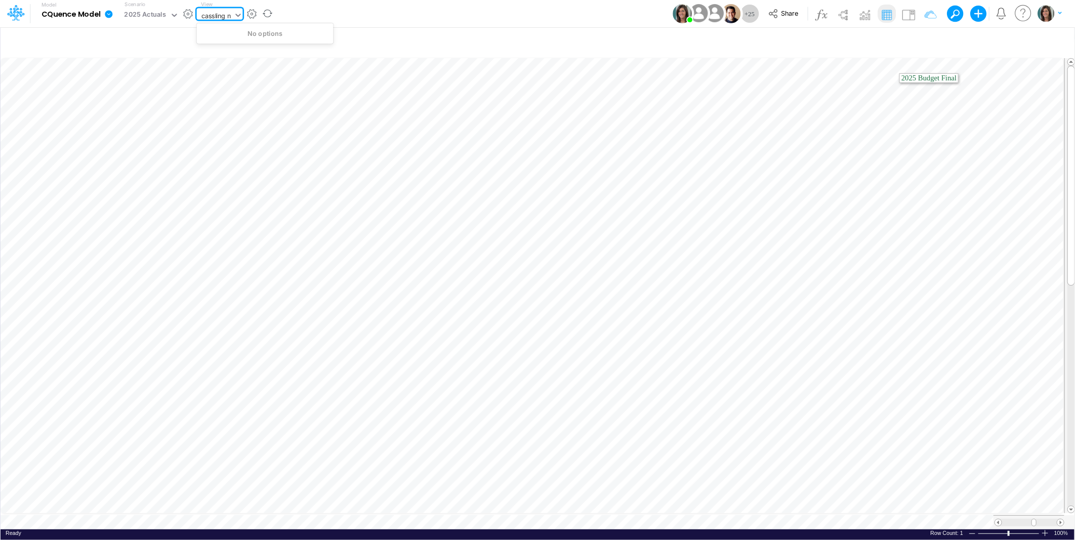
click at [214, 19] on input "cassling n" at bounding box center [216, 16] width 31 height 10
click at [234, 14] on div "CQ Professional Services (People & Culture)" at bounding box center [274, 14] width 155 height 12
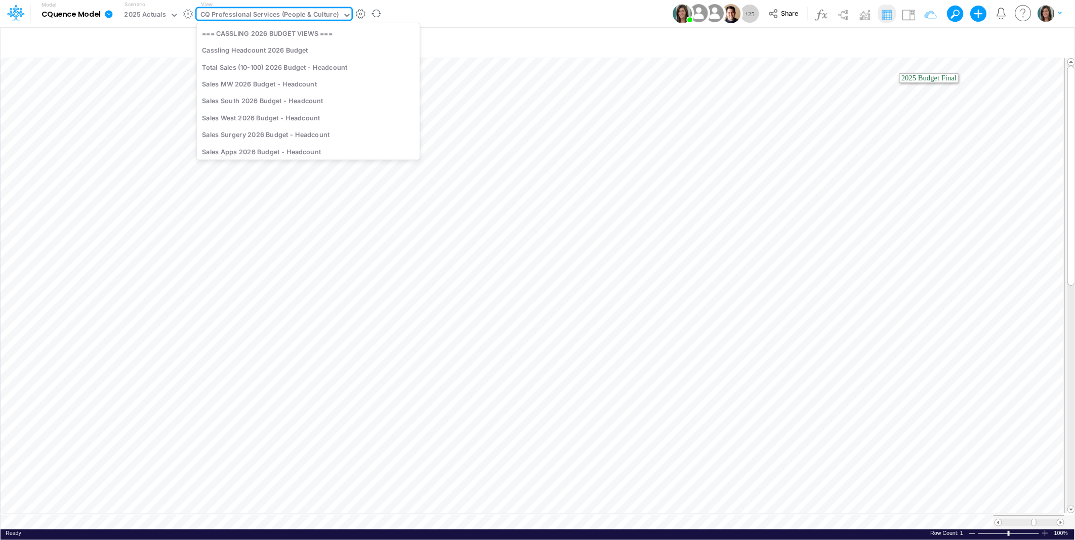
click at [233, 14] on div "CQ Professional Services (People & Culture)" at bounding box center [269, 16] width 139 height 12
type input "cassling"
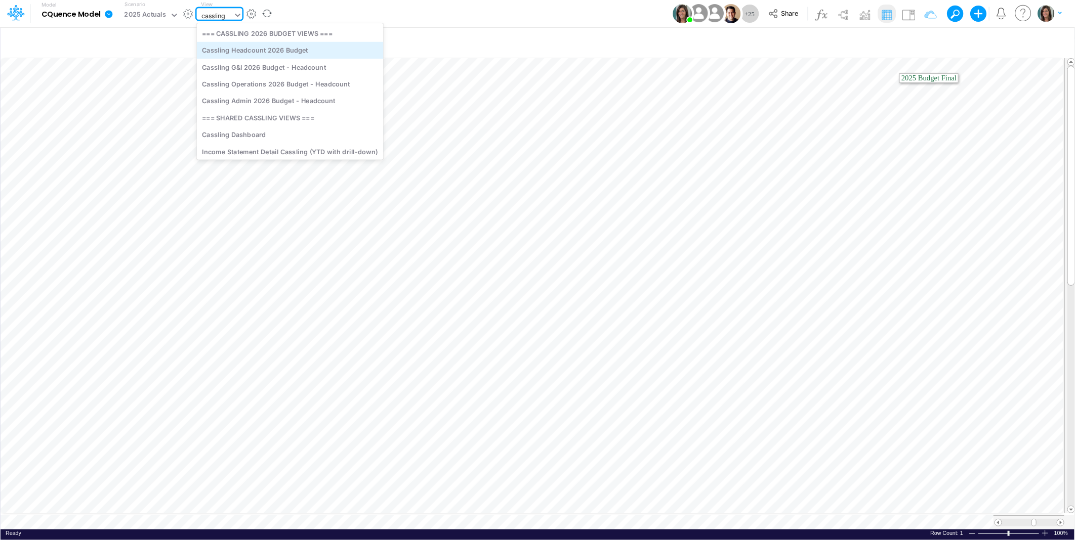
scroll to position [74, 0]
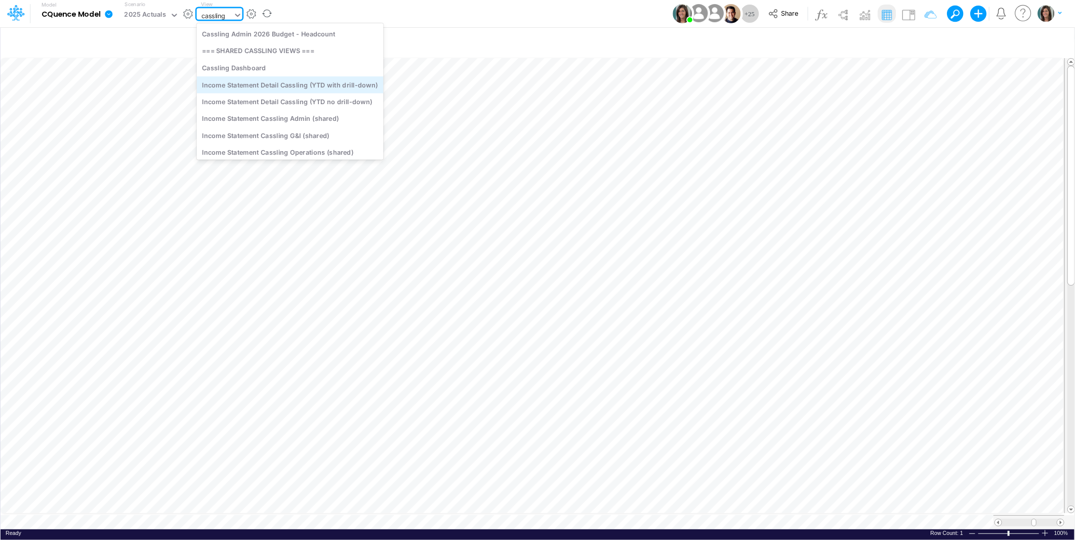
click at [361, 85] on div "Income Statement Detail Cassling (YTD with drill-down)" at bounding box center [290, 84] width 187 height 17
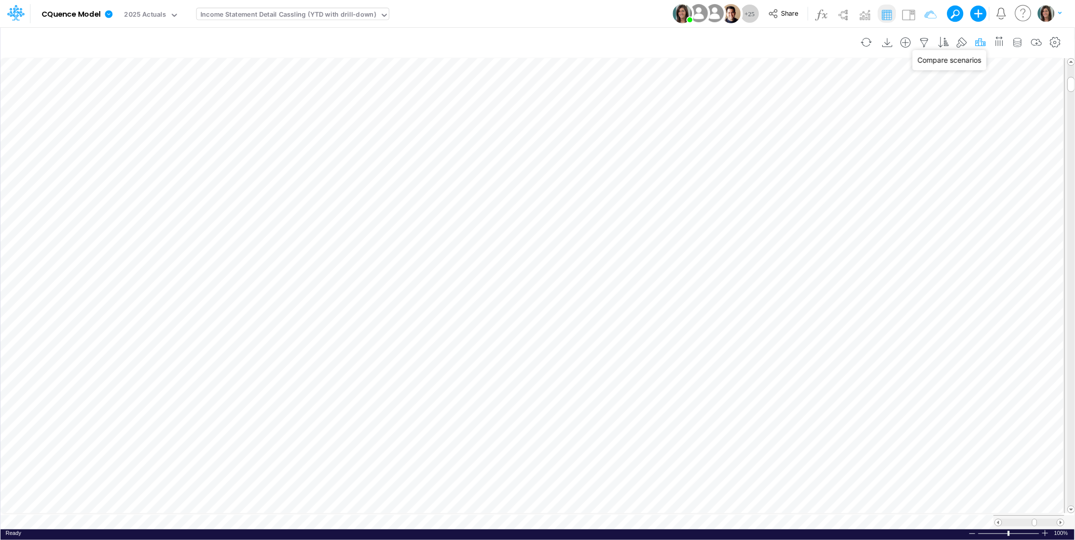
click at [983, 40] on icon "button" at bounding box center [980, 42] width 15 height 11
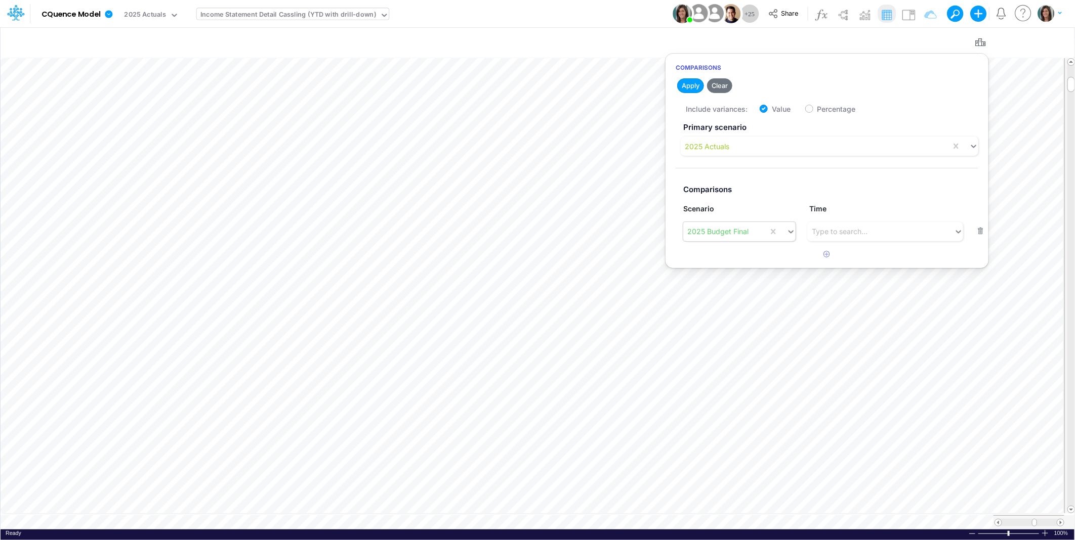
click at [728, 229] on div "2025 Budget Final" at bounding box center [717, 231] width 61 height 11
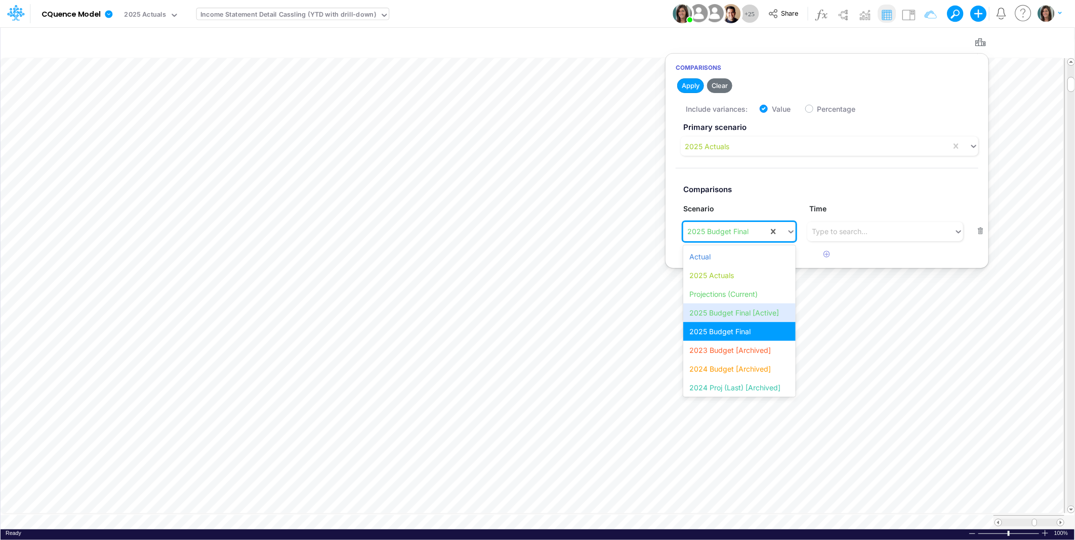
drag, startPoint x: 729, startPoint y: 311, endPoint x: 722, endPoint y: 269, distance: 42.6
click at [728, 311] on div "2025 Budget Final [Active]" at bounding box center [739, 313] width 112 height 19
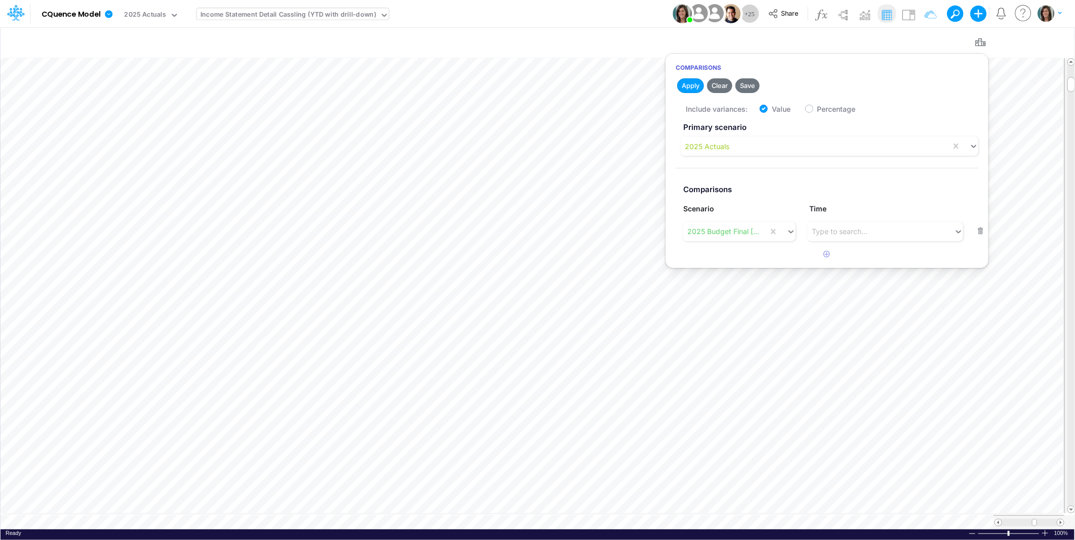
drag, startPoint x: 689, startPoint y: 82, endPoint x: 652, endPoint y: 24, distance: 69.4
click at [689, 83] on button "Apply" at bounding box center [690, 85] width 27 height 15
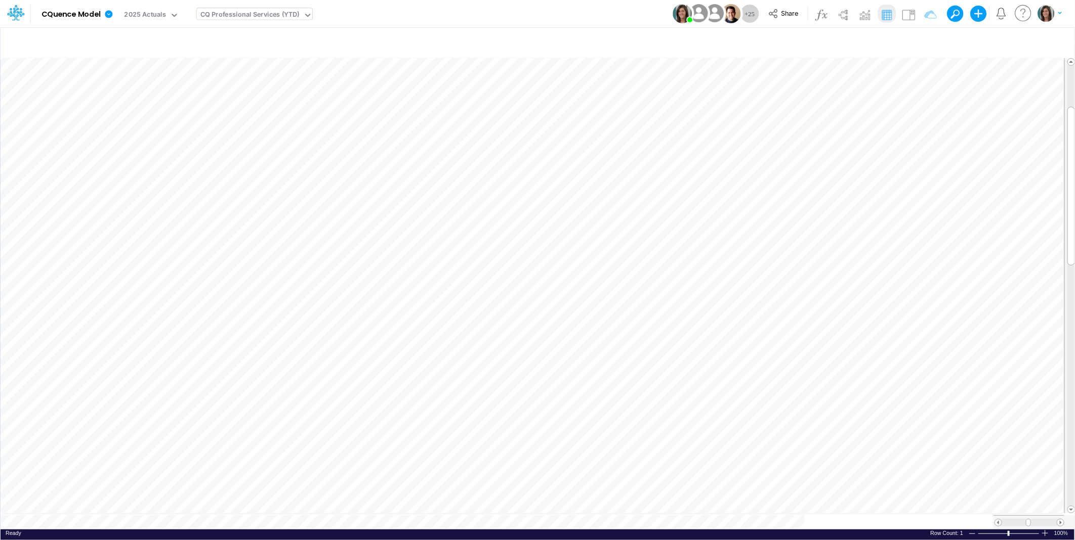
scroll to position [0, 1]
click at [614, 512] on span "Close" at bounding box center [627, 512] width 28 height 9
click at [540, 510] on span "Close" at bounding box center [532, 510] width 28 height 9
click at [391, 513] on span "Close" at bounding box center [385, 512] width 28 height 9
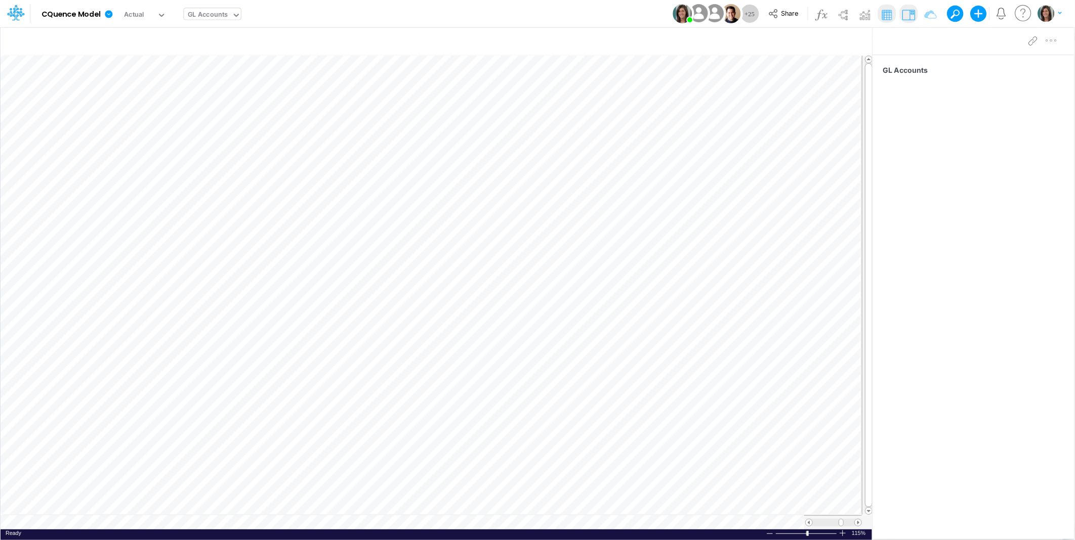
click at [232, 524] on table at bounding box center [437, 293] width 872 height 474
type input "Consolidated All by Month"
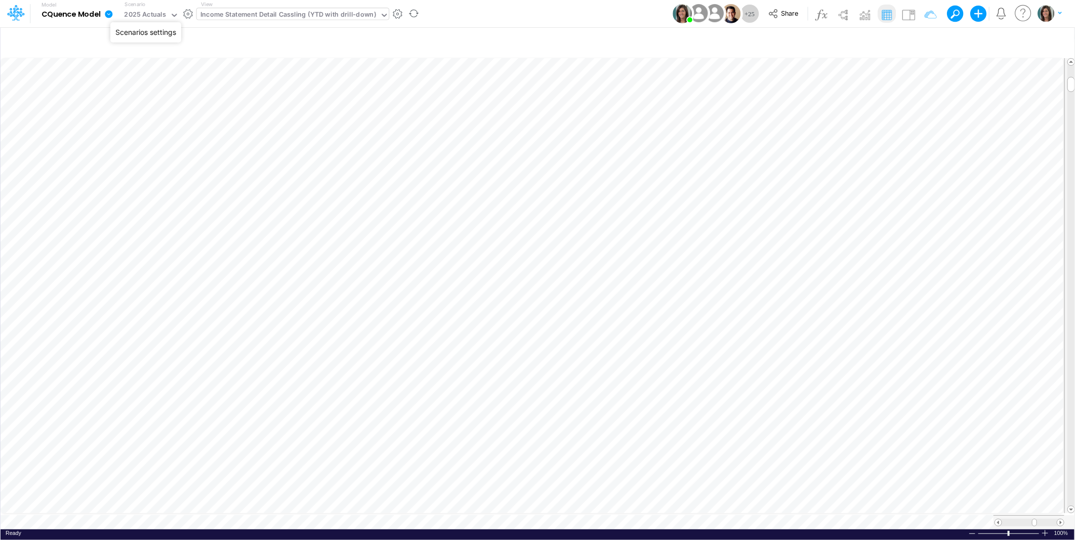
click at [189, 12] on button "button" at bounding box center [188, 14] width 11 height 11
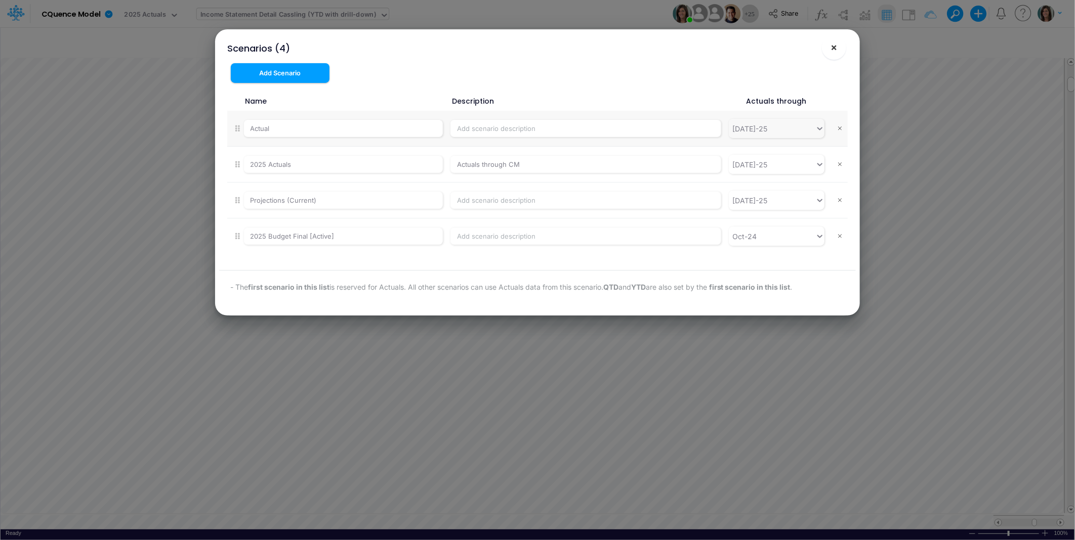
click at [831, 44] on span "×" at bounding box center [834, 47] width 7 height 12
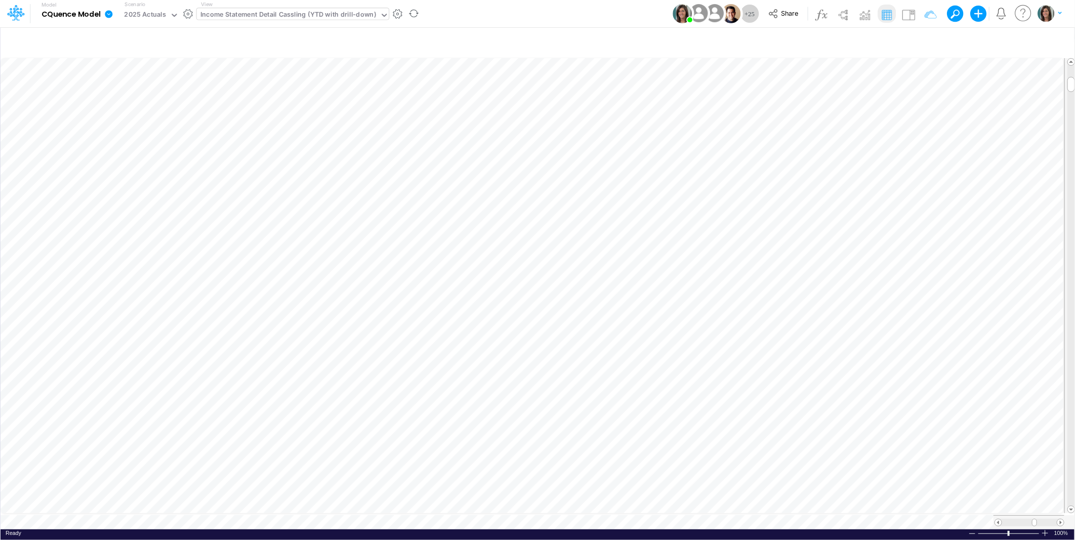
click at [112, 13] on icon at bounding box center [109, 14] width 8 height 8
click at [165, 11] on div "2025 Actuals" at bounding box center [144, 15] width 49 height 15
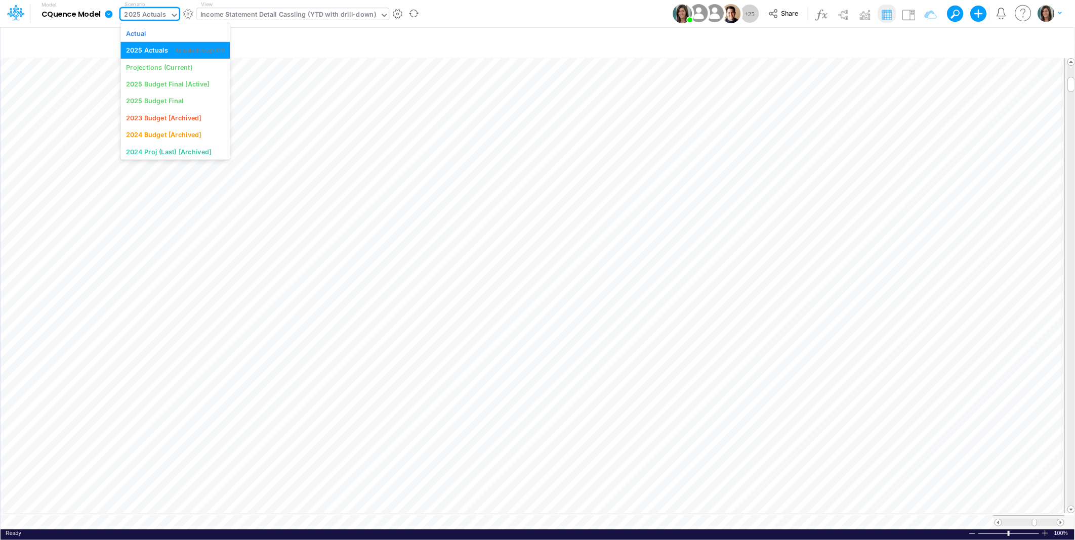
scroll to position [58, 0]
click at [165, 15] on div "2025 Actuals" at bounding box center [144, 15] width 49 height 15
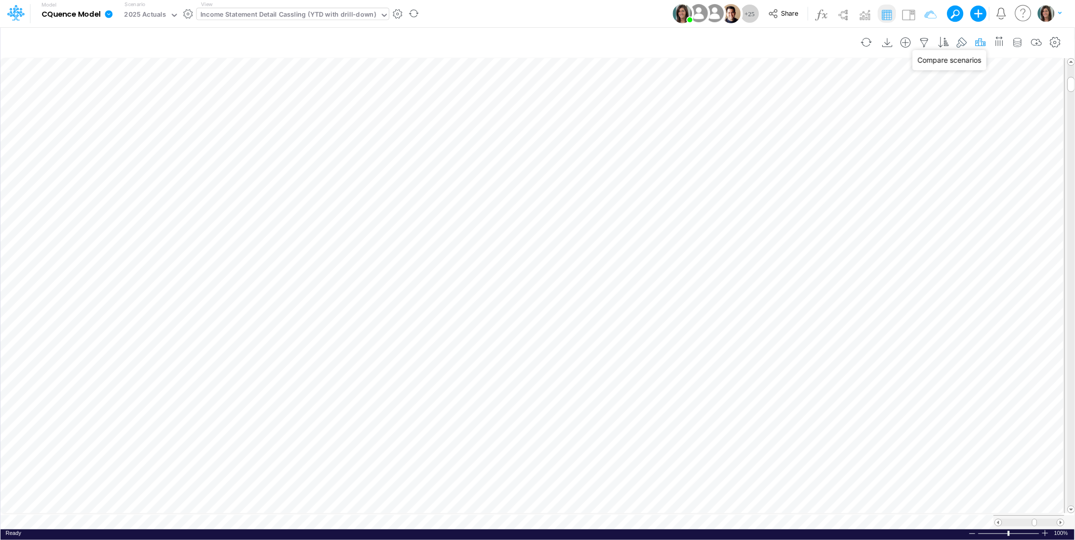
drag, startPoint x: 979, startPoint y: 39, endPoint x: 969, endPoint y: 40, distance: 10.2
click at [979, 39] on icon "button" at bounding box center [980, 42] width 15 height 11
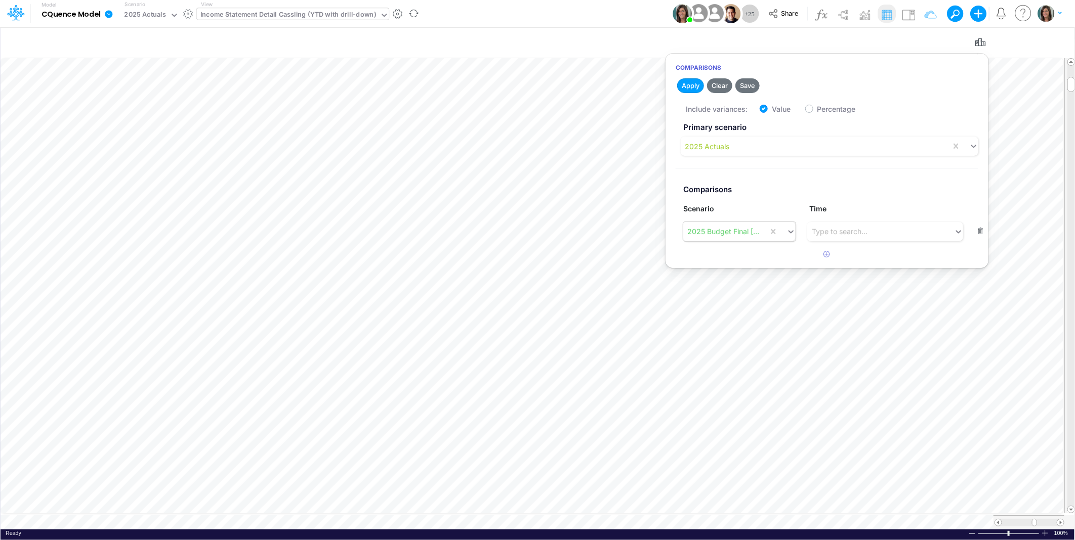
click at [745, 232] on div "2025 Budget Final [Active]" at bounding box center [723, 231] width 73 height 11
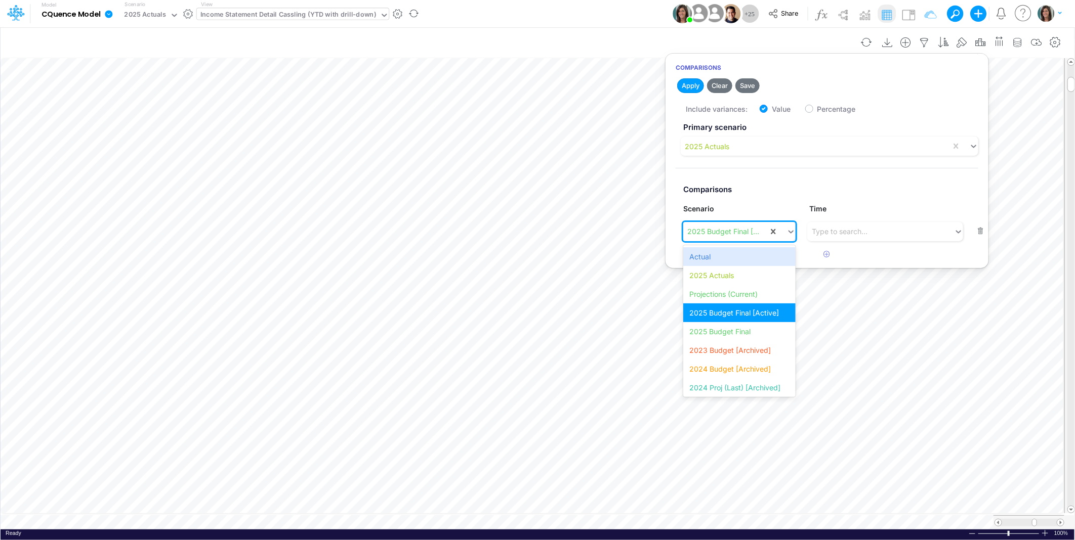
click at [625, 6] on div "Model CQuence Model Edit model settings Duplicate Import QuickBooks QuickBooks …" at bounding box center [538, 13] width 968 height 27
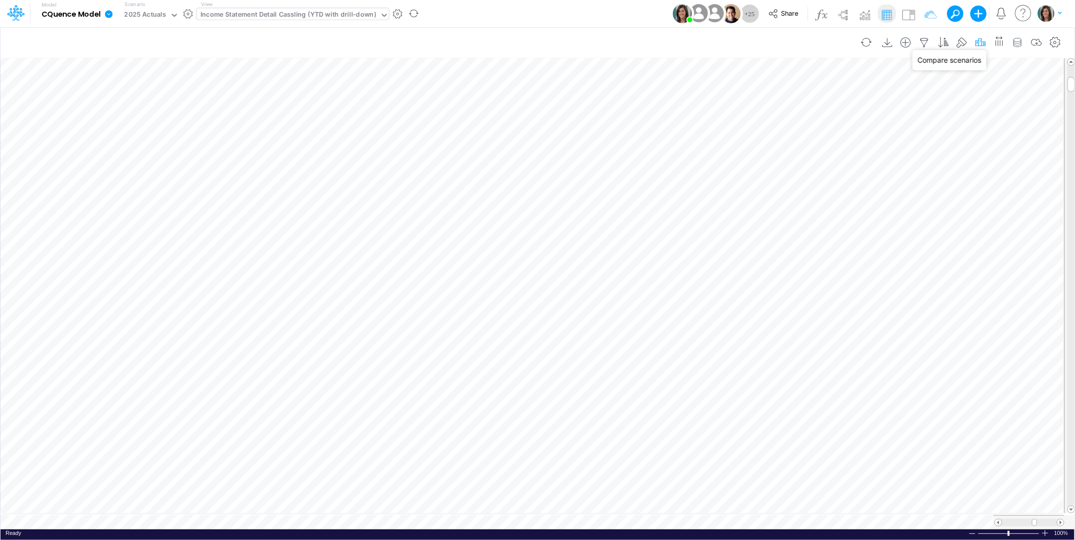
click at [973, 41] on icon "button" at bounding box center [980, 42] width 15 height 11
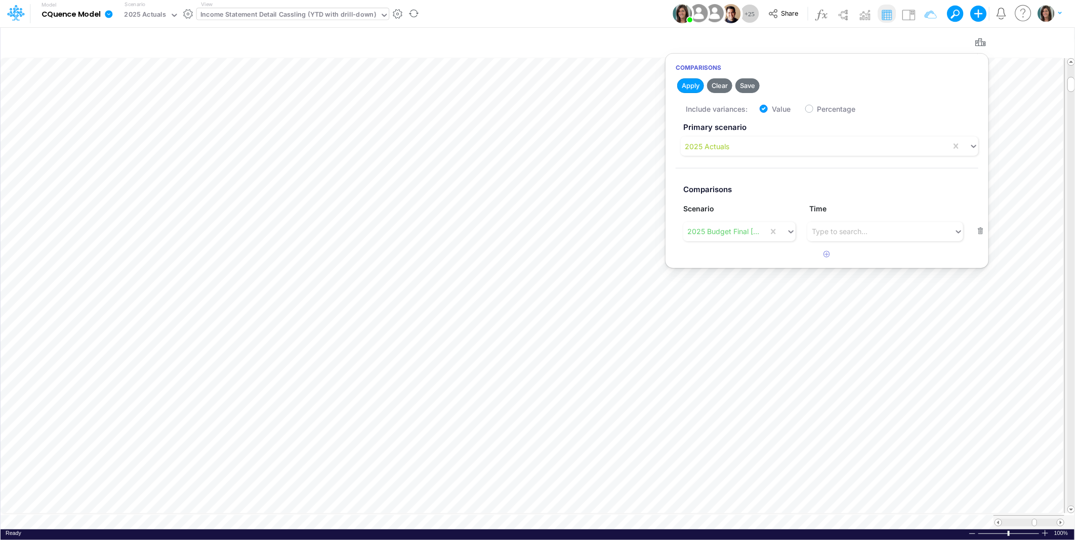
click at [613, 5] on div "Model CQuence Model Edit model settings Duplicate Import QuickBooks QuickBooks …" at bounding box center [538, 13] width 968 height 27
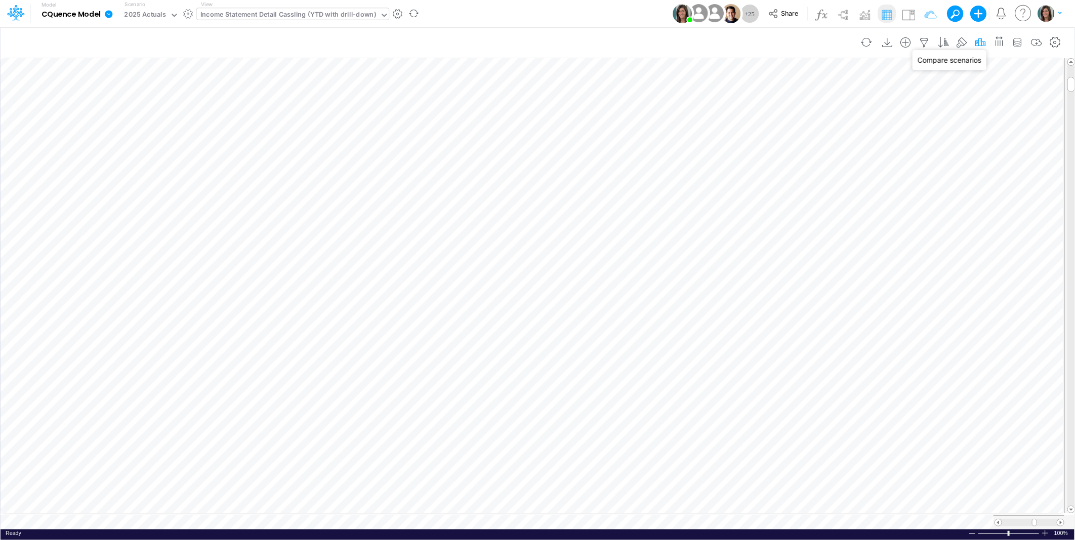
click at [981, 39] on icon "button" at bounding box center [980, 42] width 15 height 11
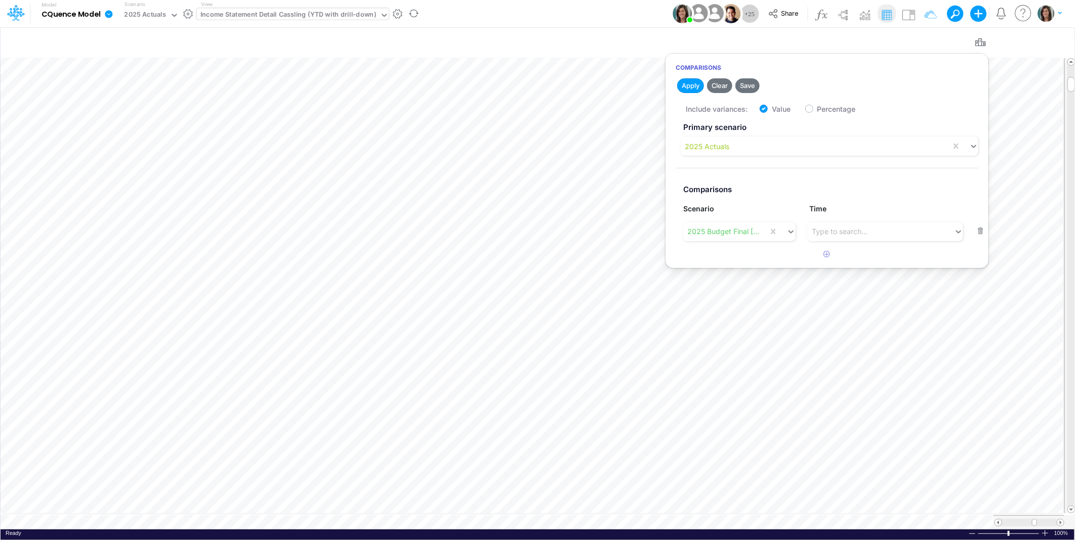
click at [772, 107] on label "Value" at bounding box center [781, 109] width 19 height 11
click at [772, 107] on input "Value" at bounding box center [775, 106] width 7 height 7
checkbox input "false"
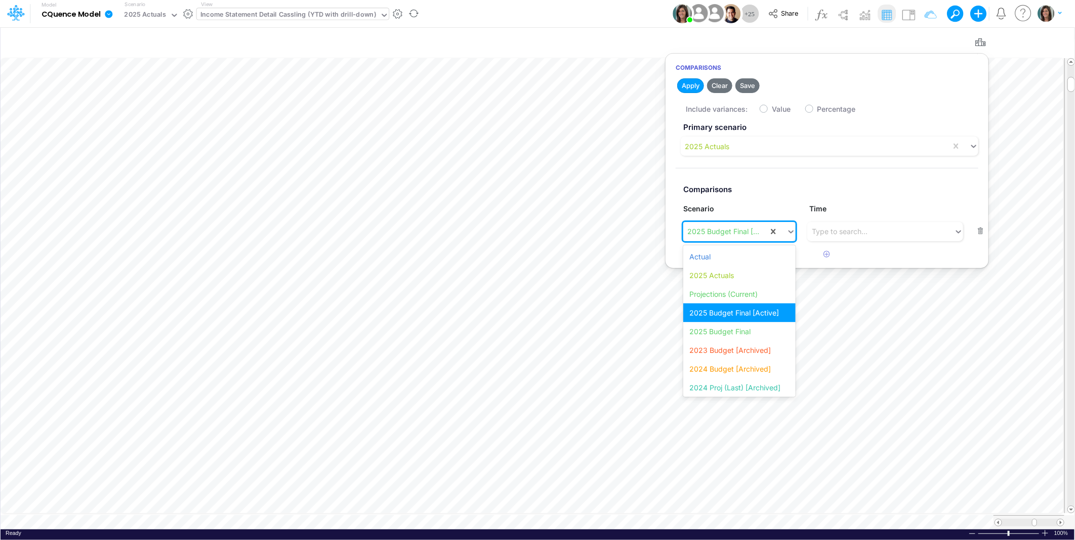
click at [726, 235] on div "2025 Budget Final [Active]" at bounding box center [723, 231] width 73 height 11
click at [727, 270] on div "2025 Actuals" at bounding box center [739, 275] width 112 height 19
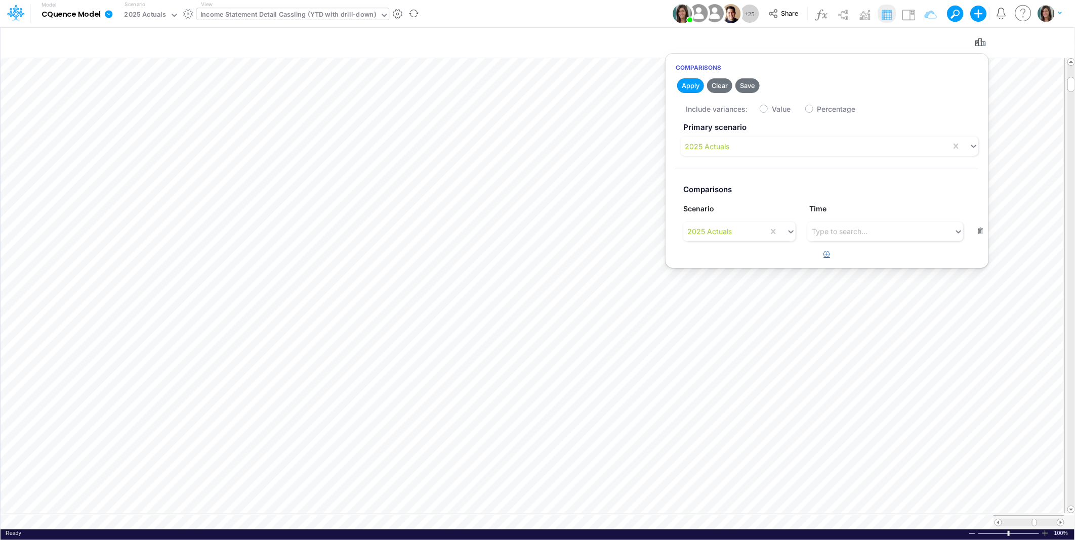
click at [828, 252] on icon "button" at bounding box center [827, 254] width 7 height 7
click at [846, 234] on div "Type to search..." at bounding box center [840, 231] width 56 height 11
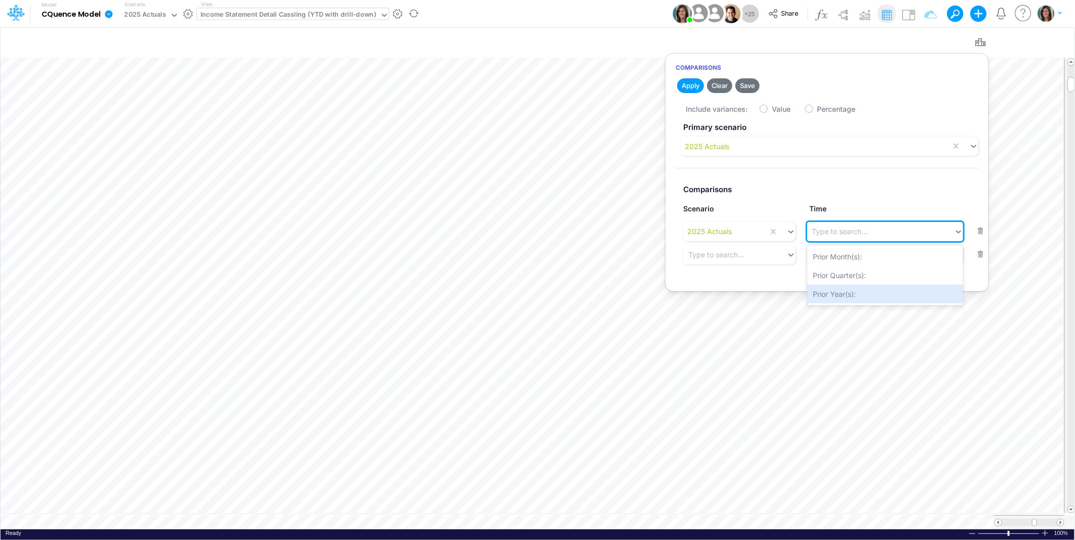
drag, startPoint x: 837, startPoint y: 296, endPoint x: 818, endPoint y: 287, distance: 20.9
click at [836, 296] on div "Prior Year(s):" at bounding box center [885, 294] width 156 height 19
click at [736, 263] on div "Type to search..." at bounding box center [734, 254] width 103 height 17
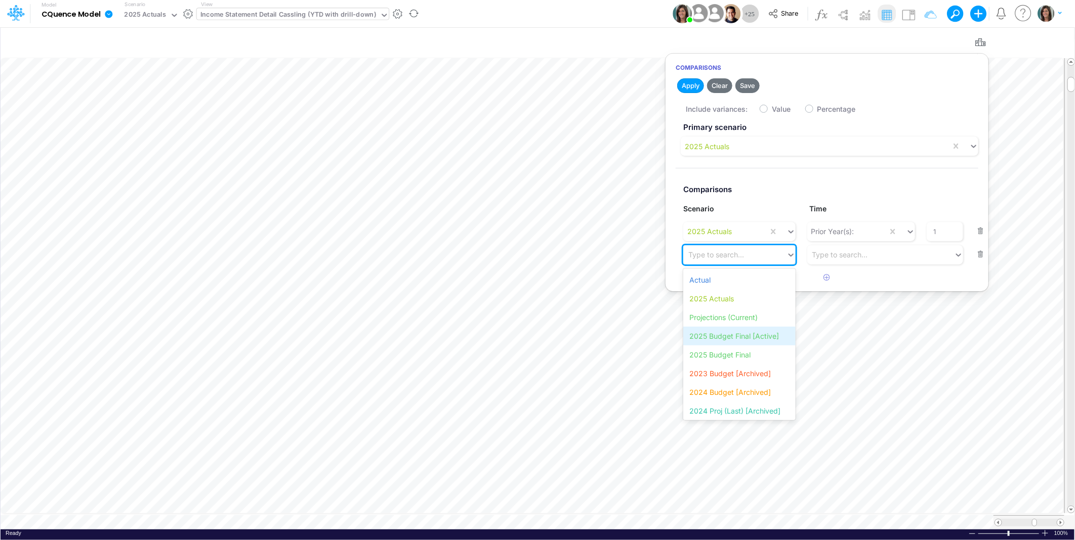
click at [748, 338] on div "2025 Budget Final [Active]" at bounding box center [739, 336] width 112 height 19
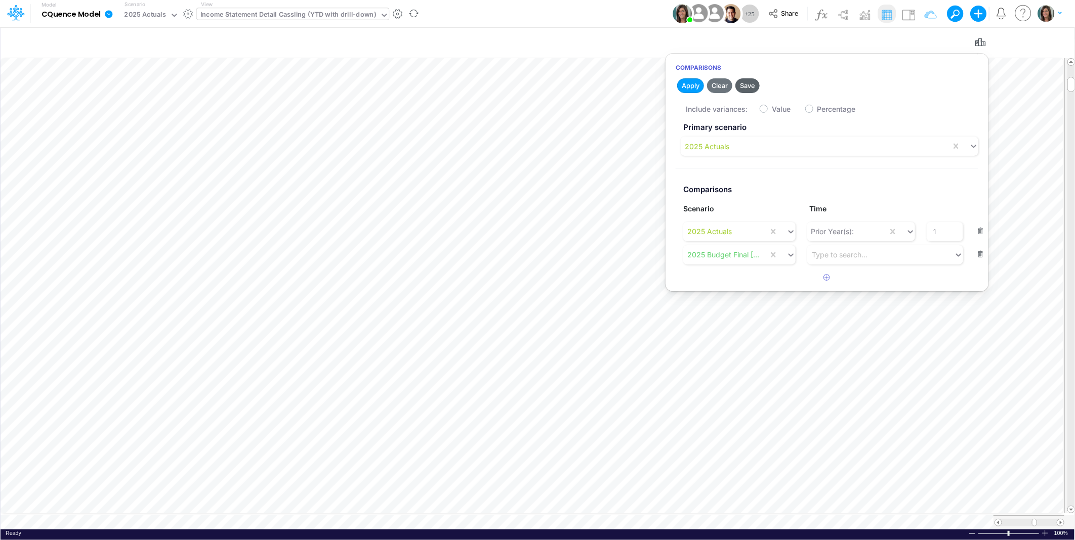
click at [749, 85] on button "Save" at bounding box center [747, 85] width 24 height 15
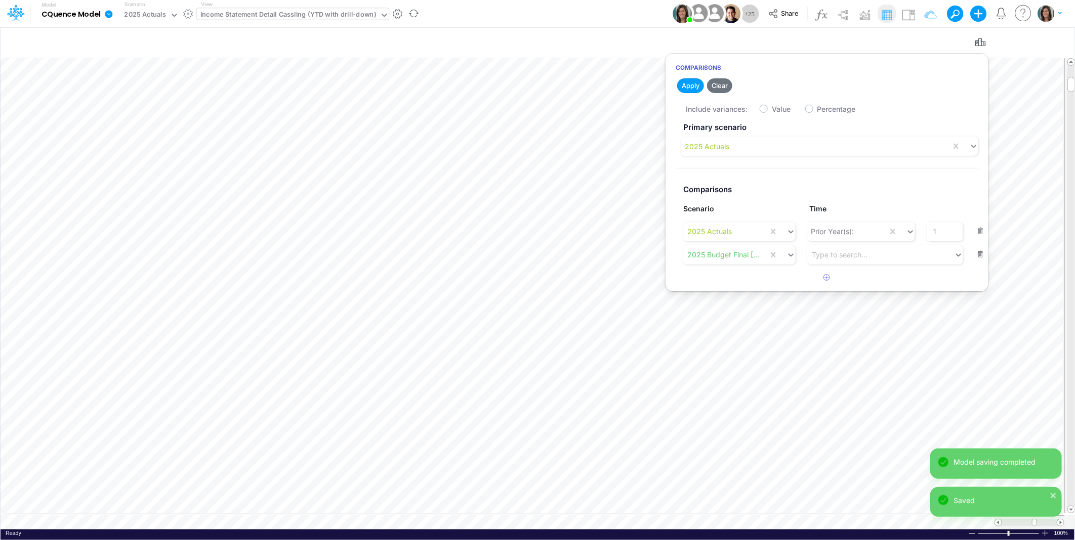
click at [563, 7] on div "Model CQuence Model Edit model settings Duplicate Import QuickBooks QuickBooks …" at bounding box center [538, 13] width 968 height 27
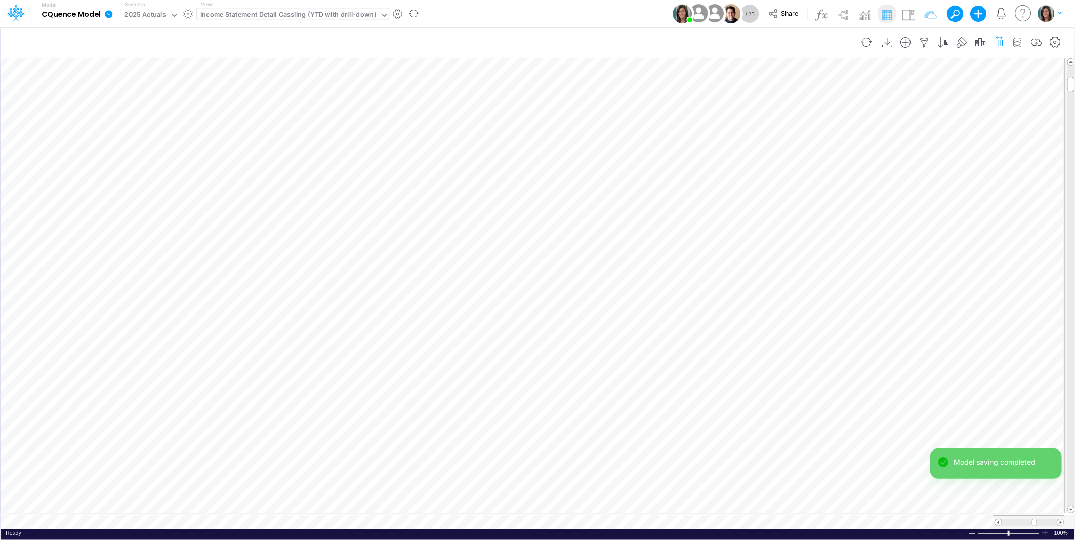
click at [994, 39] on icon "button" at bounding box center [999, 40] width 11 height 15
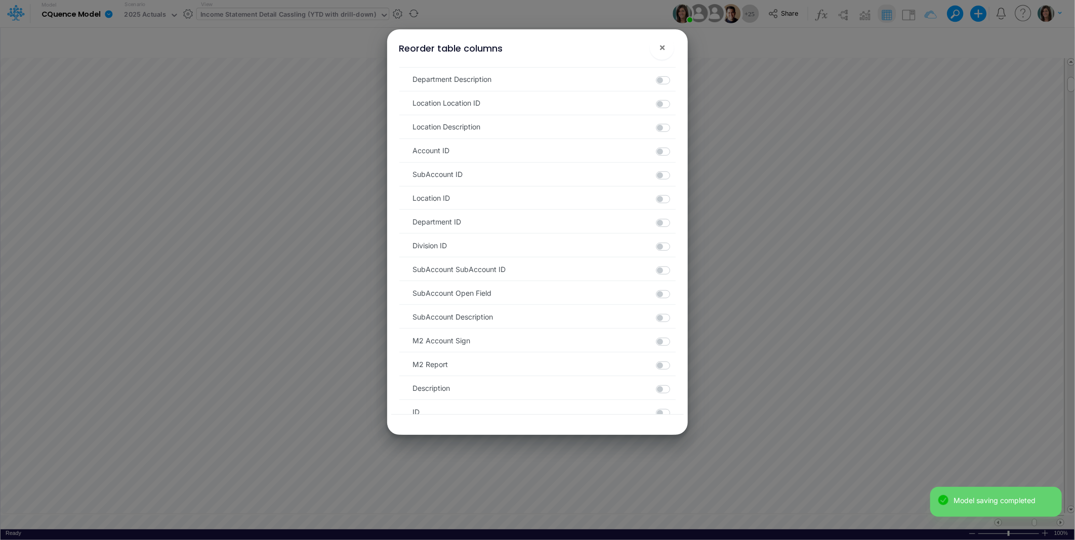
scroll to position [725, 0]
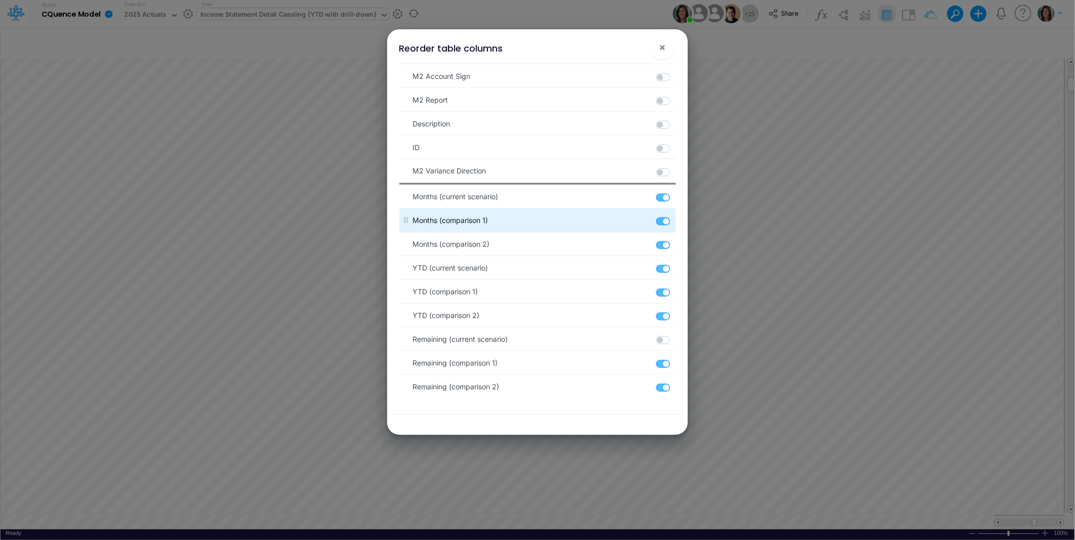
click at [674, 217] on label at bounding box center [675, 217] width 2 height 0
click at [674, 222] on 1 "checkbox" at bounding box center [677, 220] width 7 height 7
checkbox 1 "false"
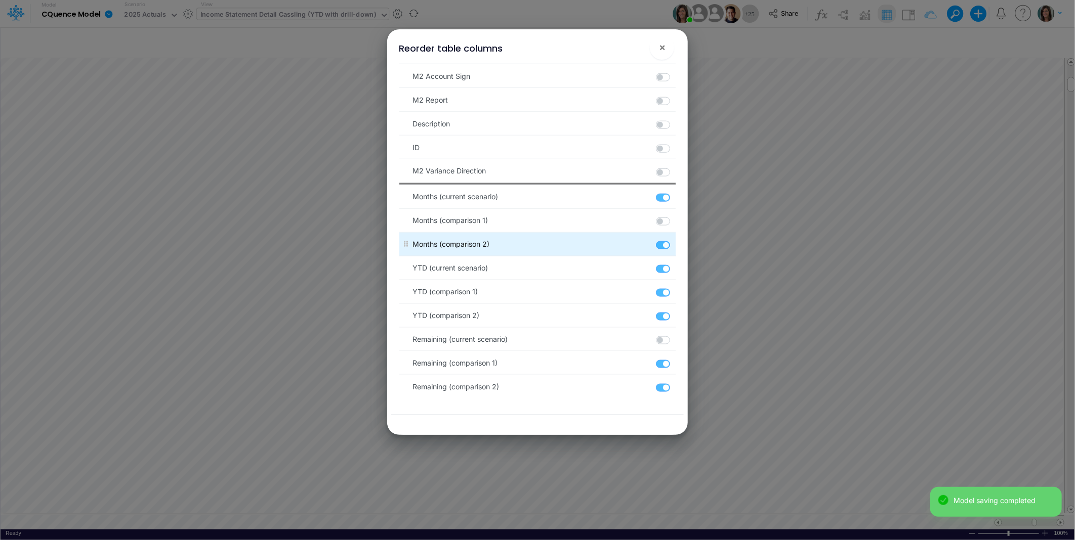
click at [674, 240] on label at bounding box center [675, 240] width 2 height 0
click at [674, 246] on 2 "checkbox" at bounding box center [677, 243] width 7 height 7
checkbox 2 "false"
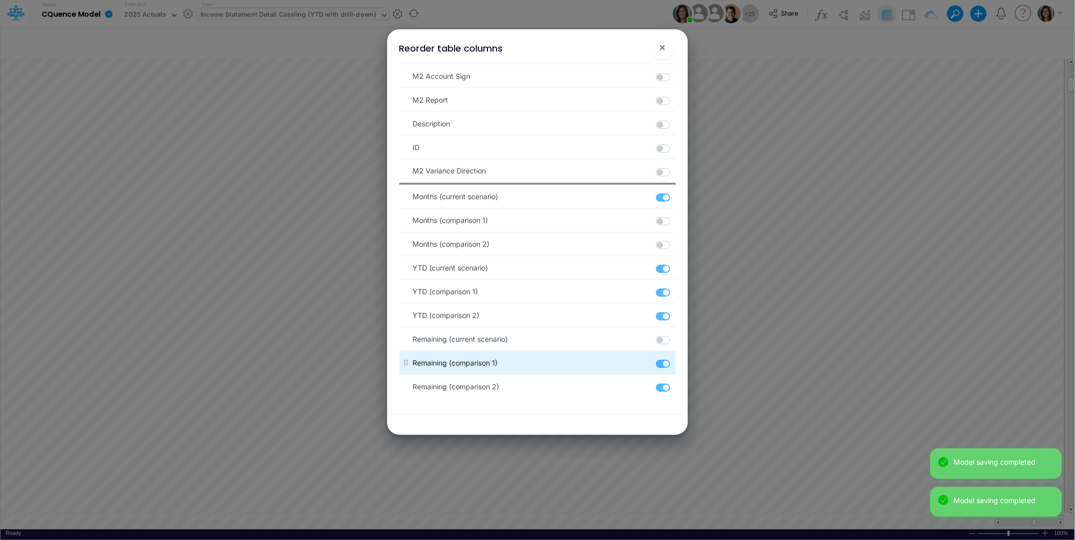
click at [674, 359] on label at bounding box center [675, 359] width 2 height 0
click at [674, 365] on 1 "checkbox" at bounding box center [677, 362] width 7 height 7
checkbox 1 "false"
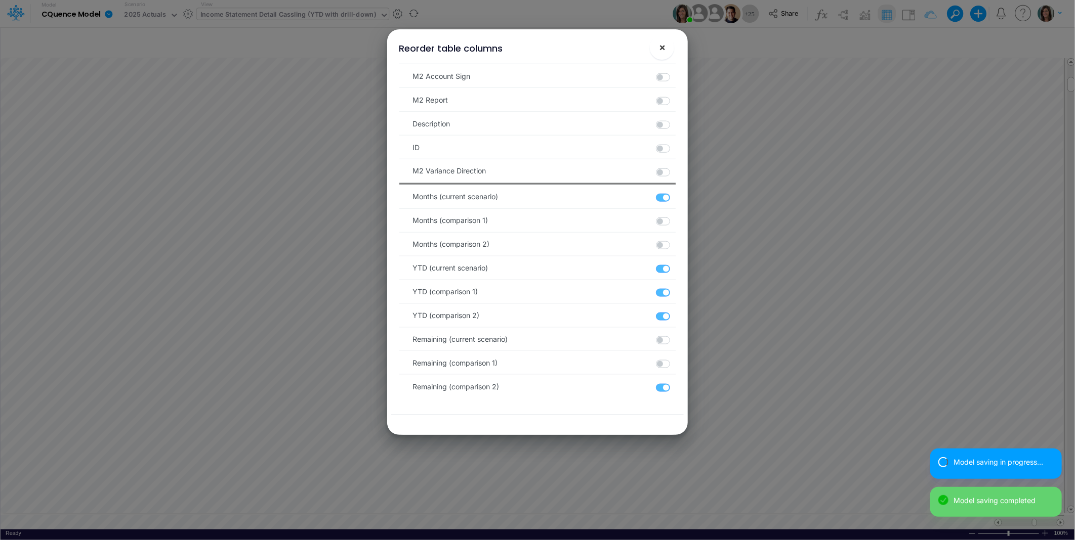
click at [664, 49] on span "×" at bounding box center [662, 47] width 7 height 12
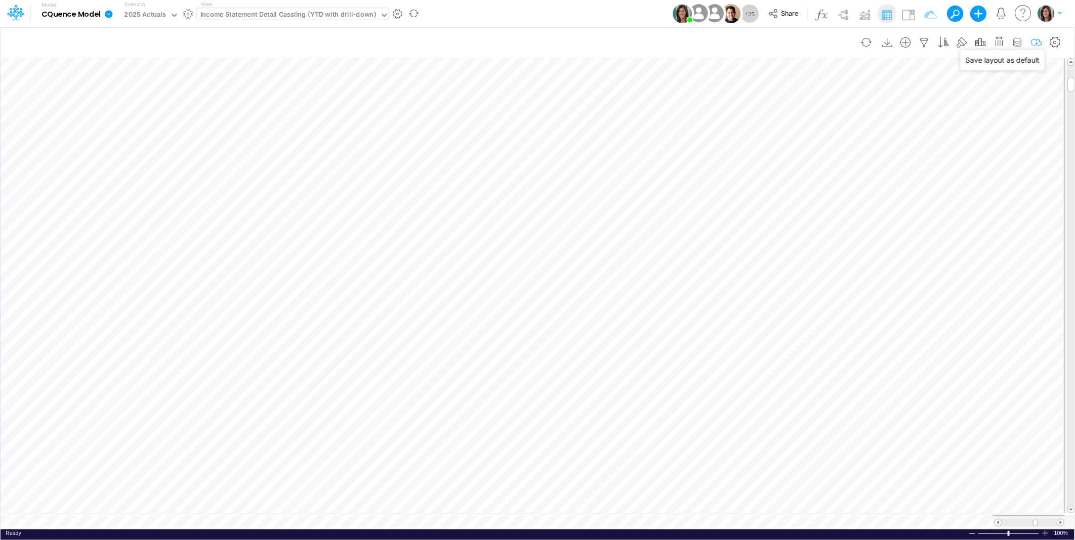
click at [1030, 39] on icon "button" at bounding box center [1036, 42] width 15 height 11
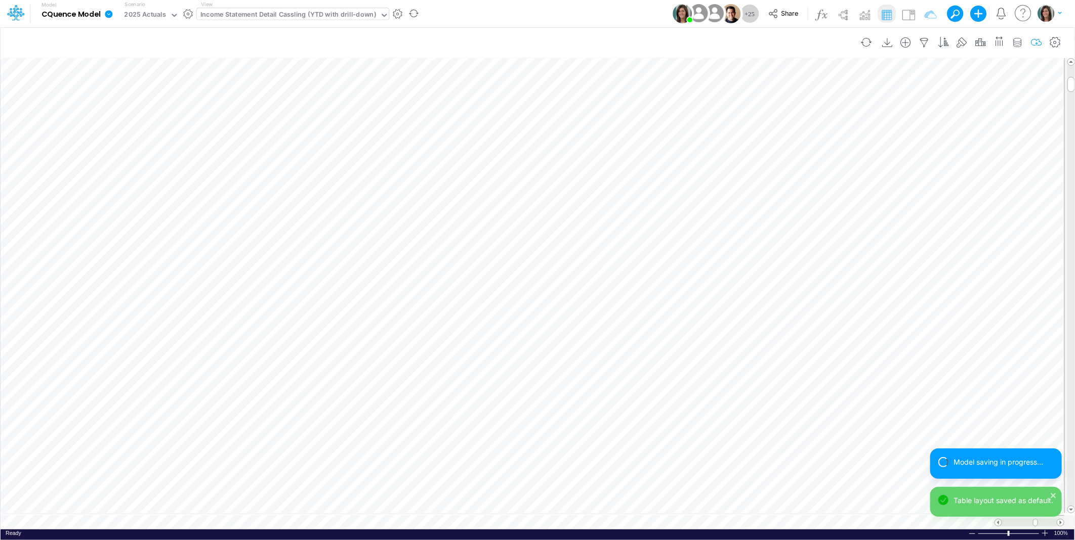
scroll to position [0, 1]
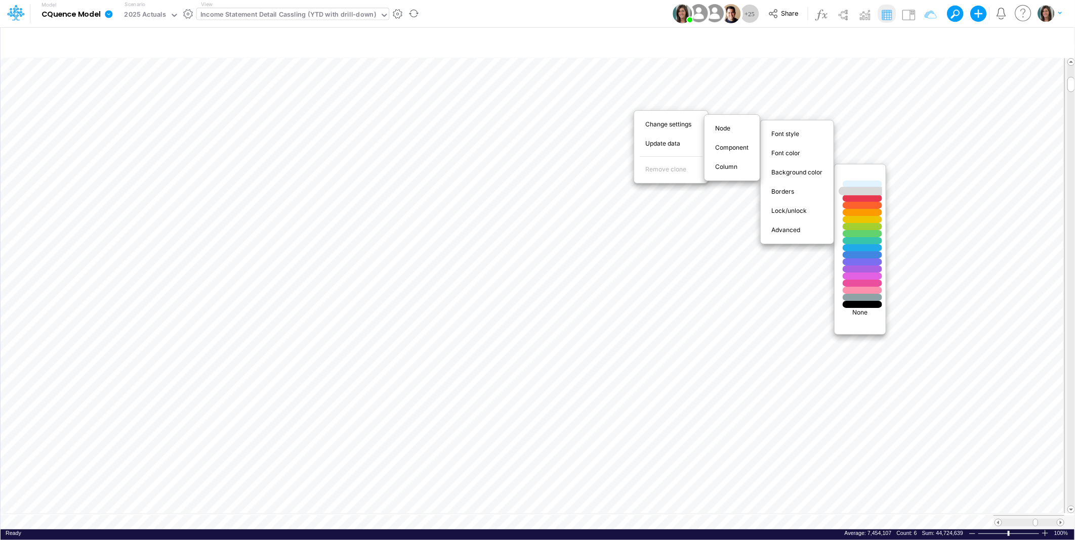
click at [858, 192] on div at bounding box center [863, 191] width 48 height 9
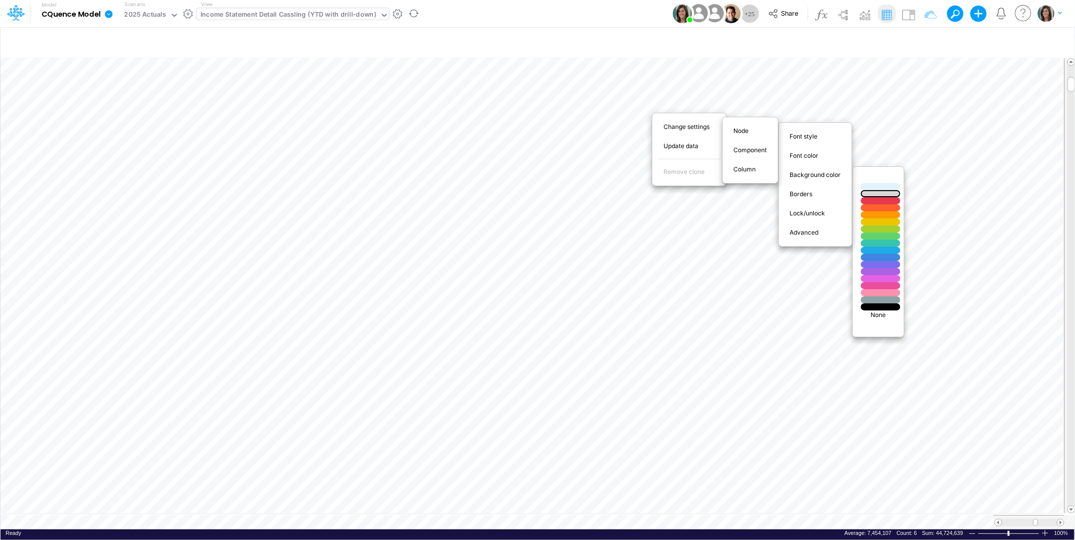
drag, startPoint x: 882, startPoint y: 314, endPoint x: 632, endPoint y: 4, distance: 398.7
click at [882, 314] on p "None" at bounding box center [878, 315] width 41 height 9
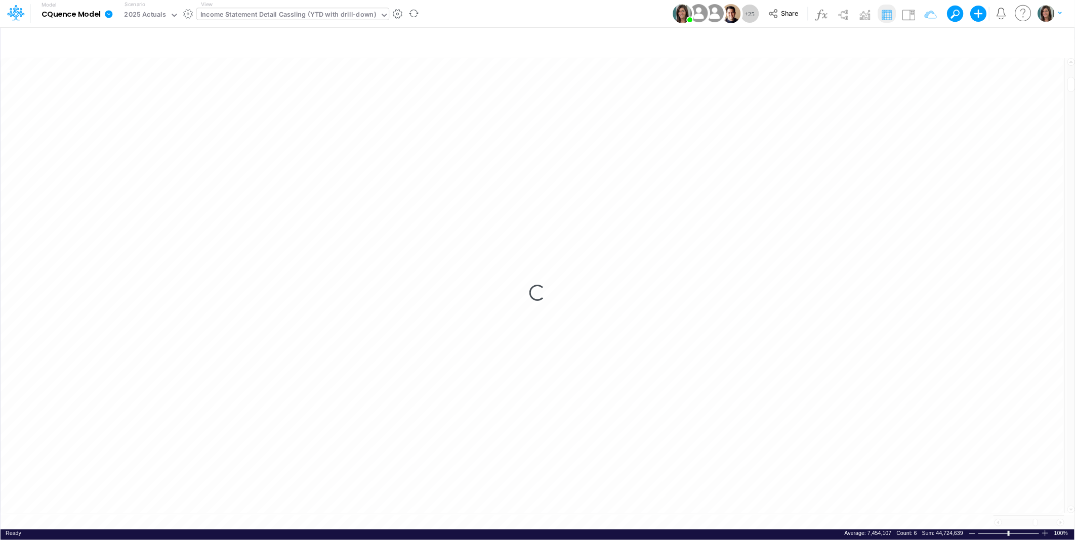
click at [1026, 120] on div "Loading..." at bounding box center [538, 293] width 1074 height 473
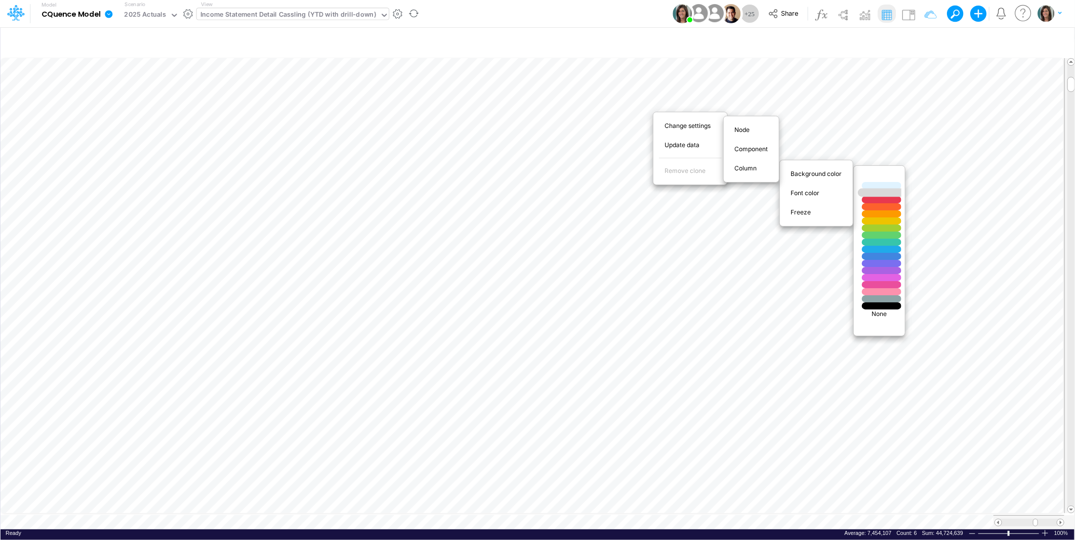
click at [875, 193] on div at bounding box center [882, 193] width 48 height 9
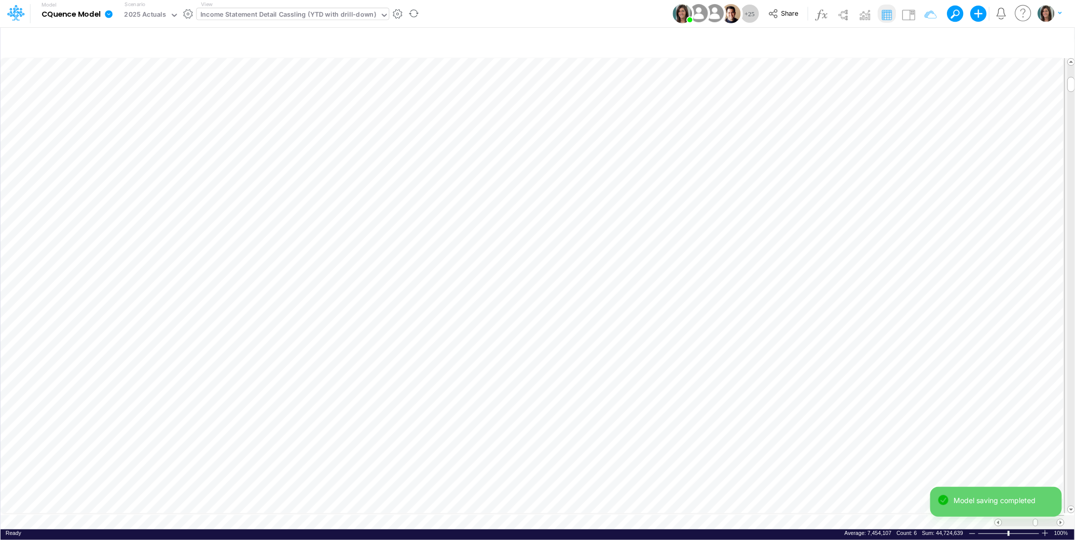
click at [340, 13] on div "Income Statement Detail Cassling (YTD with drill-down)" at bounding box center [288, 16] width 176 height 12
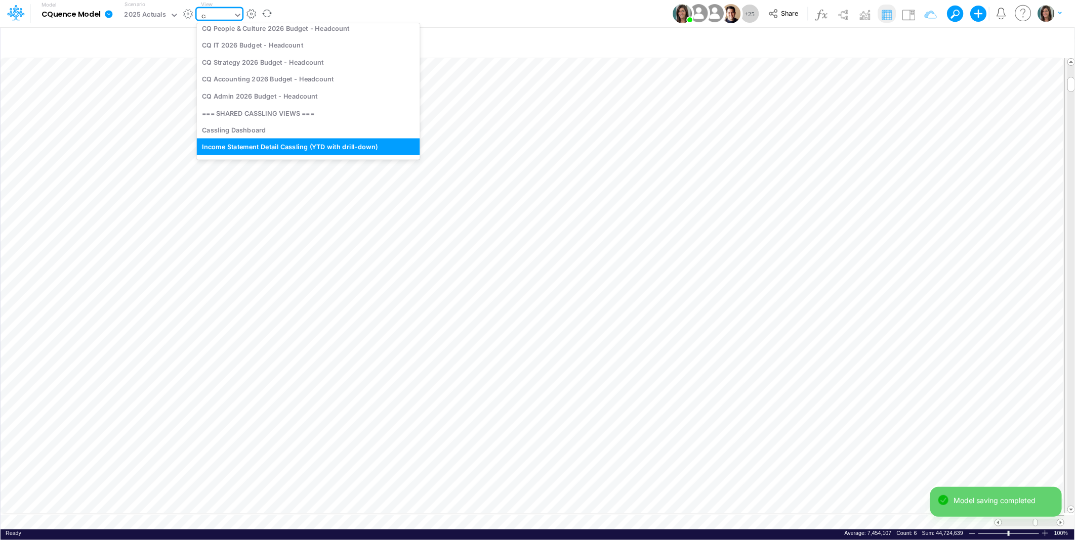
scroll to position [6, 0]
type input "cassling ("
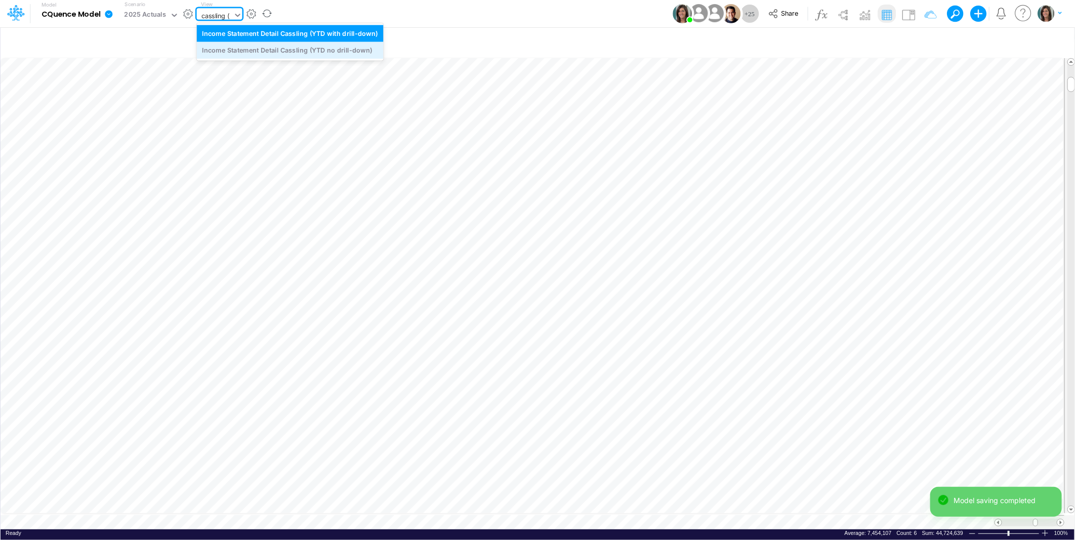
click at [330, 49] on div "Income Statement Detail Cassling (YTD no drill-down)" at bounding box center [290, 50] width 187 height 17
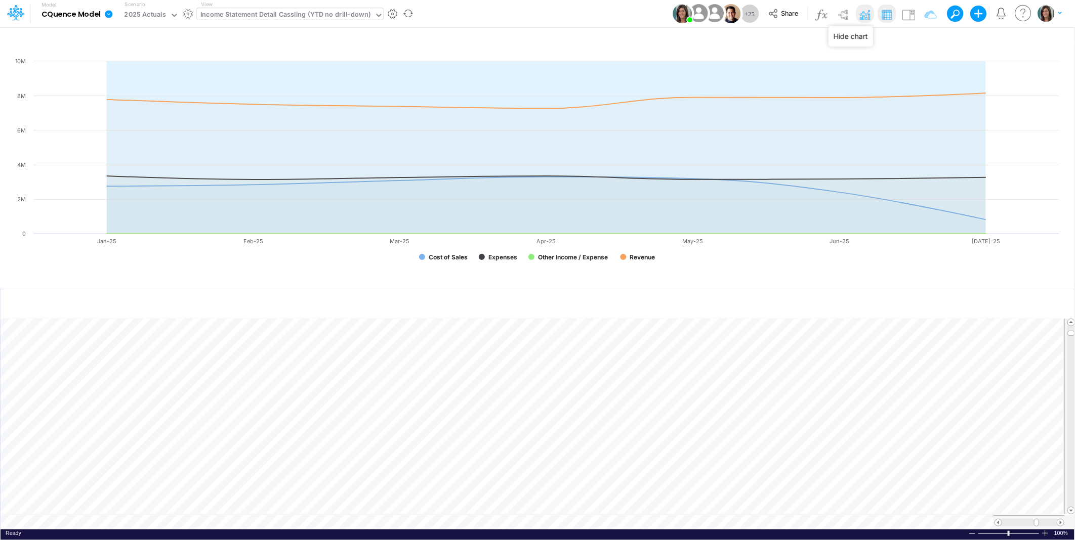
click at [864, 9] on img at bounding box center [865, 15] width 16 height 16
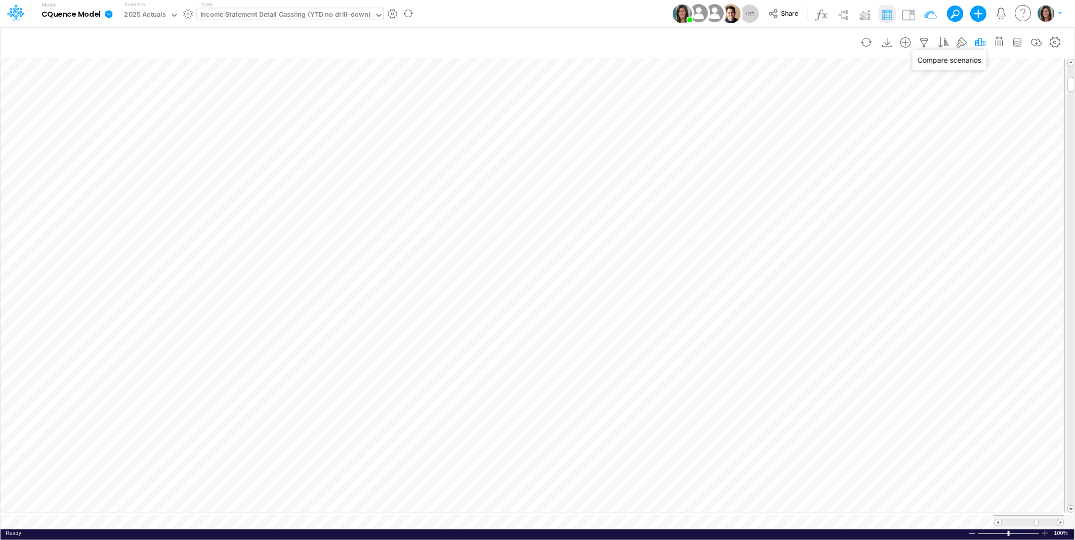
click at [984, 39] on icon "button" at bounding box center [980, 42] width 15 height 11
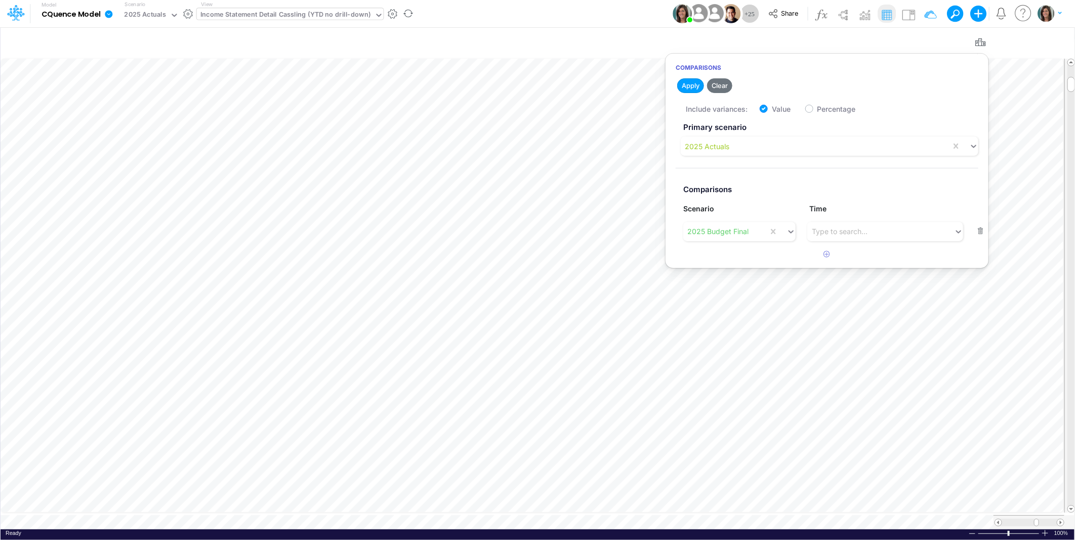
drag, startPoint x: 610, startPoint y: 7, endPoint x: 616, endPoint y: 21, distance: 16.1
click at [611, 6] on div "Model CQuence Model Edit model settings Duplicate Import QuickBooks QuickBooks …" at bounding box center [538, 13] width 968 height 27
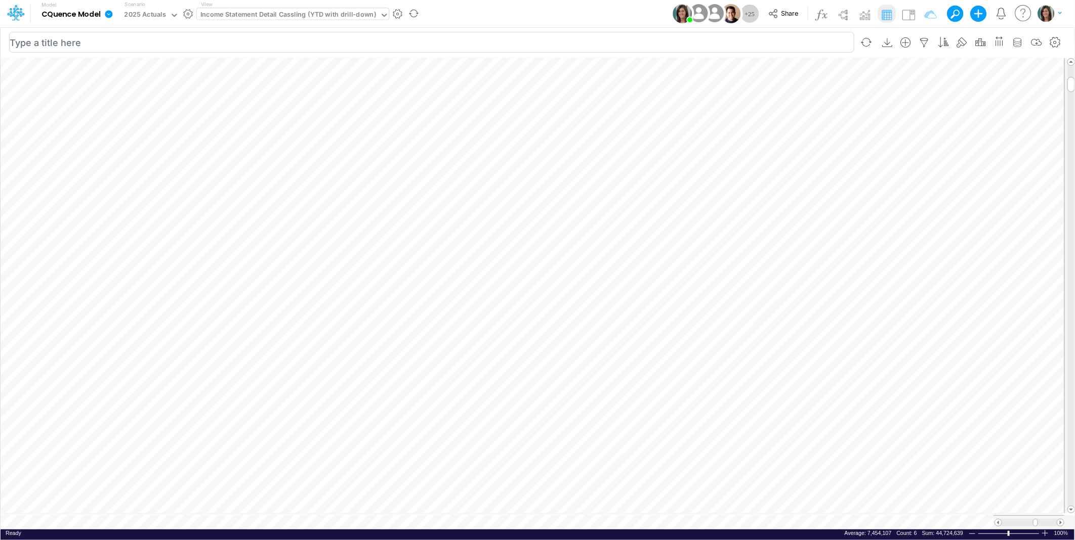
scroll to position [0, 1]
click at [924, 38] on icon "button" at bounding box center [924, 42] width 15 height 11
select select "notEqual"
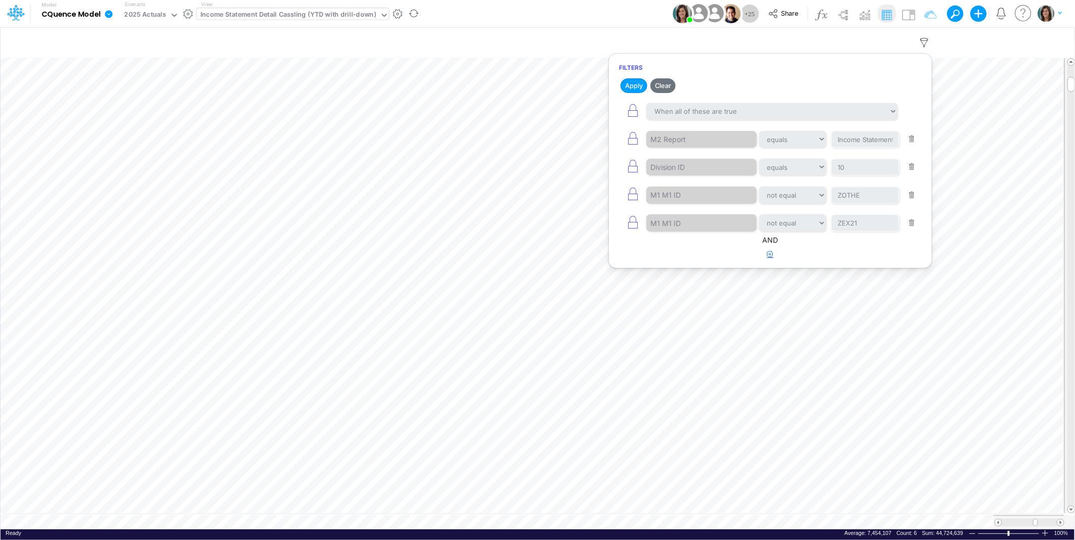
click at [769, 258] on icon "button" at bounding box center [770, 254] width 7 height 7
click at [701, 294] on div at bounding box center [694, 286] width 96 height 17
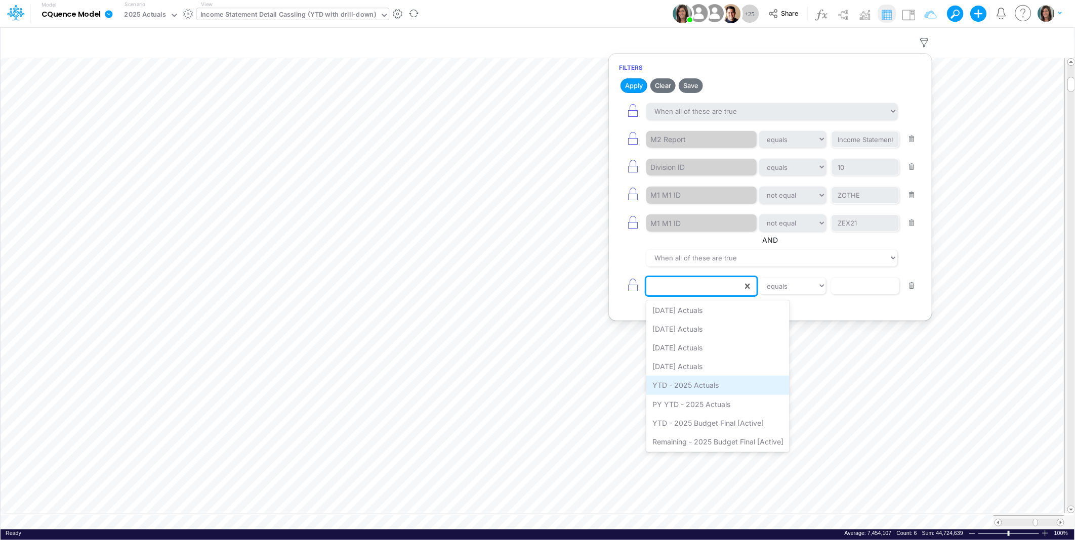
click at [710, 388] on div "YTD - 2025 Actuals" at bounding box center [717, 385] width 143 height 19
click at [769, 307] on icon "button" at bounding box center [770, 306] width 7 height 7
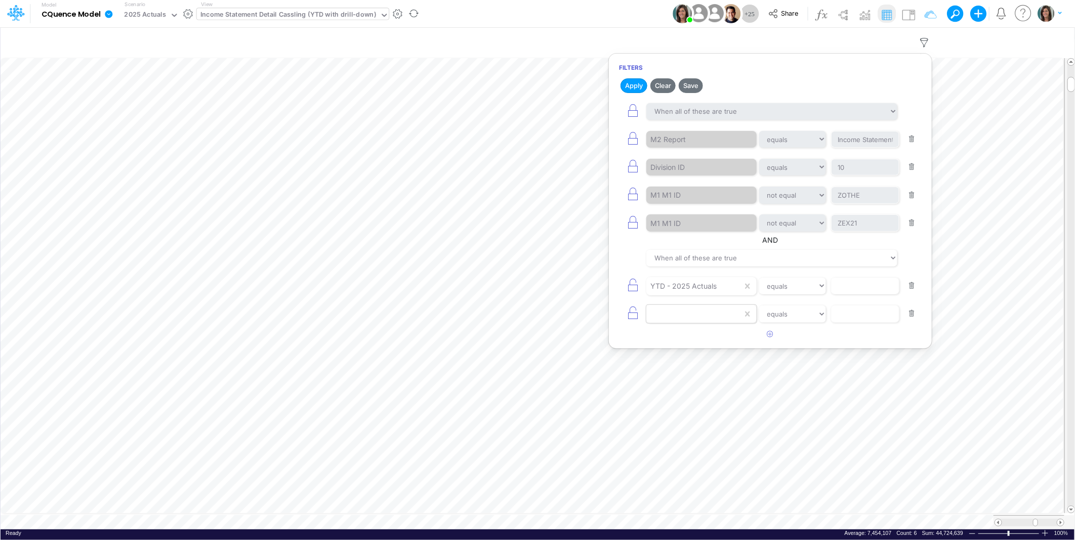
click at [700, 295] on div at bounding box center [694, 286] width 96 height 17
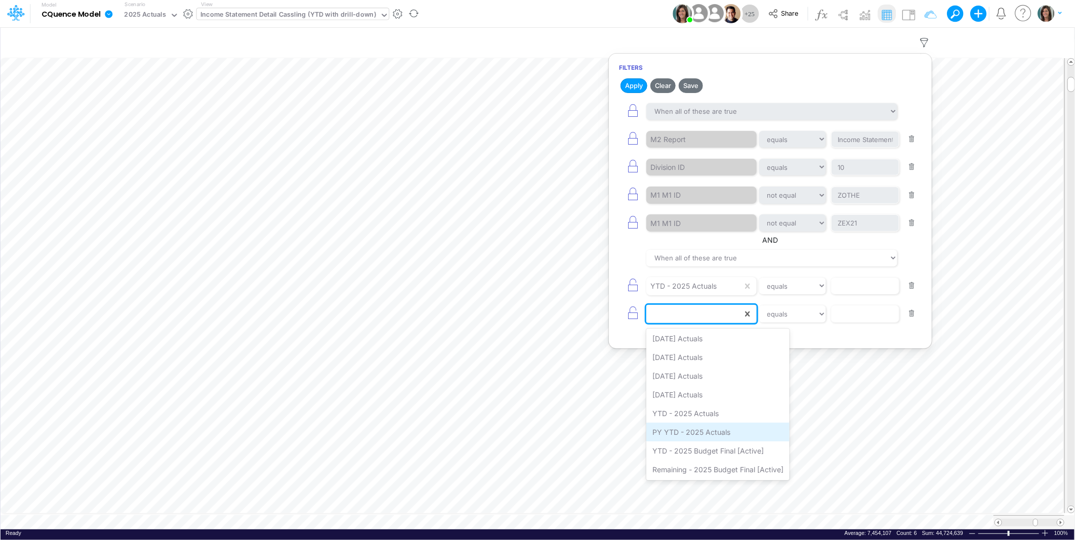
click at [680, 431] on div "PY YTD - 2025 Actuals" at bounding box center [717, 432] width 143 height 19
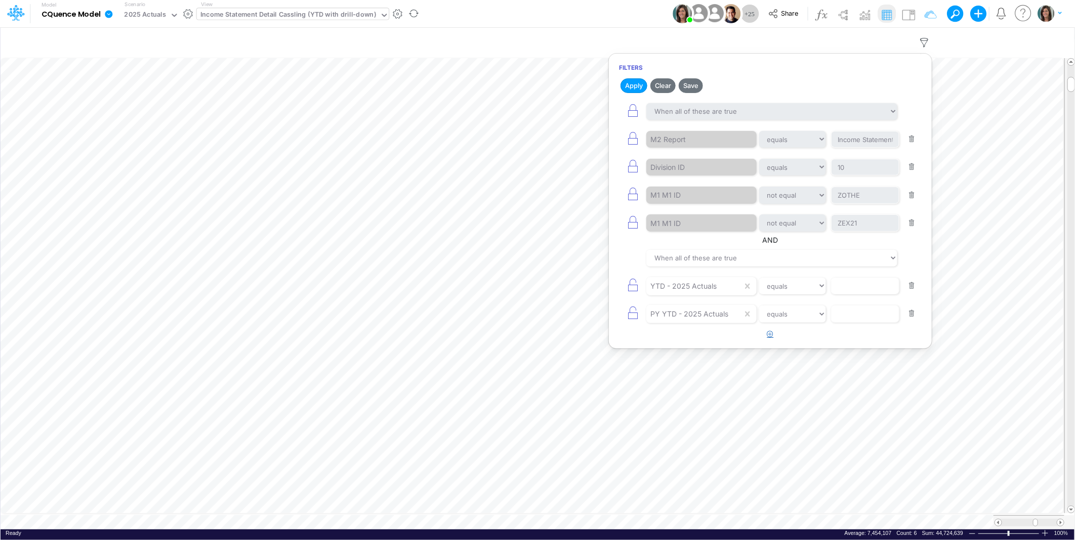
click at [769, 332] on icon "button" at bounding box center [770, 334] width 7 height 7
click at [695, 295] on div at bounding box center [694, 286] width 96 height 17
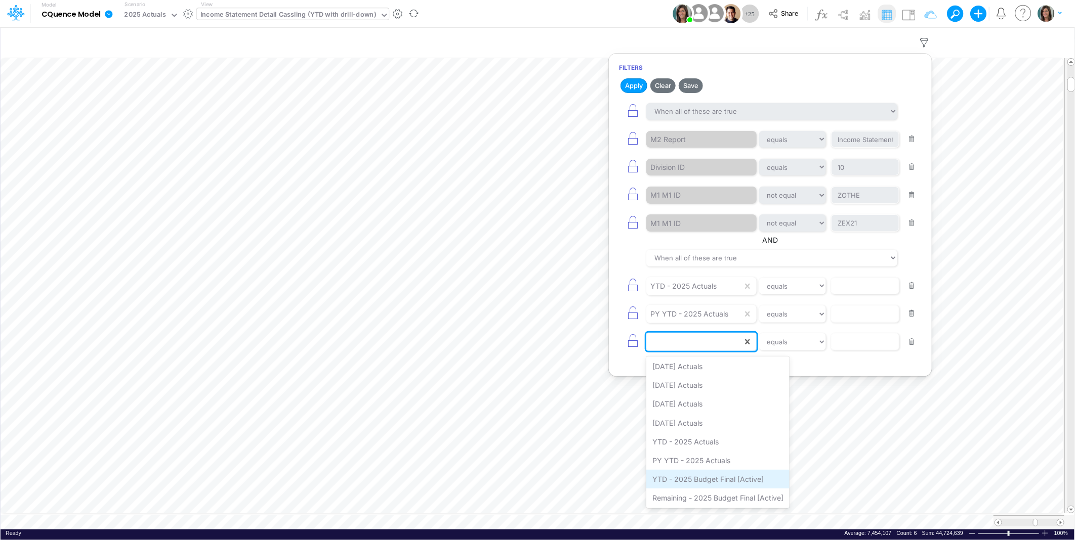
click at [725, 484] on div "YTD - 2025 Budget Final [Active]" at bounding box center [717, 479] width 143 height 19
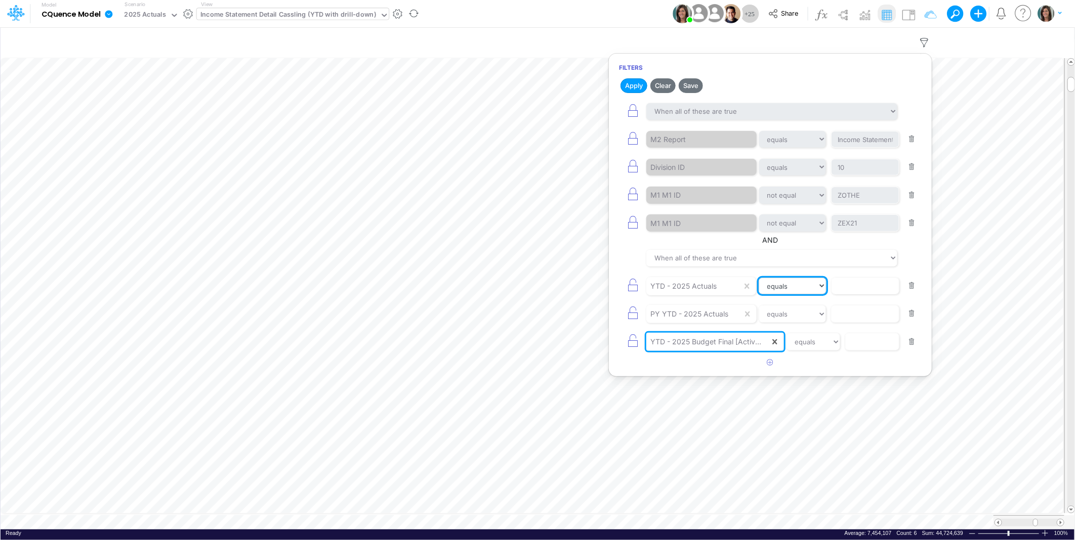
click at [796, 286] on select "equals not equal starts with ends with contains" at bounding box center [793, 286] width 68 height 17
select select "notEqual"
click at [759, 279] on select "equals not equal starts with ends with contains" at bounding box center [793, 286] width 68 height 17
click at [814, 315] on select "equals not equal starts with ends with contains" at bounding box center [793, 314] width 68 height 17
select select "notEqual"
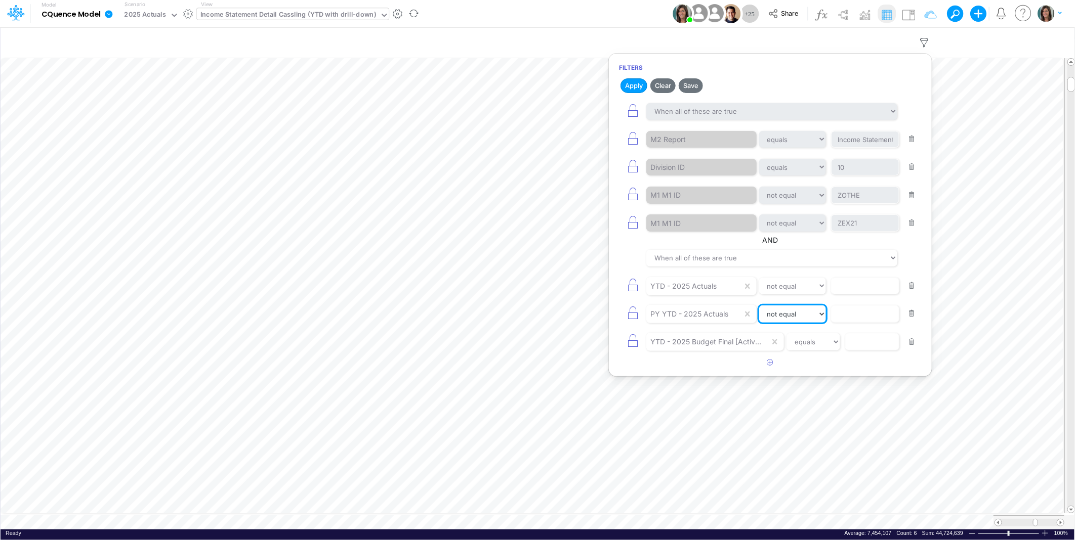
click at [759, 307] on select "equals not equal starts with ends with contains" at bounding box center [792, 314] width 67 height 17
click at [831, 345] on select "equals not equal starts with ends with contains" at bounding box center [813, 341] width 54 height 17
select select "notEqual"
click at [787, 335] on select "equals not equal starts with ends with contains" at bounding box center [813, 341] width 54 height 17
click at [856, 148] on input "text" at bounding box center [865, 139] width 68 height 17
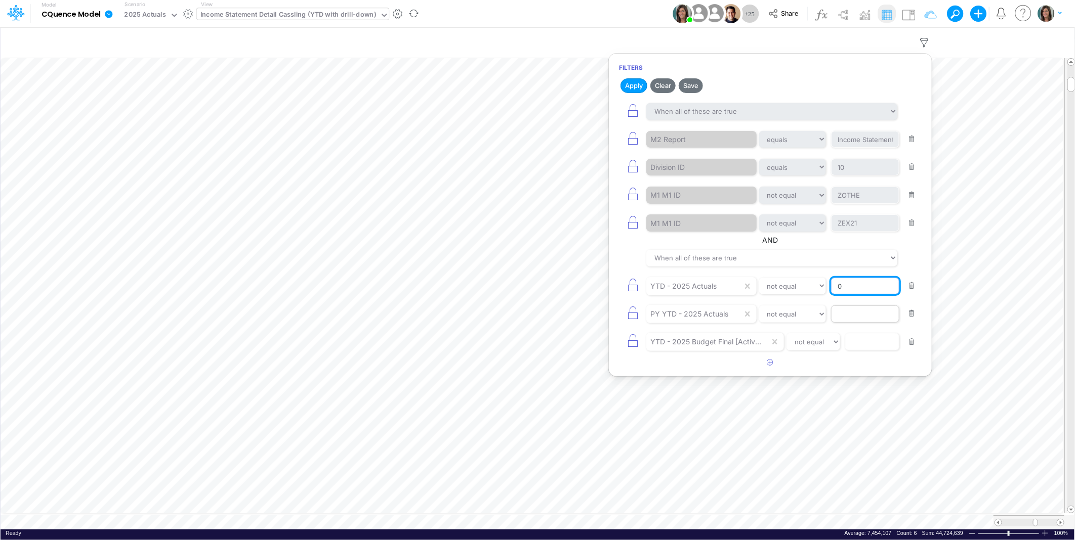
type input "0"
click at [868, 148] on input "text" at bounding box center [865, 139] width 68 height 17
type input "0"
click at [869, 148] on input "text" at bounding box center [865, 139] width 68 height 17
type input "0"
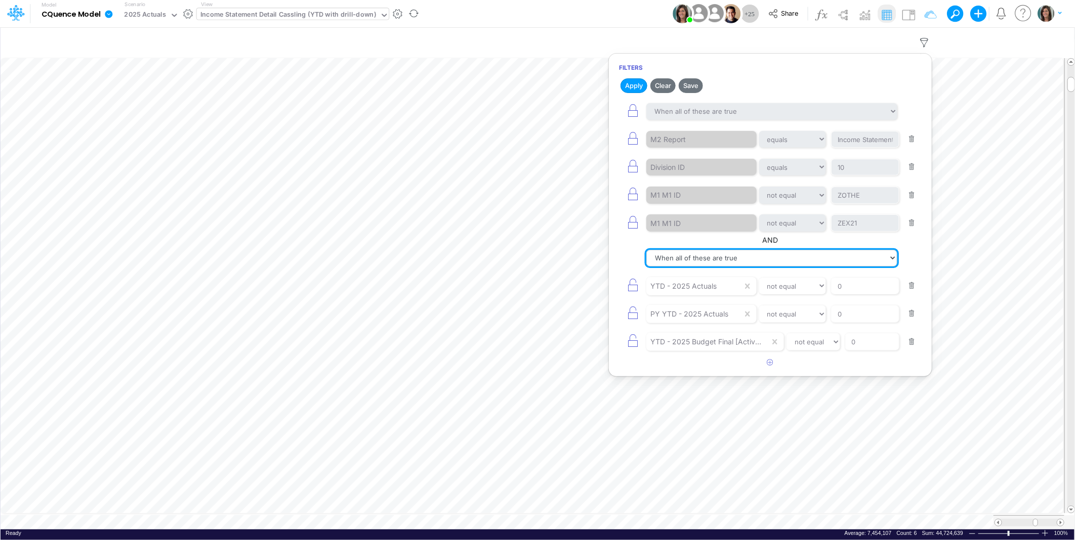
click at [742, 262] on select "When all of these are true When any of these are true" at bounding box center [771, 258] width 251 height 17
select select "tableSearchOR"
click at [646, 250] on select "When all of these are true When any of these are true" at bounding box center [771, 258] width 251 height 17
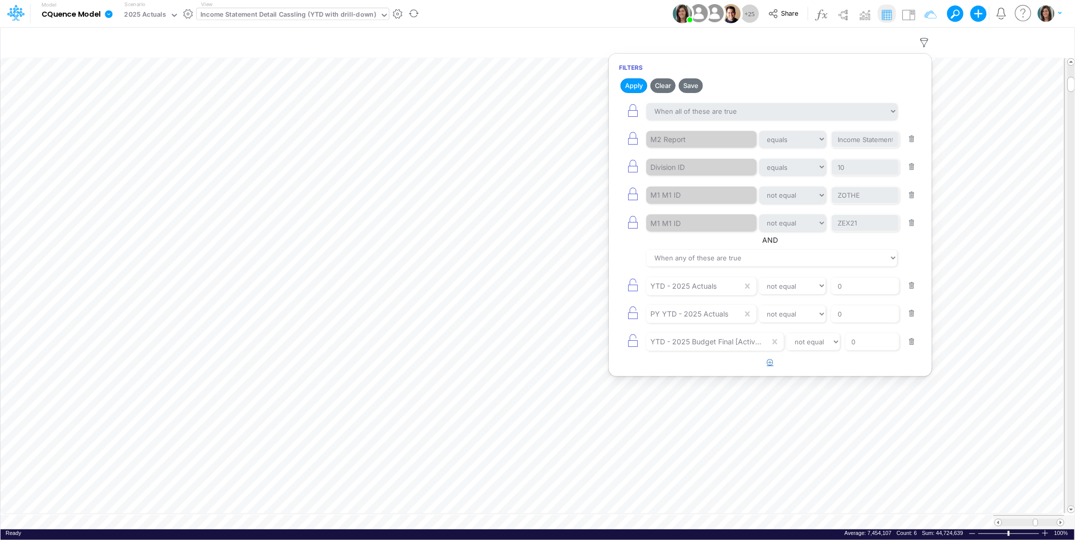
click at [773, 367] on button "button" at bounding box center [771, 363] width 20 height 17
drag, startPoint x: 773, startPoint y: 367, endPoint x: 705, endPoint y: 376, distance: 68.4
click at [705, 295] on div at bounding box center [694, 286] width 96 height 17
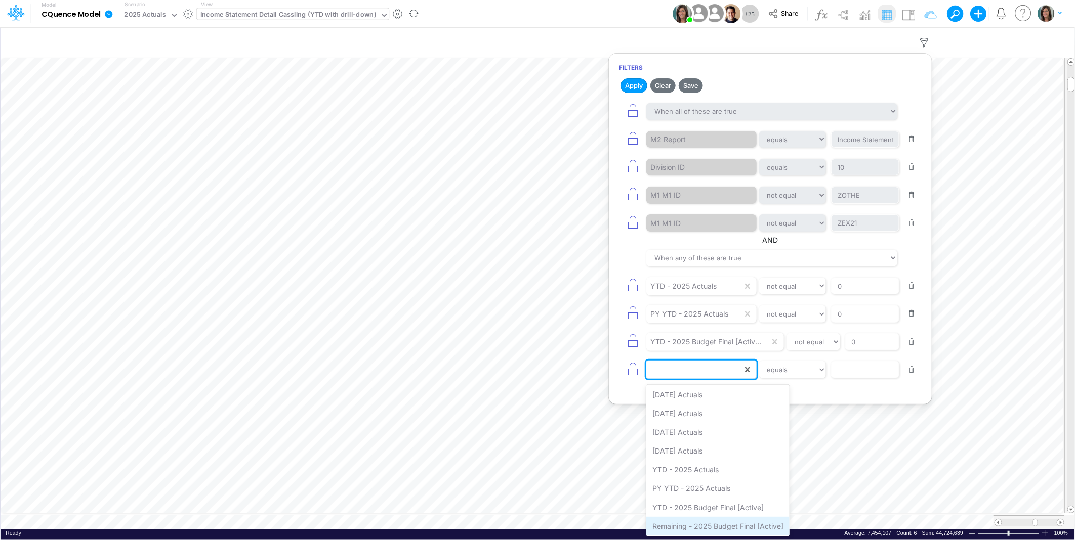
click at [696, 524] on div "Remaining - 2025 Budget Final [Active]" at bounding box center [717, 526] width 143 height 19
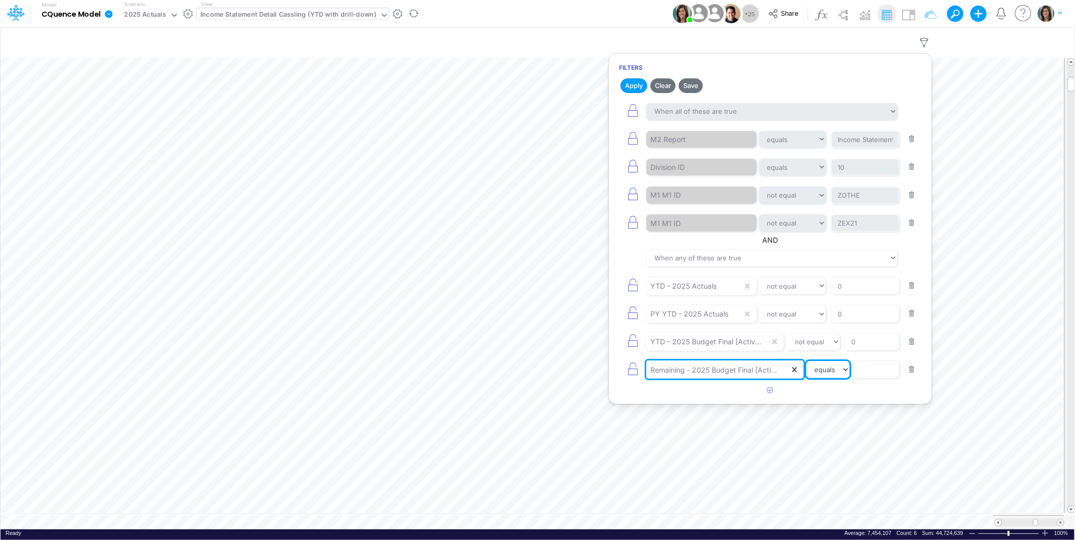
drag, startPoint x: 841, startPoint y: 373, endPoint x: 840, endPoint y: 382, distance: 9.2
click at [841, 375] on select "equals not equal starts with ends with contains" at bounding box center [828, 369] width 44 height 17
select select "notEqual"
click at [807, 363] on select "equals not equal starts with ends with contains" at bounding box center [828, 369] width 44 height 17
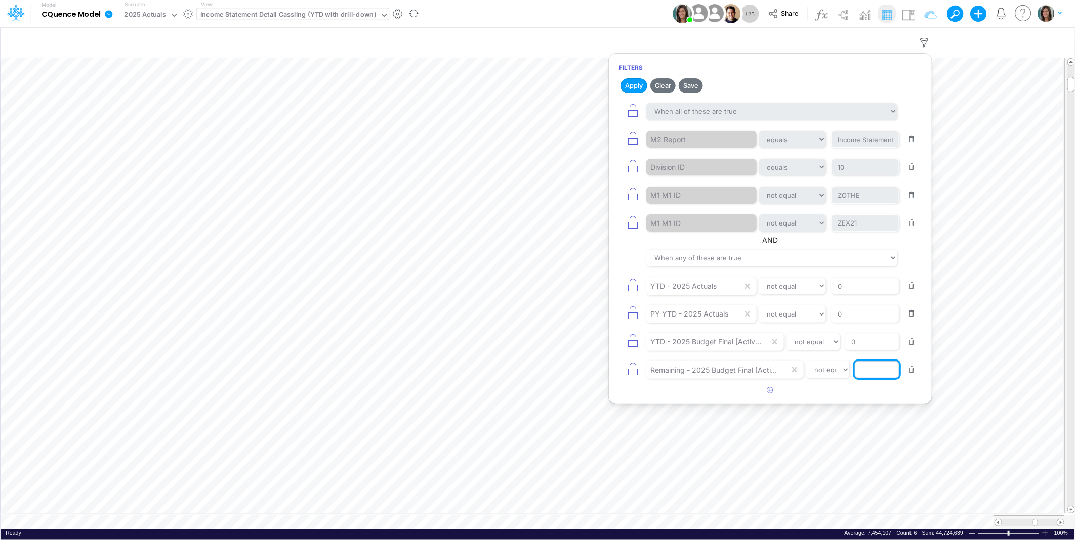
click at [870, 148] on input "text" at bounding box center [865, 139] width 68 height 17
type input "0"
drag, startPoint x: 692, startPoint y: 85, endPoint x: 602, endPoint y: 37, distance: 101.9
click at [692, 85] on button "Save" at bounding box center [691, 85] width 24 height 15
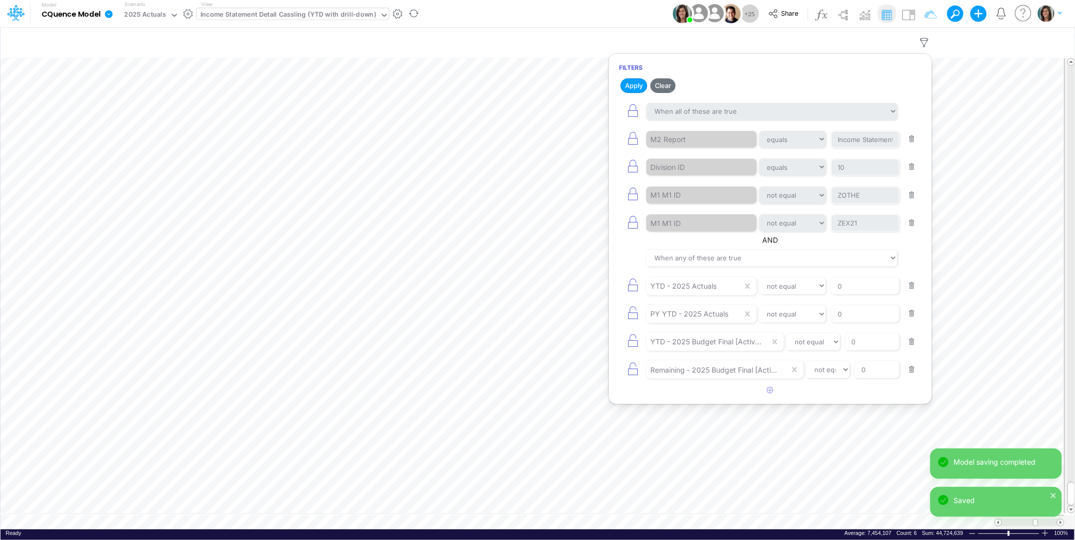
click at [607, 8] on div "Model CQuence Model Edit model settings Duplicate Import QuickBooks QuickBooks …" at bounding box center [538, 13] width 968 height 27
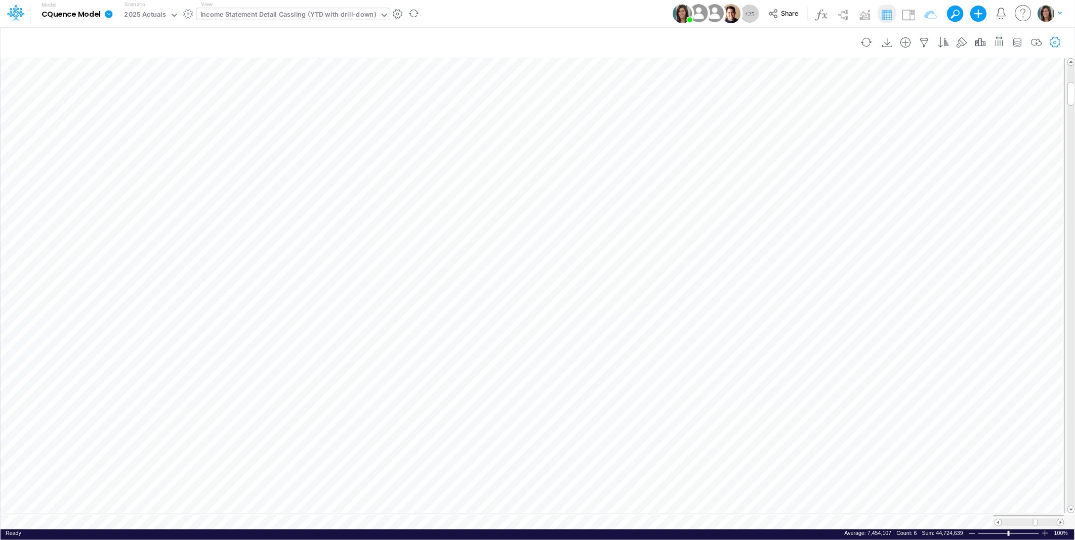
click at [1051, 38] on icon "button" at bounding box center [1055, 42] width 15 height 11
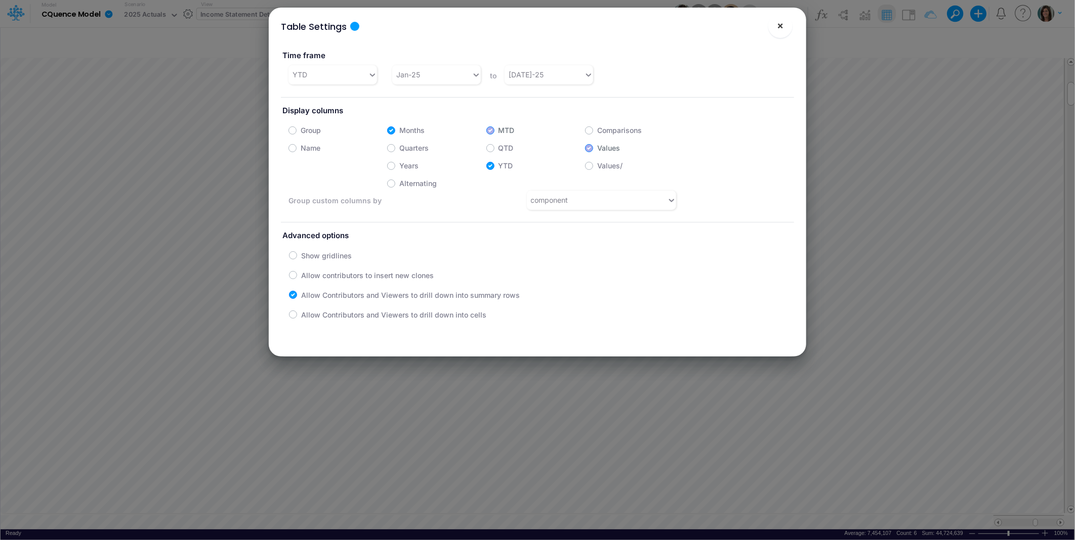
click at [781, 24] on span "×" at bounding box center [780, 25] width 7 height 12
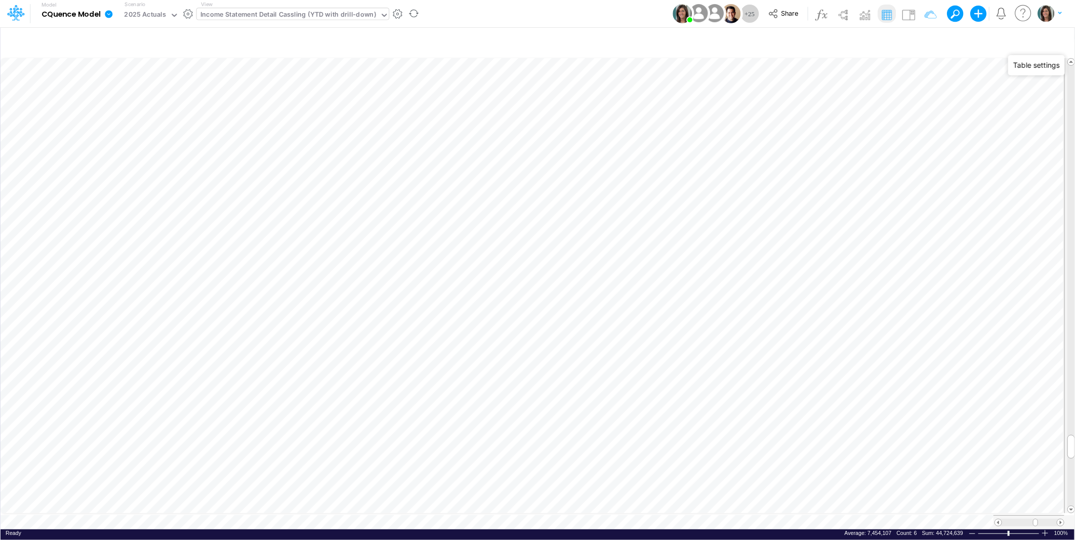
click at [571, 515] on table at bounding box center [538, 293] width 1075 height 473
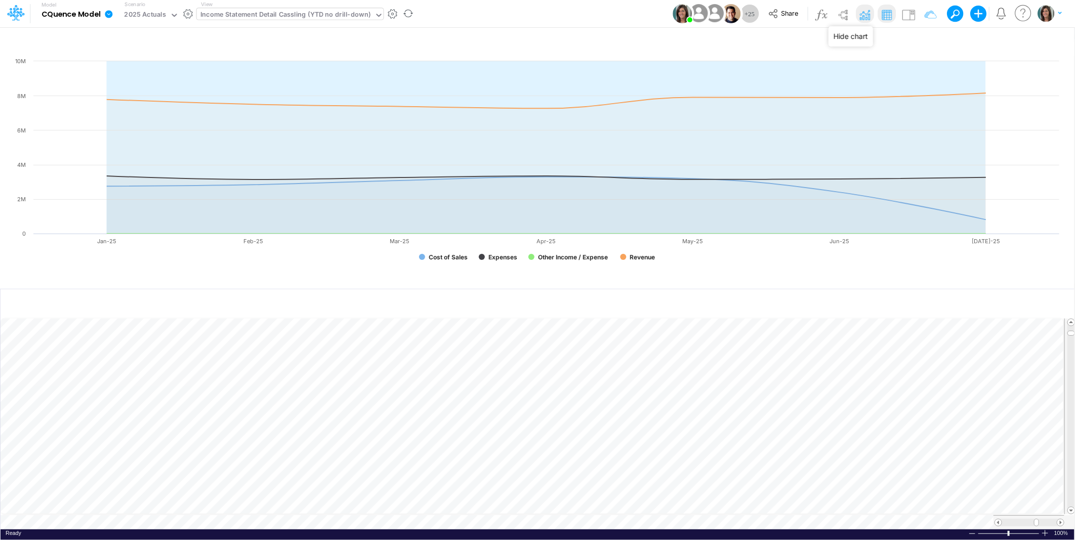
click at [866, 12] on img at bounding box center [865, 15] width 16 height 16
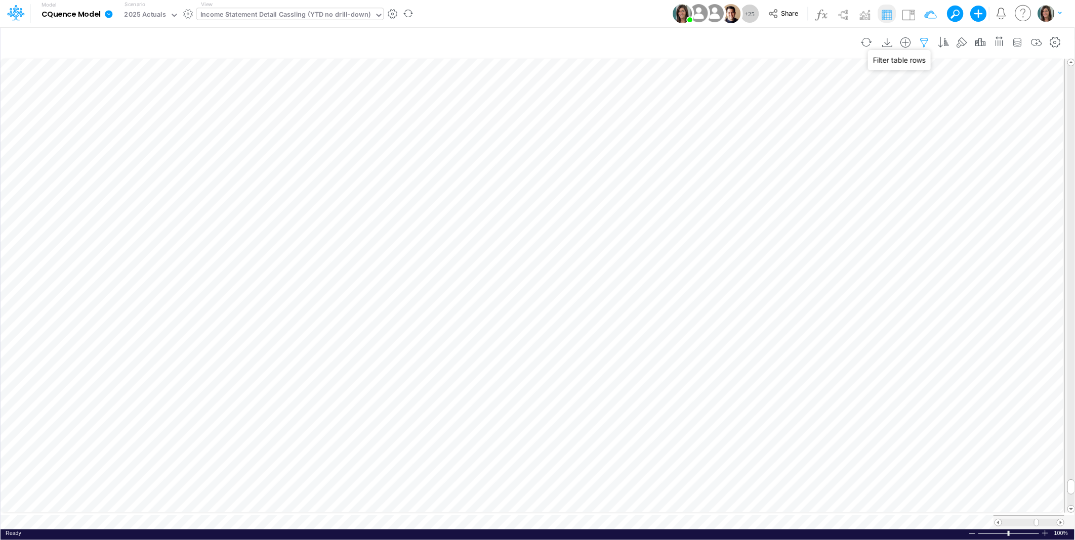
click at [920, 41] on icon "button" at bounding box center [924, 42] width 15 height 11
select select "notEqual"
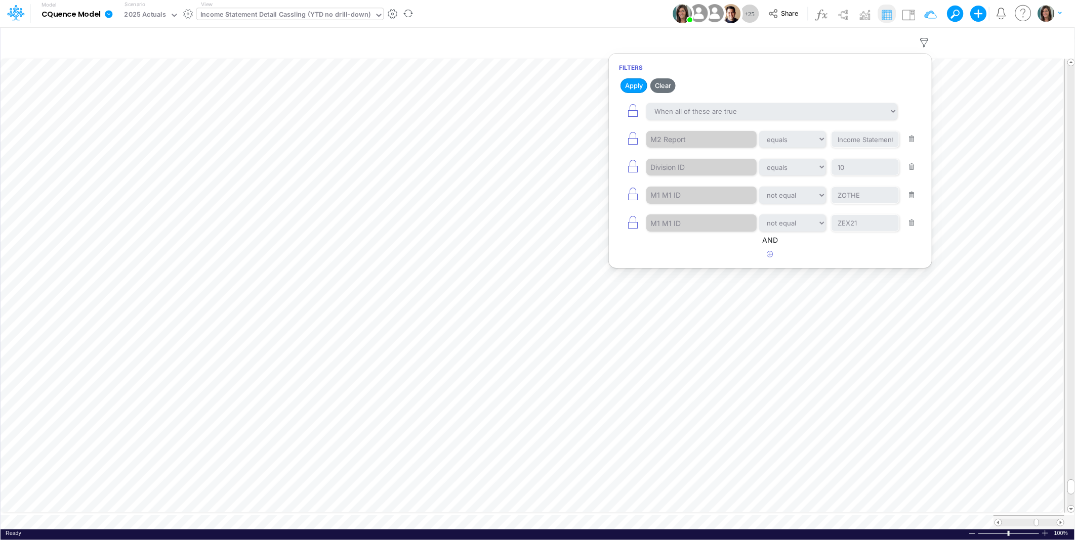
click at [623, 17] on div "Model CQuence Model Edit model settings Duplicate Import QuickBooks QuickBooks …" at bounding box center [538, 13] width 968 height 27
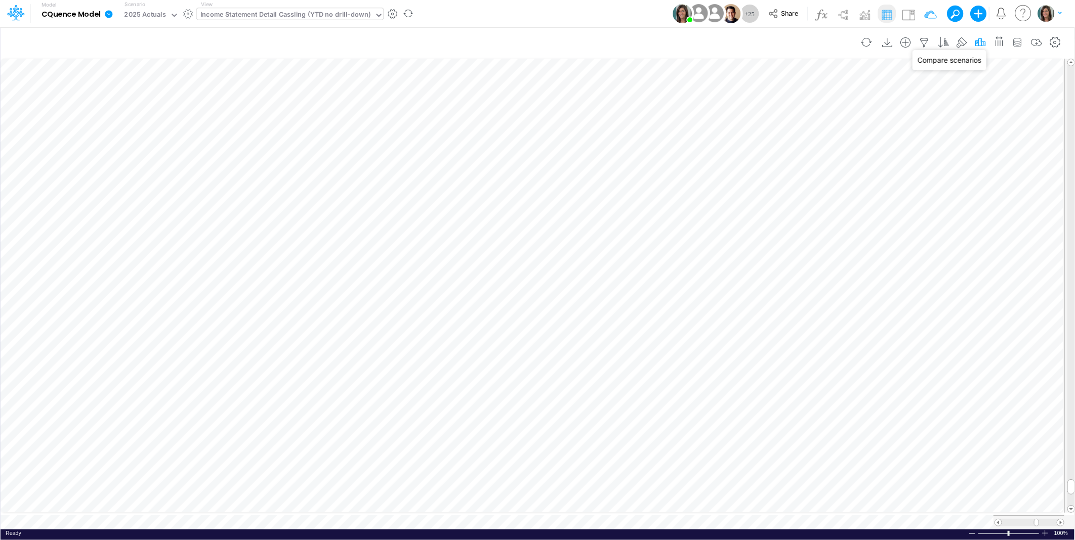
click at [981, 38] on icon "button" at bounding box center [980, 42] width 15 height 11
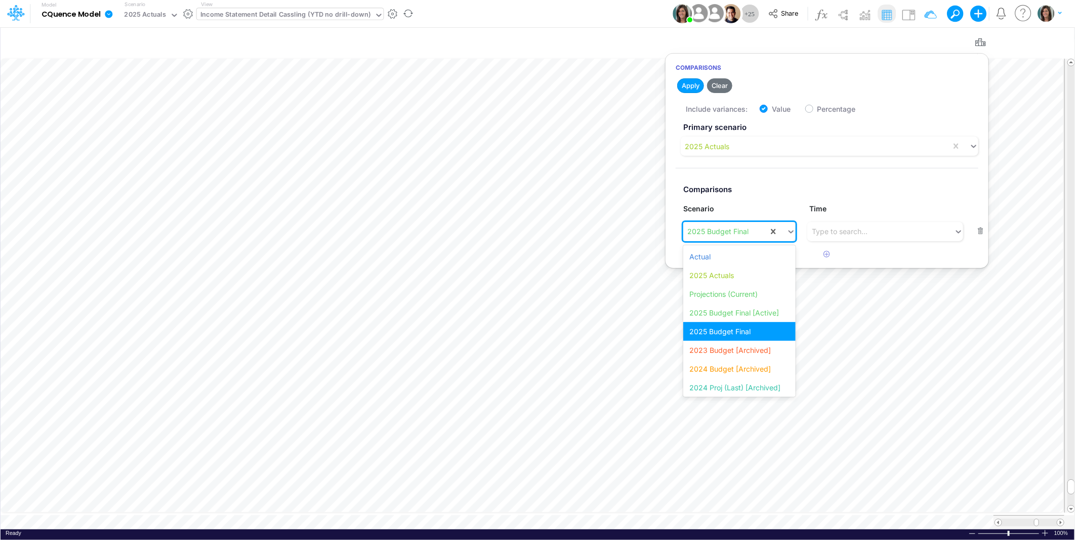
click at [737, 231] on div "2025 Budget Final" at bounding box center [717, 231] width 61 height 11
click at [733, 277] on div "2025 Actuals" at bounding box center [739, 275] width 112 height 19
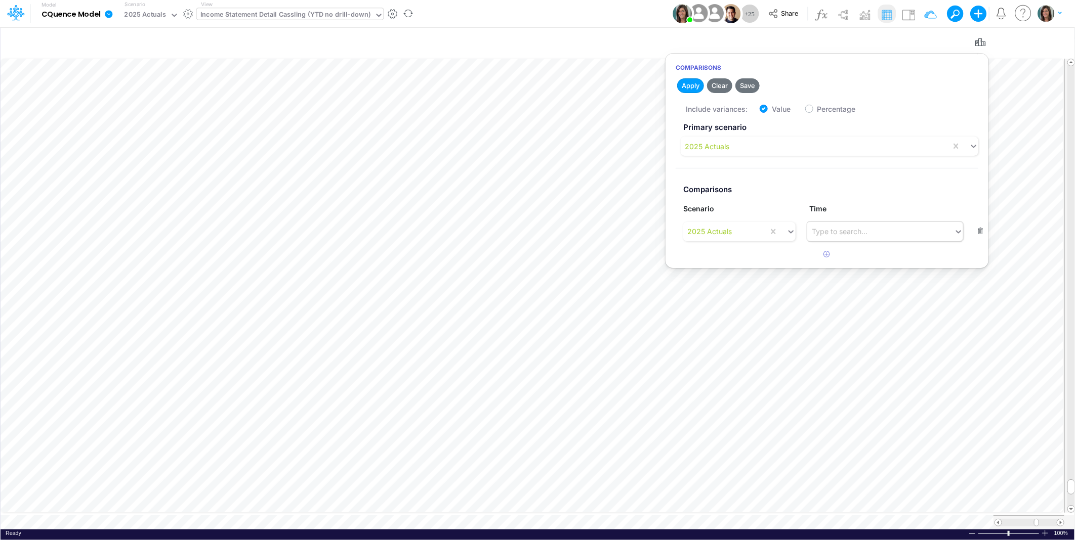
click at [883, 229] on div "Type to search..." at bounding box center [880, 231] width 147 height 17
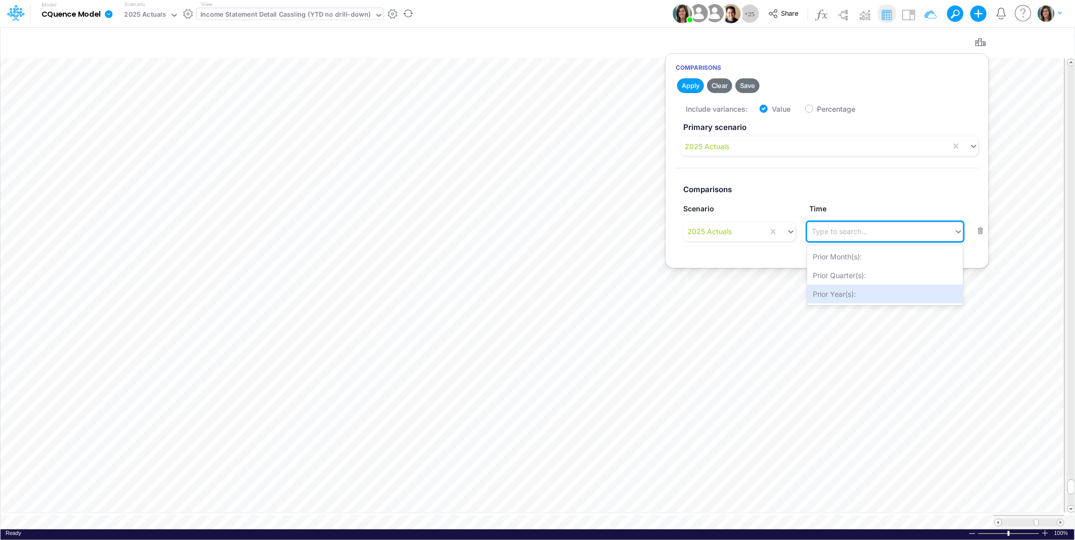
drag, startPoint x: 855, startPoint y: 292, endPoint x: 838, endPoint y: 241, distance: 53.9
click at [855, 292] on div "Prior Year(s):" at bounding box center [885, 294] width 156 height 19
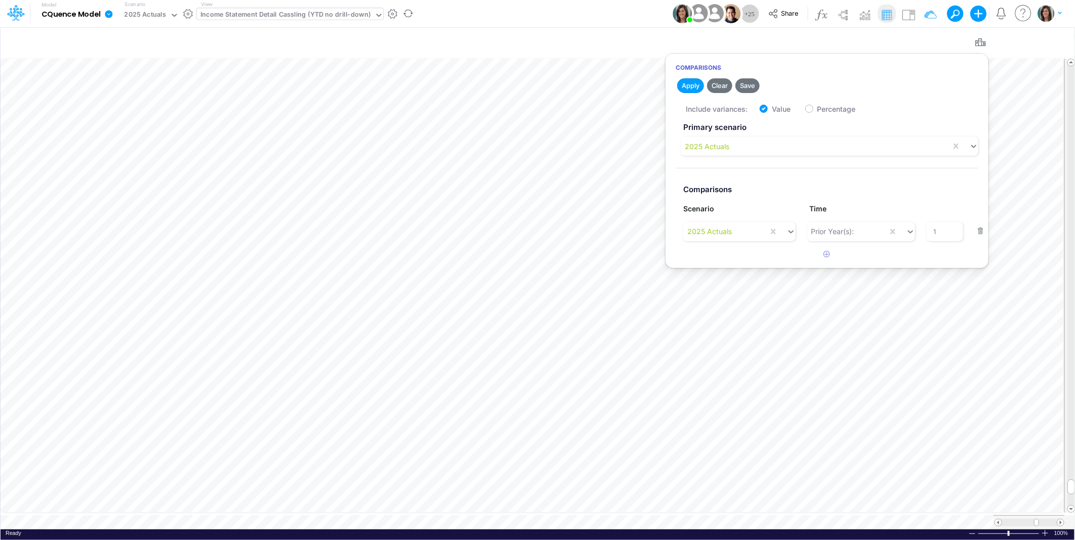
click at [772, 107] on label "Value" at bounding box center [781, 109] width 19 height 11
click at [772, 107] on input "Value" at bounding box center [775, 106] width 7 height 7
checkbox input "false"
click at [829, 257] on icon "button" at bounding box center [827, 254] width 7 height 7
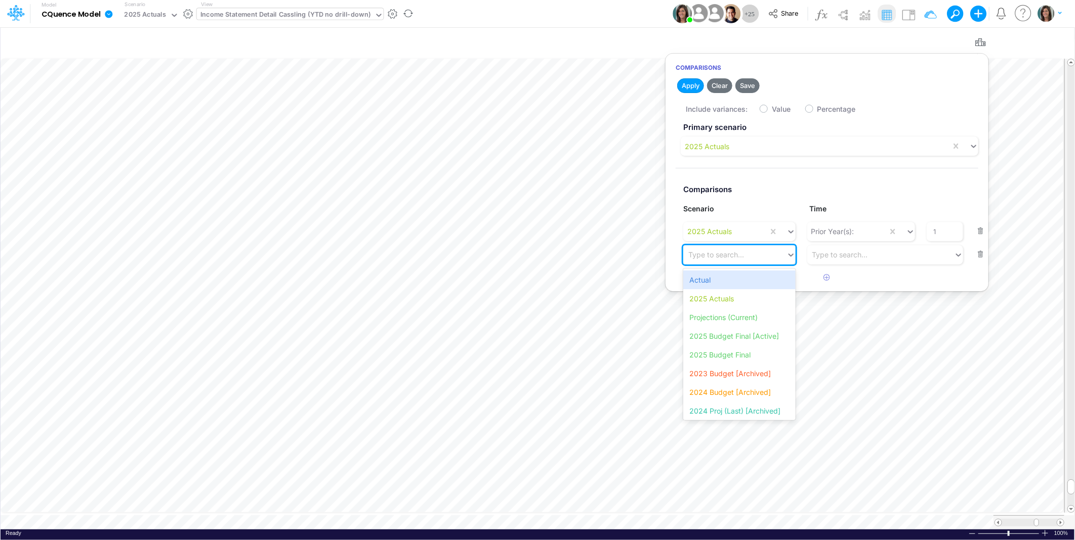
click at [740, 260] on div "Type to search..." at bounding box center [734, 254] width 103 height 17
click at [749, 341] on div "2025 Budget Final [Active]" at bounding box center [739, 336] width 112 height 19
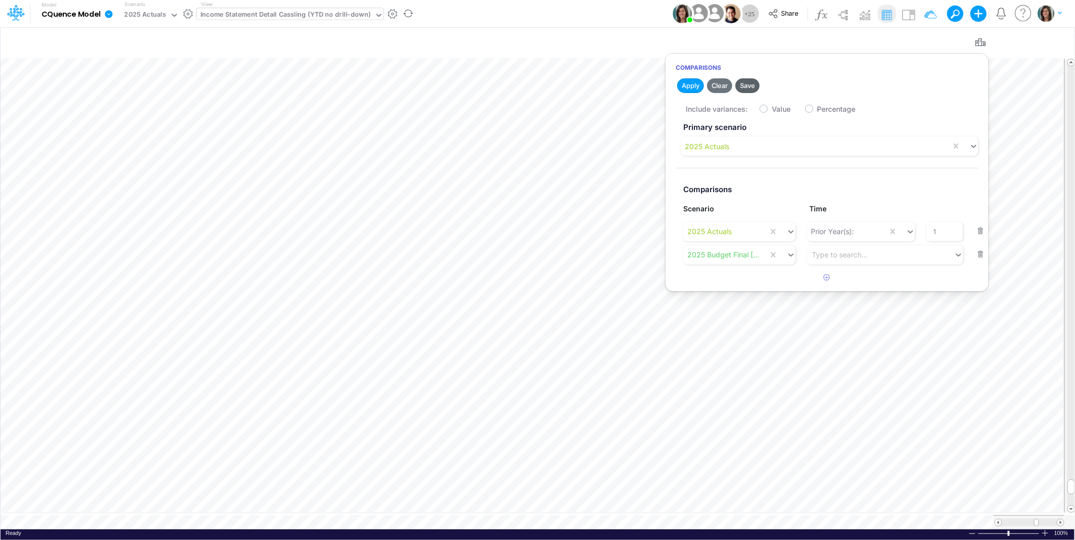
click at [751, 85] on button "Save" at bounding box center [747, 85] width 24 height 15
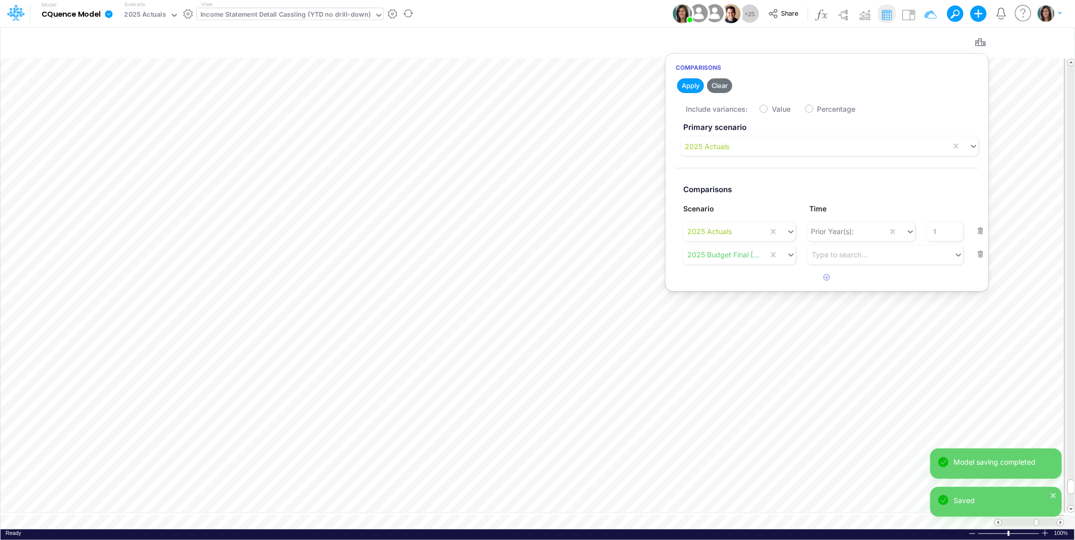
drag, startPoint x: 629, startPoint y: 8, endPoint x: 637, endPoint y: 22, distance: 15.6
click at [630, 8] on div "Model CQuence Model Edit model settings Duplicate Import QuickBooks QuickBooks …" at bounding box center [538, 13] width 968 height 27
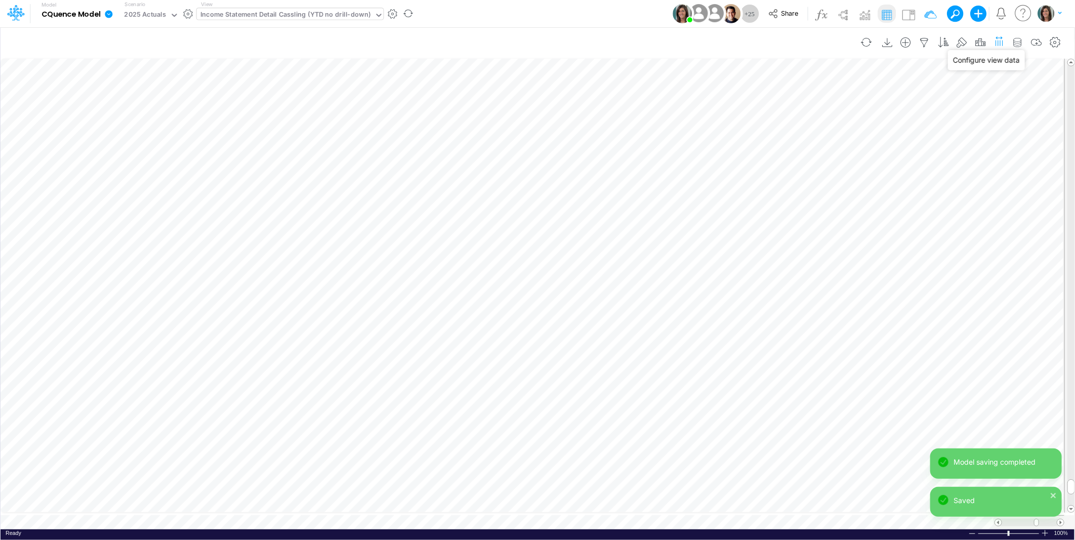
click at [998, 41] on icon "button" at bounding box center [999, 40] width 11 height 15
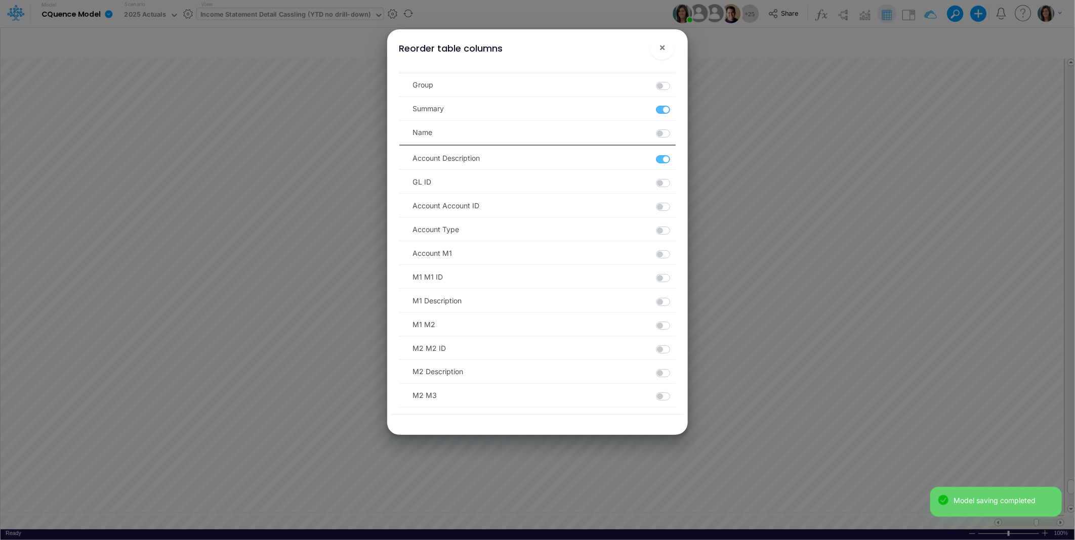
scroll to position [725, 0]
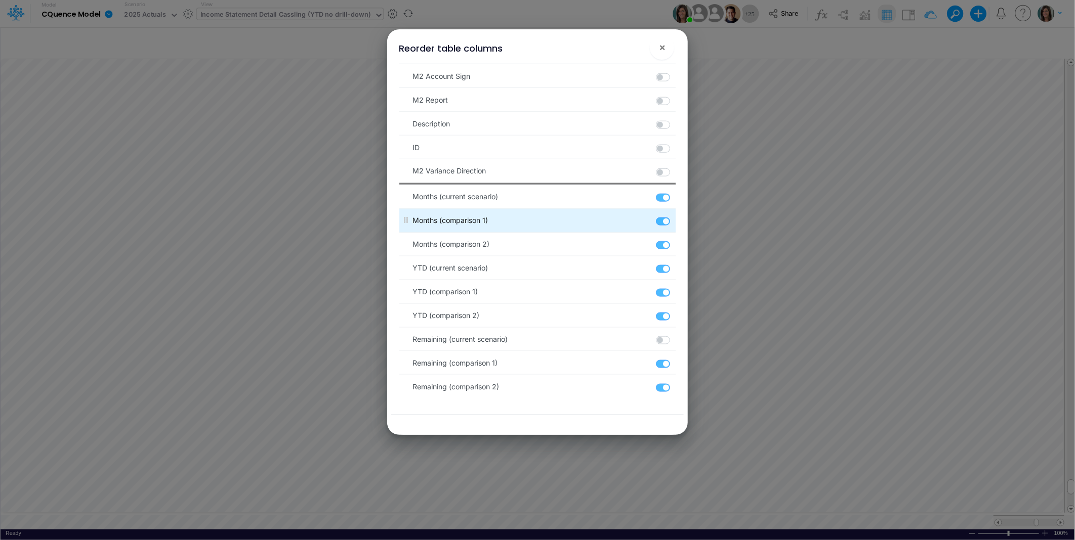
click at [674, 217] on label at bounding box center [675, 217] width 2 height 0
click at [674, 223] on 1 "checkbox" at bounding box center [677, 220] width 7 height 7
checkbox 1 "false"
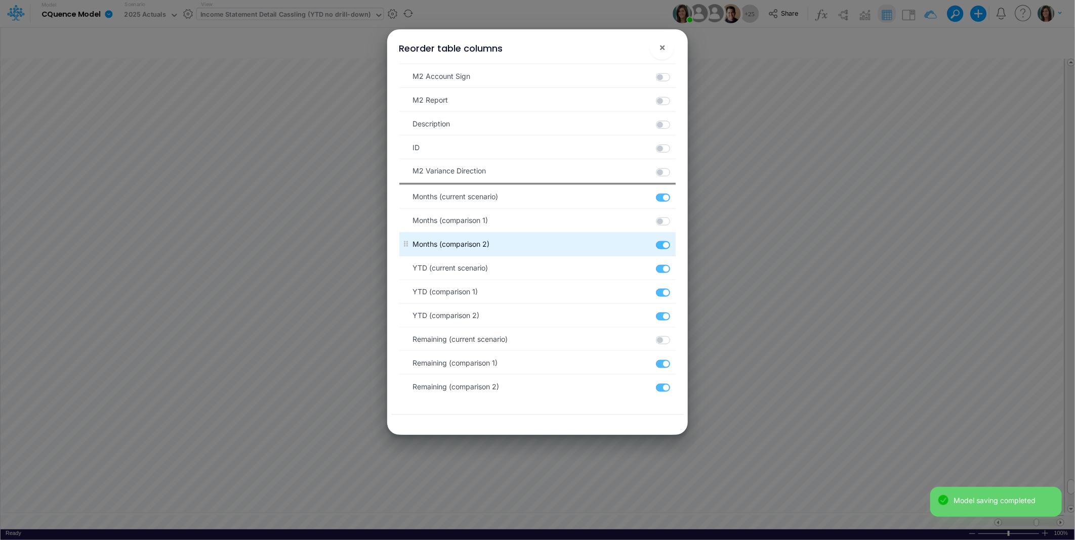
click at [674, 240] on label at bounding box center [675, 240] width 2 height 0
click at [674, 246] on 2 "checkbox" at bounding box center [677, 243] width 7 height 7
checkbox 2 "false"
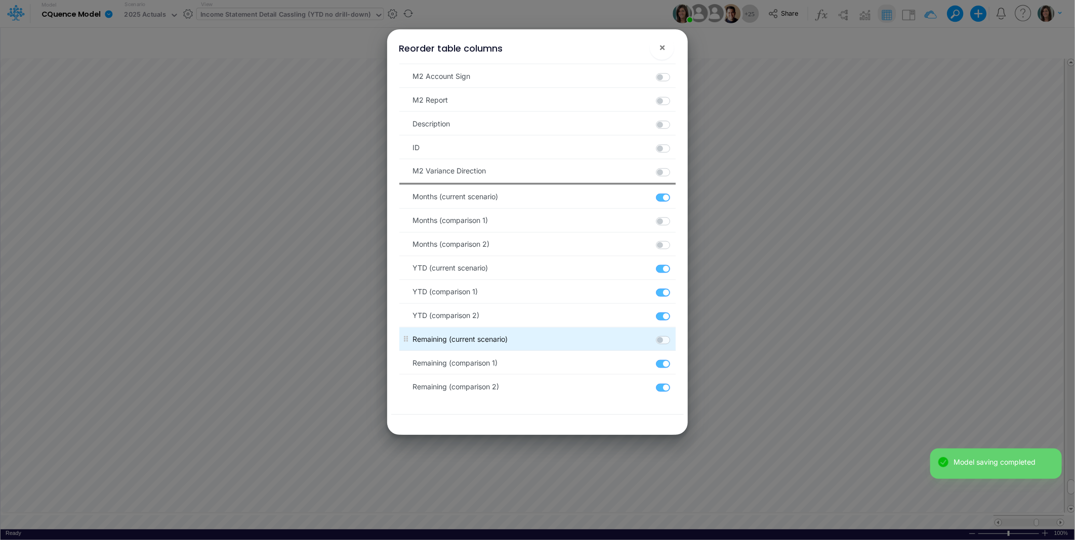
drag, startPoint x: 661, startPoint y: 366, endPoint x: 652, endPoint y: 332, distance: 34.8
click at [674, 359] on label at bounding box center [675, 359] width 2 height 0
click at [674, 365] on 1 "checkbox" at bounding box center [677, 362] width 7 height 7
checkbox 1 "false"
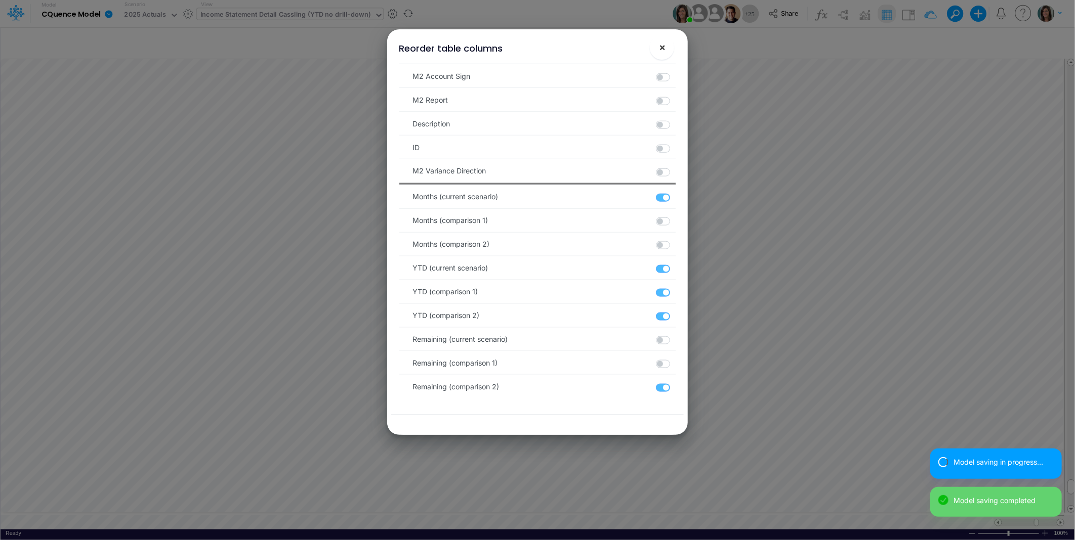
click at [663, 47] on span "×" at bounding box center [662, 47] width 7 height 12
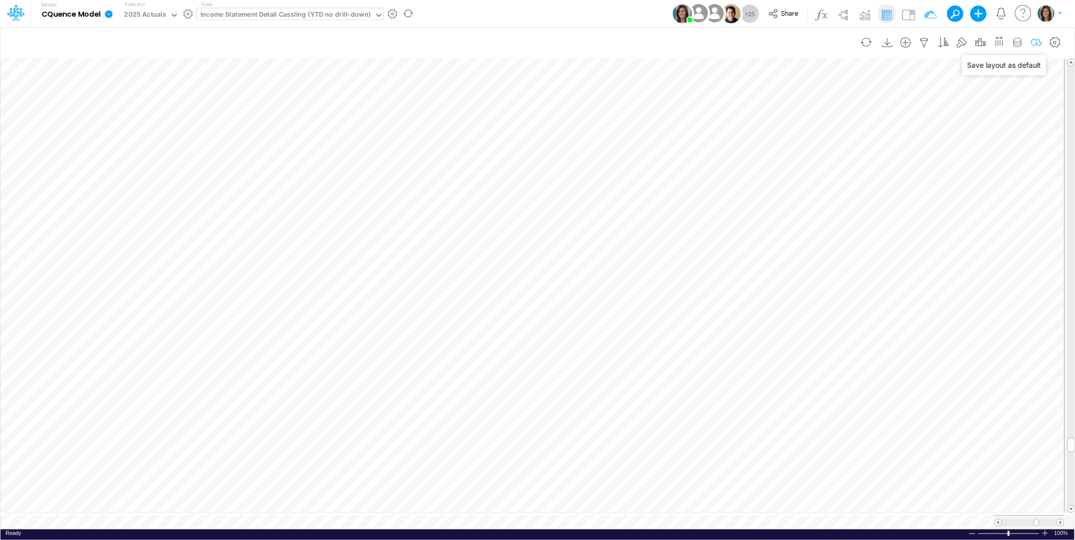
click at [1038, 38] on icon "button" at bounding box center [1036, 42] width 15 height 11
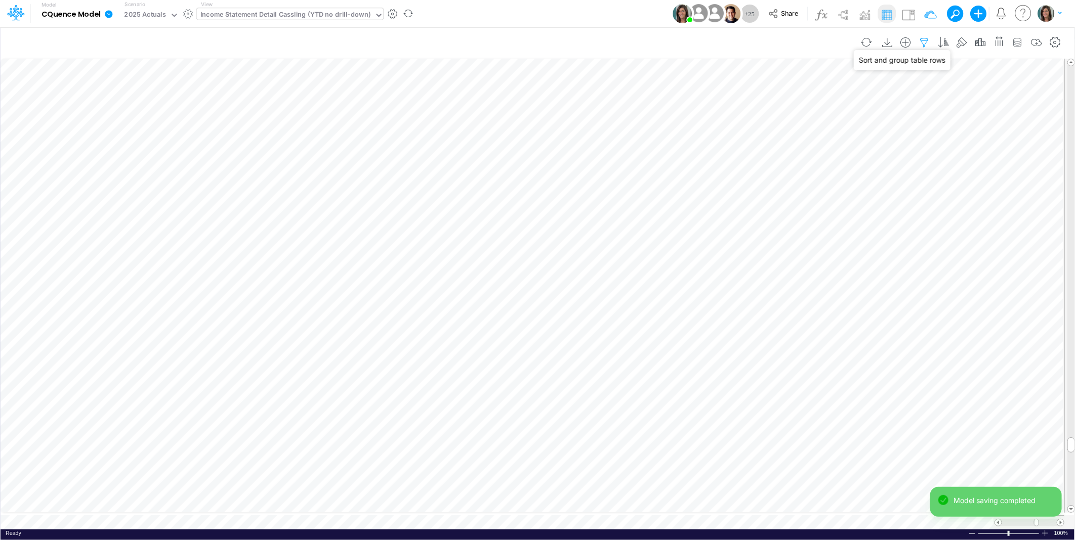
click at [927, 39] on icon "button" at bounding box center [924, 42] width 15 height 11
select select "notEqual"
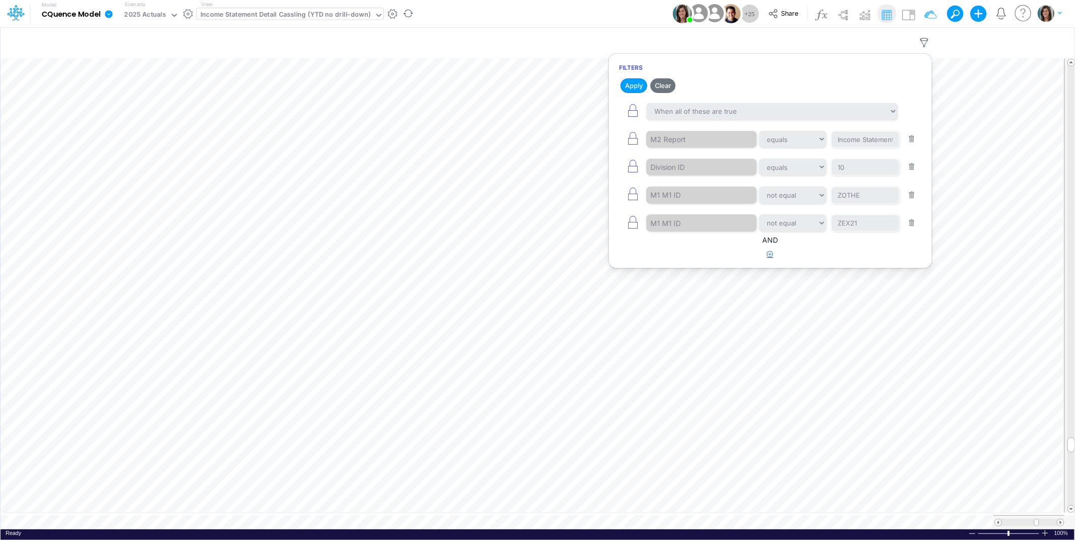
click at [772, 261] on button "button" at bounding box center [771, 254] width 20 height 17
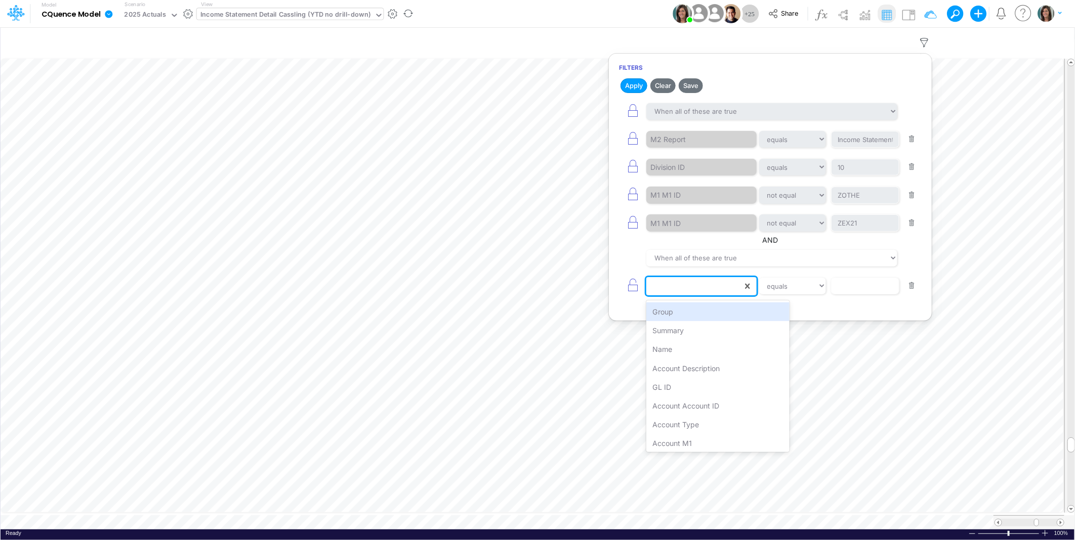
click at [684, 286] on div at bounding box center [694, 286] width 96 height 17
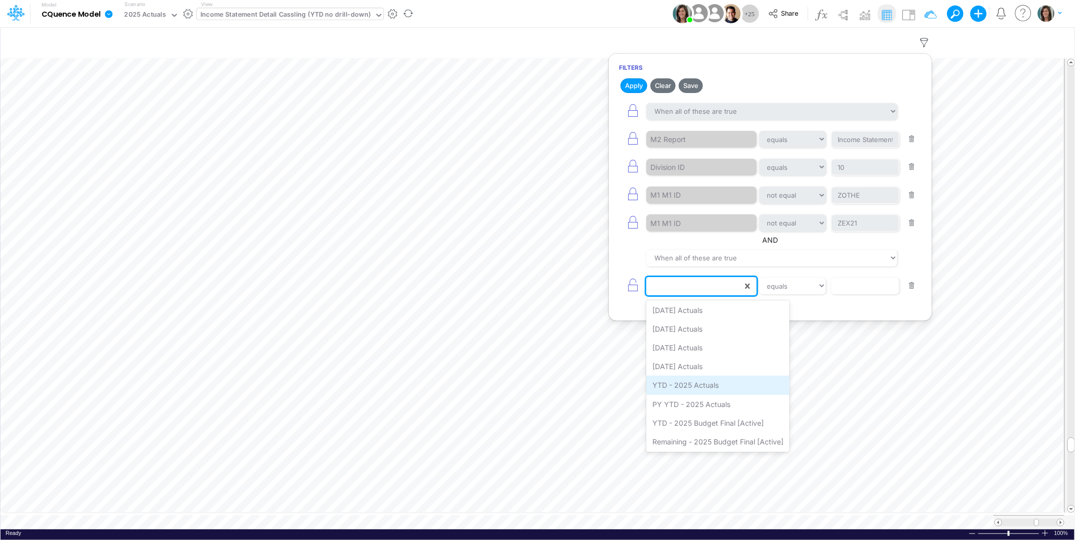
click at [709, 384] on div "YTD - 2025 Actuals" at bounding box center [717, 385] width 143 height 19
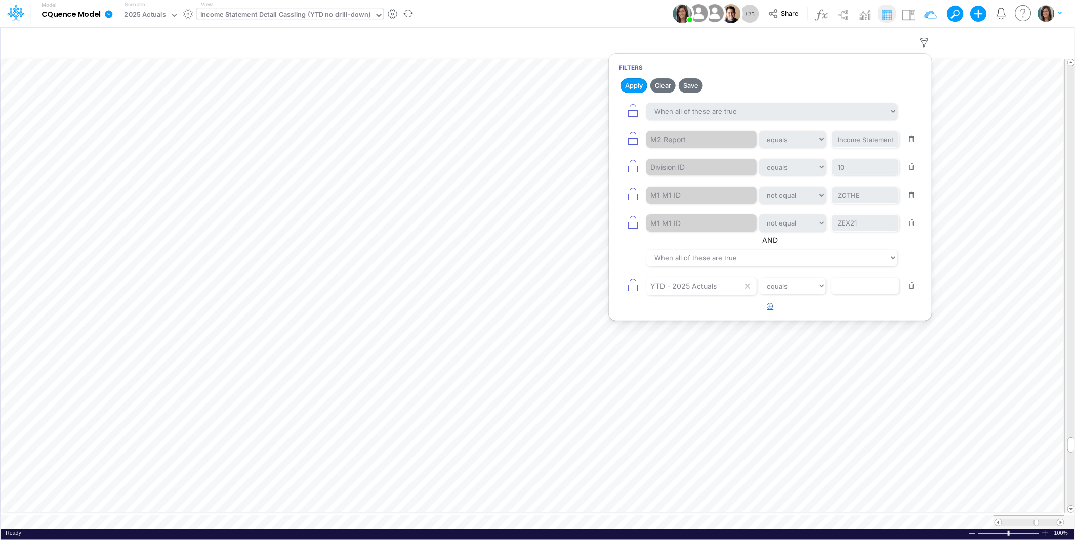
click at [769, 304] on icon "button" at bounding box center [770, 306] width 7 height 7
click at [686, 295] on div at bounding box center [694, 286] width 96 height 17
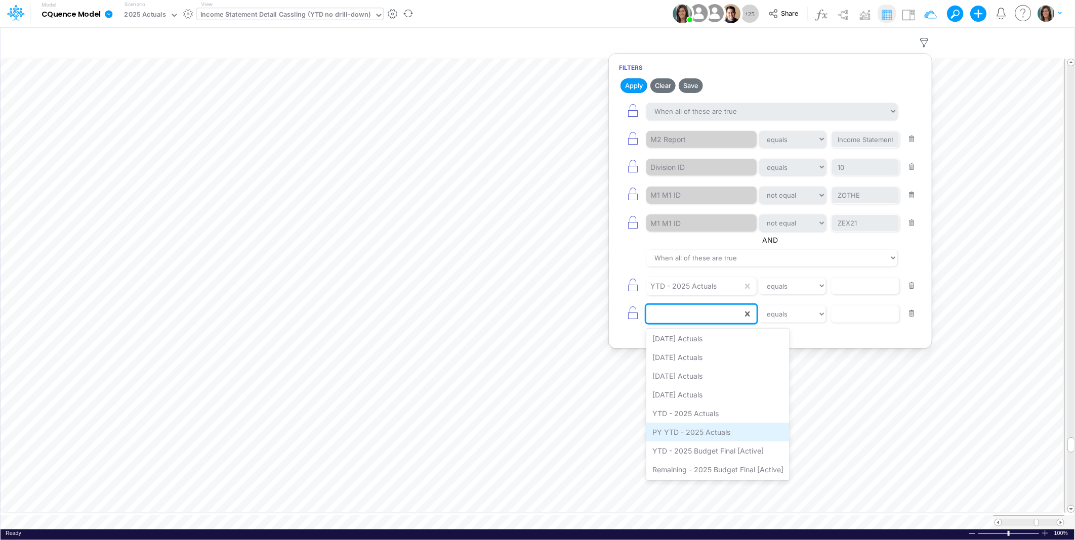
click at [687, 432] on div "PY YTD - 2025 Actuals" at bounding box center [717, 432] width 143 height 19
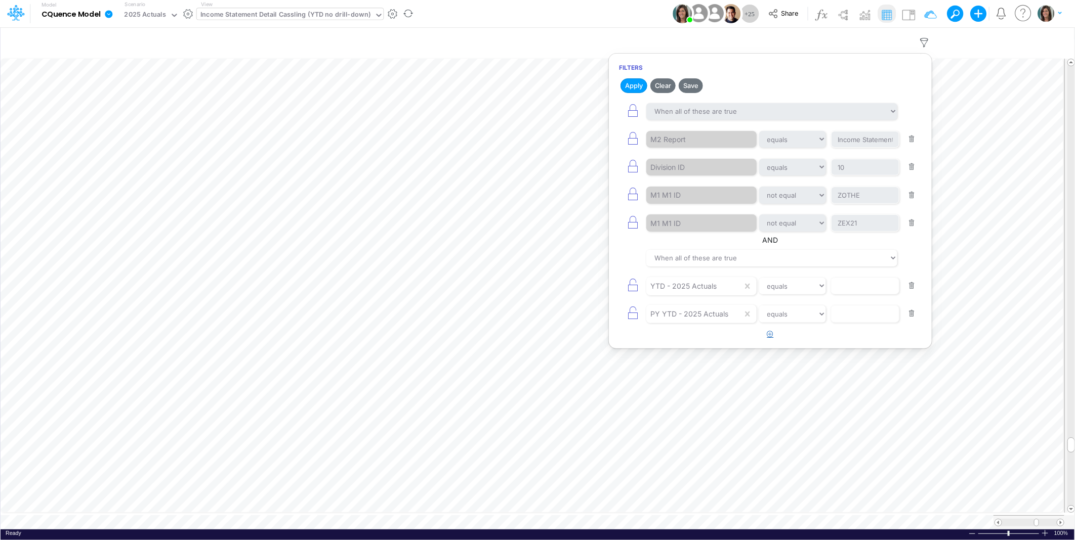
click at [771, 334] on icon "button" at bounding box center [770, 334] width 7 height 7
click at [704, 295] on div at bounding box center [694, 286] width 96 height 17
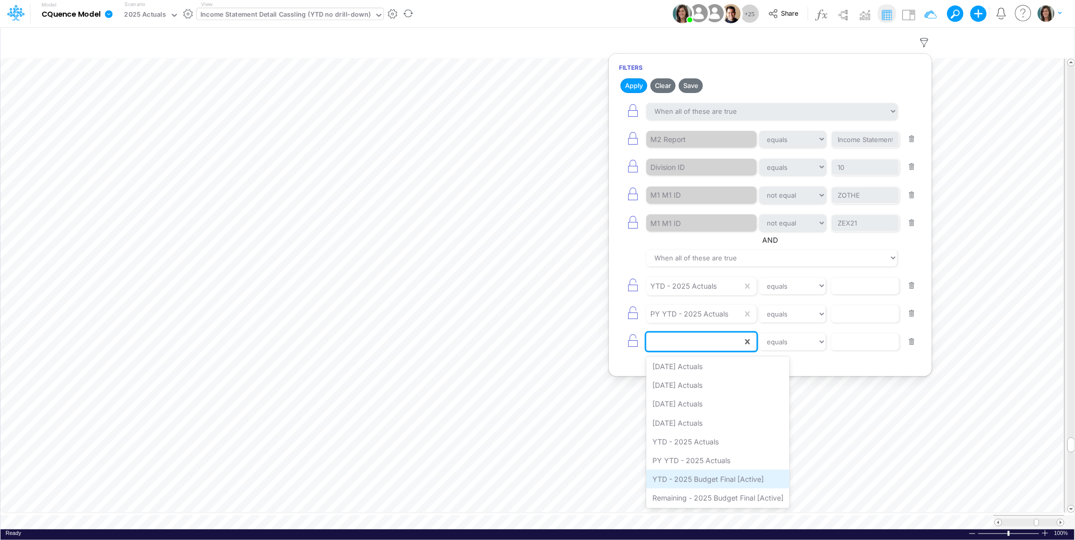
click at [686, 479] on div "YTD - 2025 Budget Final [Active]" at bounding box center [717, 479] width 143 height 19
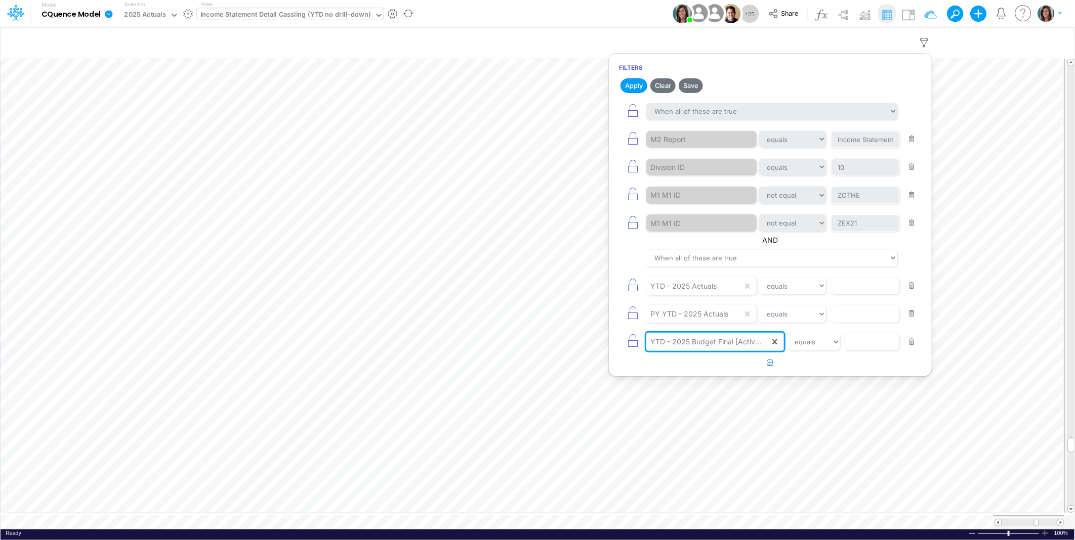
click at [772, 363] on icon "button" at bounding box center [770, 362] width 7 height 7
click at [707, 295] on div at bounding box center [694, 286] width 96 height 17
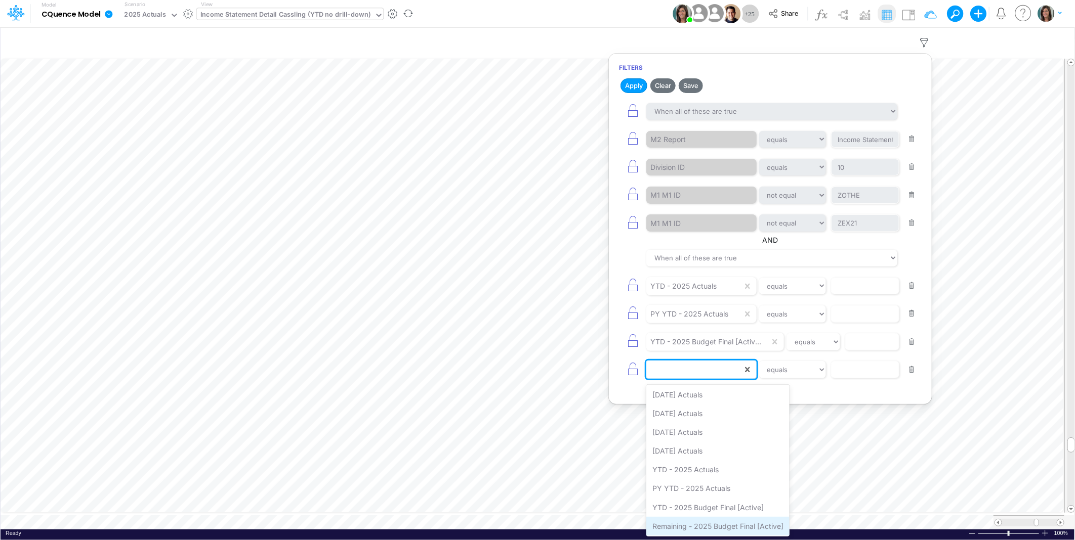
click at [689, 523] on div "Remaining - 2025 Budget Final [Active]" at bounding box center [717, 526] width 143 height 19
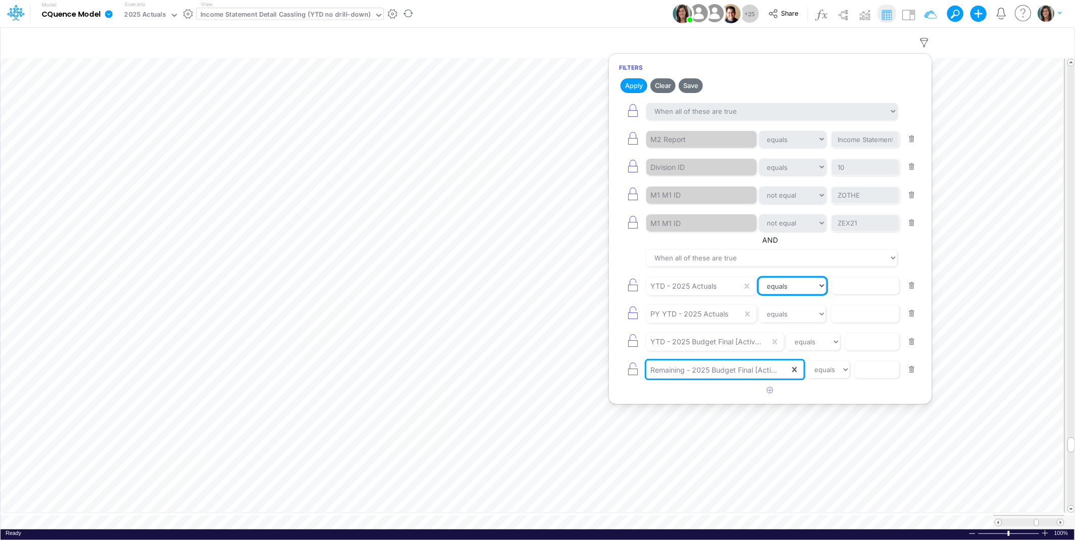
drag, startPoint x: 810, startPoint y: 289, endPoint x: 808, endPoint y: 295, distance: 5.5
click at [810, 289] on select "equals not equal starts with ends with contains" at bounding box center [793, 286] width 68 height 17
select select "notEqual"
click at [759, 279] on select "equals not equal starts with ends with contains" at bounding box center [792, 286] width 67 height 17
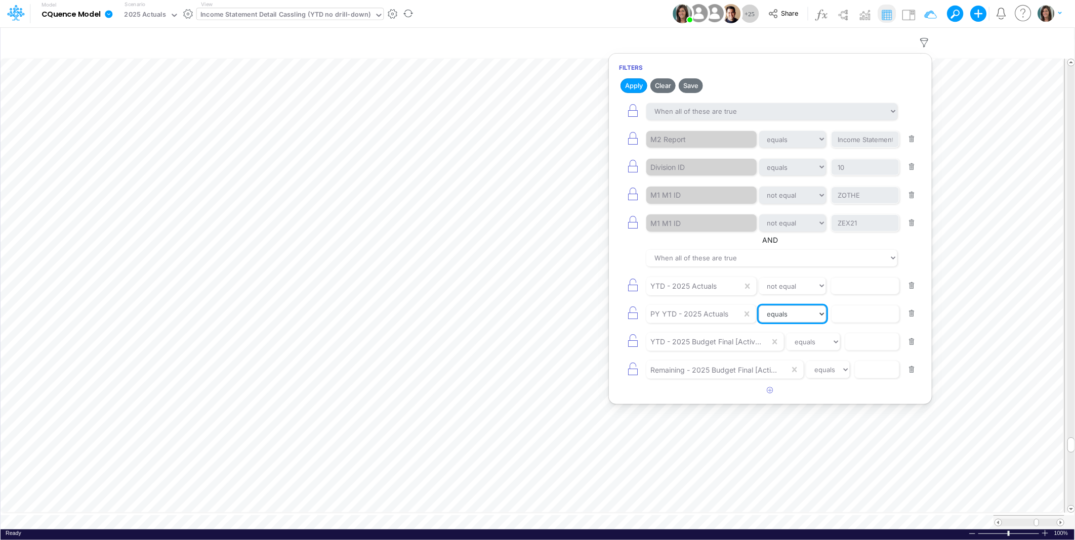
click at [810, 310] on select "equals not equal starts with ends with contains" at bounding box center [793, 314] width 68 height 17
select select "notEqual"
click at [759, 307] on select "equals not equal starts with ends with contains" at bounding box center [792, 314] width 67 height 17
drag, startPoint x: 815, startPoint y: 345, endPoint x: 815, endPoint y: 354, distance: 9.1
click at [815, 346] on select "equals not equal starts with ends with contains" at bounding box center [813, 341] width 54 height 17
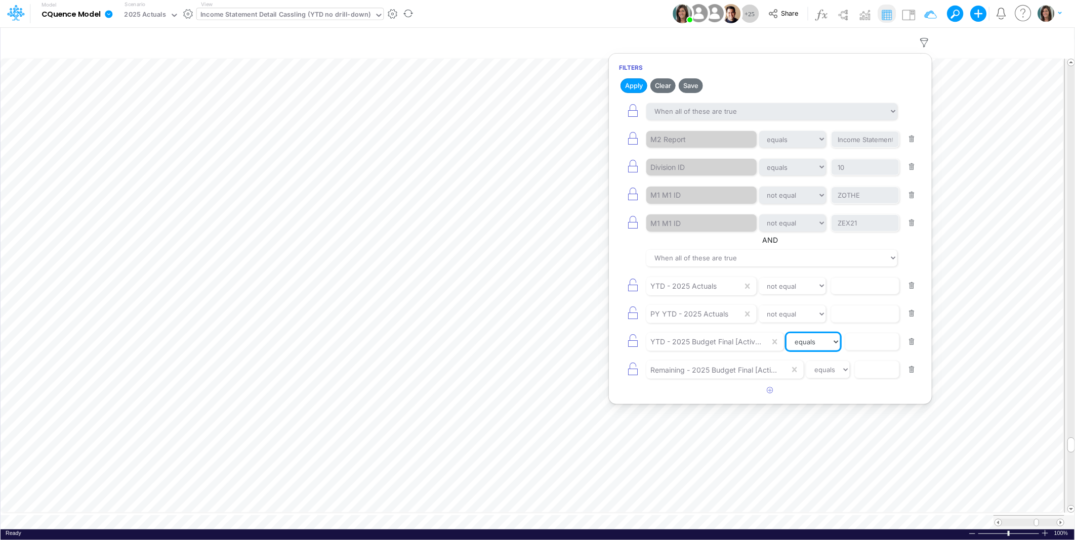
select select "notEqual"
click at [787, 335] on select "equals not equal starts with ends with contains" at bounding box center [813, 341] width 54 height 17
drag, startPoint x: 832, startPoint y: 372, endPoint x: 831, endPoint y: 382, distance: 9.7
click at [832, 372] on select "equals not equal starts with ends with contains" at bounding box center [828, 369] width 44 height 17
select select "notEqual"
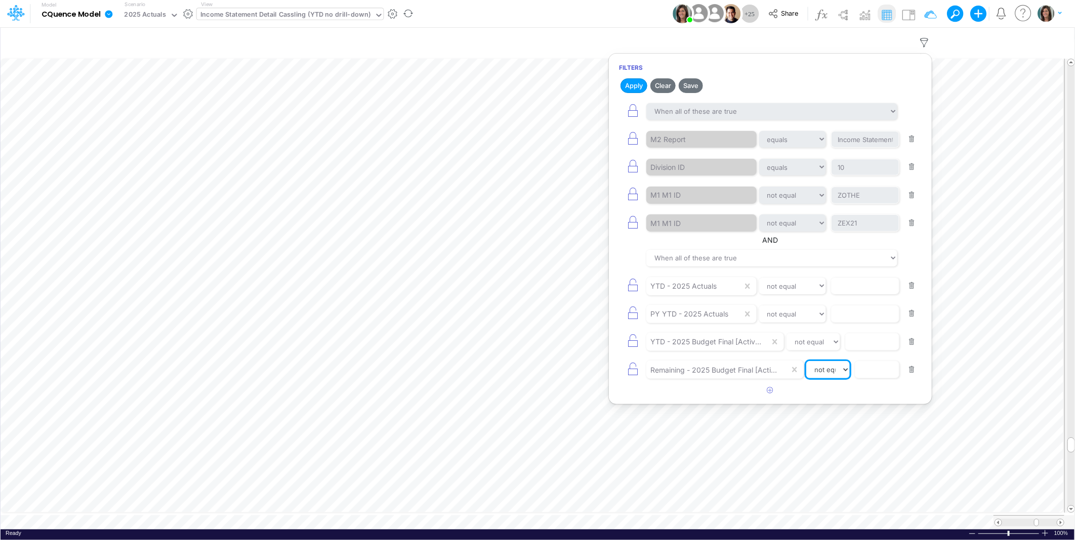
click at [807, 363] on select "equals not equal starts with ends with contains" at bounding box center [828, 369] width 44 height 17
click at [856, 148] on input "text" at bounding box center [865, 139] width 68 height 17
type input "0"
click at [873, 148] on input "text" at bounding box center [865, 139] width 68 height 17
type input "0"
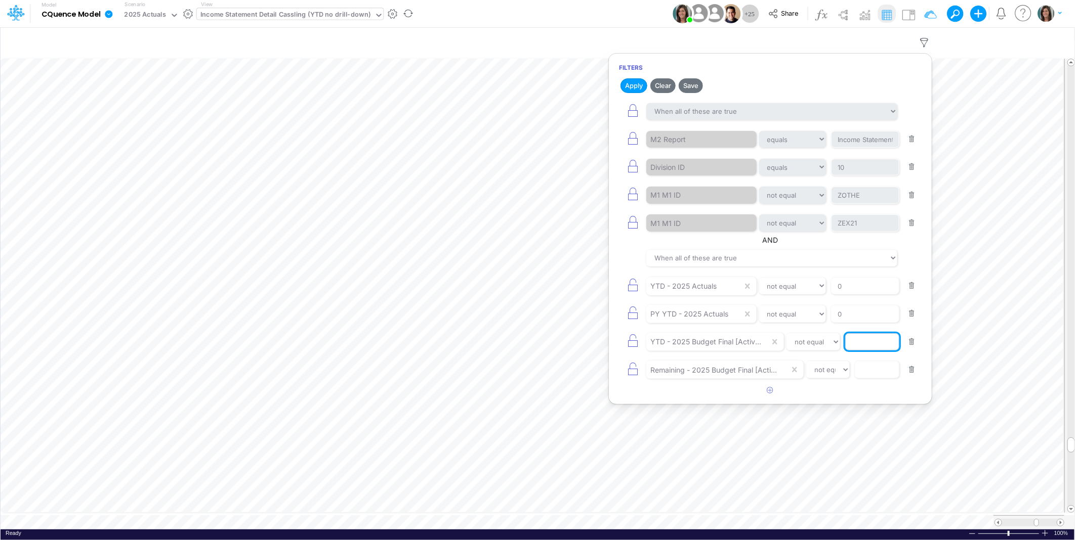
click at [871, 148] on input "text" at bounding box center [865, 139] width 68 height 17
type input "0"
click at [872, 148] on input "text" at bounding box center [865, 139] width 68 height 17
type input "0"
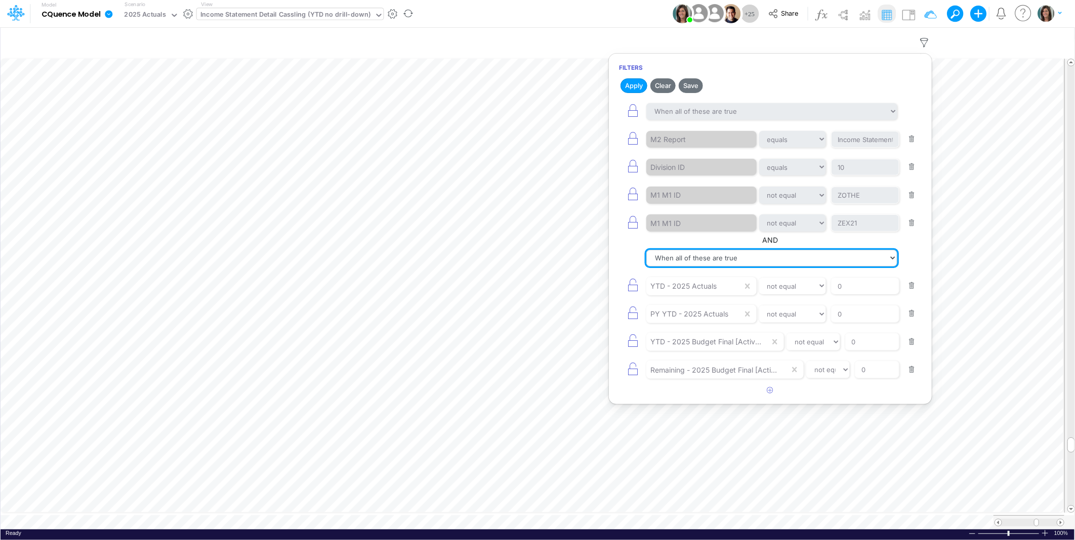
click at [699, 256] on select "When all of these are true When any of these are true" at bounding box center [771, 258] width 251 height 17
select select "tableSearchOR"
click at [646, 250] on select "When all of these are true When any of these are true" at bounding box center [771, 258] width 251 height 17
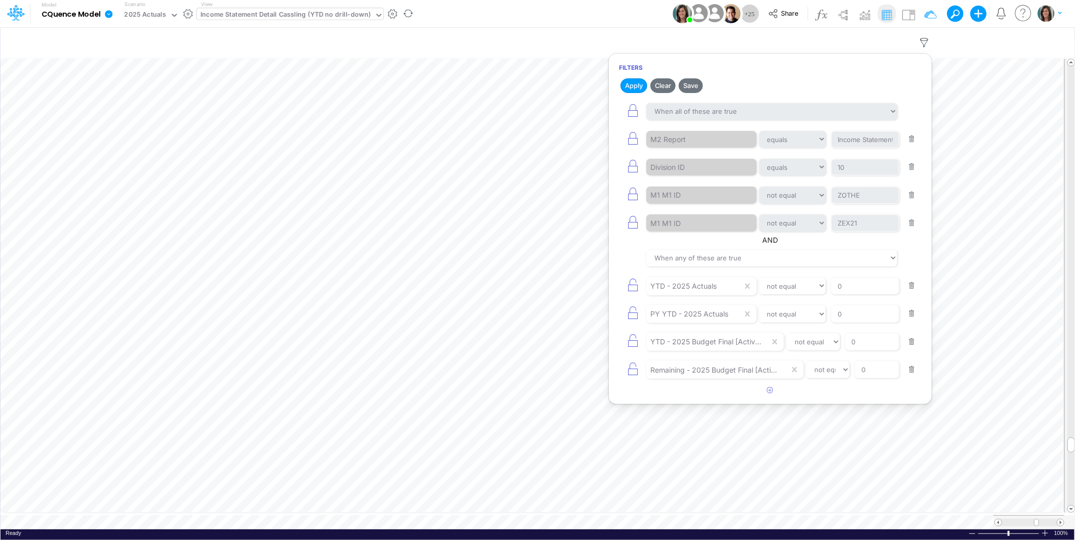
drag, startPoint x: 690, startPoint y: 82, endPoint x: 633, endPoint y: 14, distance: 88.8
click at [690, 83] on button "Save" at bounding box center [691, 85] width 24 height 15
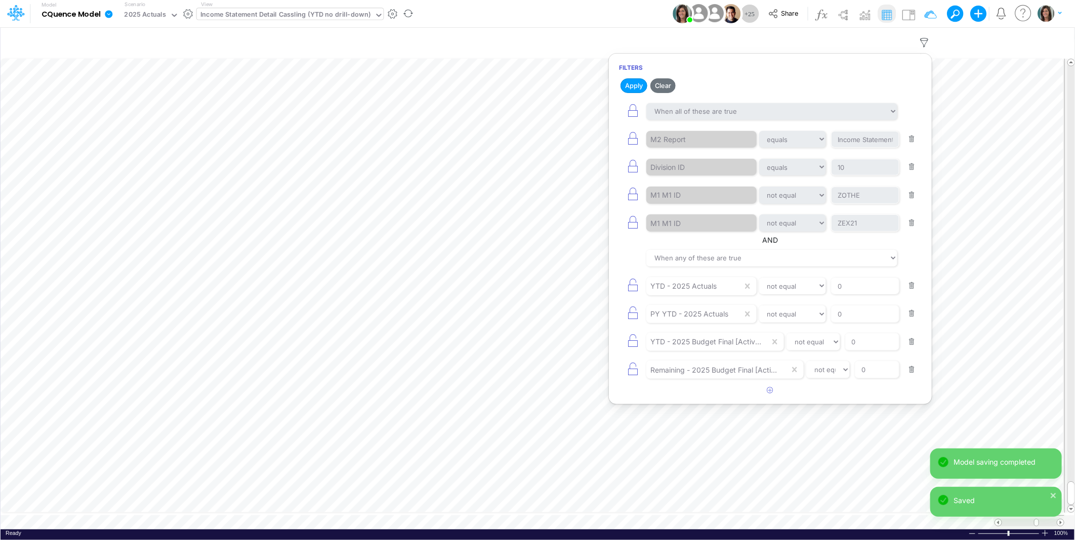
click at [641, 9] on div "Model CQuence Model Edit model settings Duplicate Import QuickBooks QuickBooks …" at bounding box center [538, 13] width 968 height 27
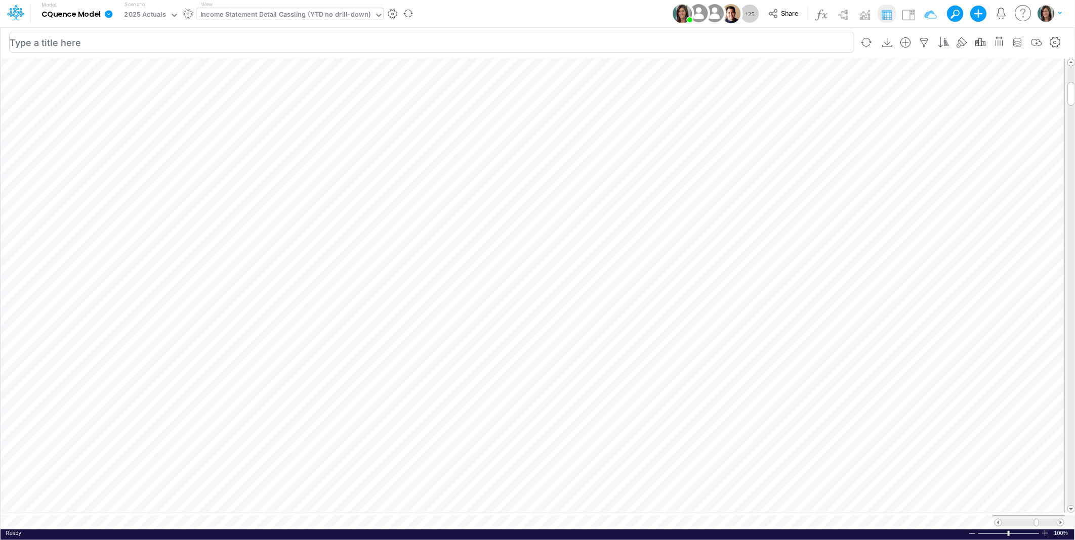
scroll to position [0, 1]
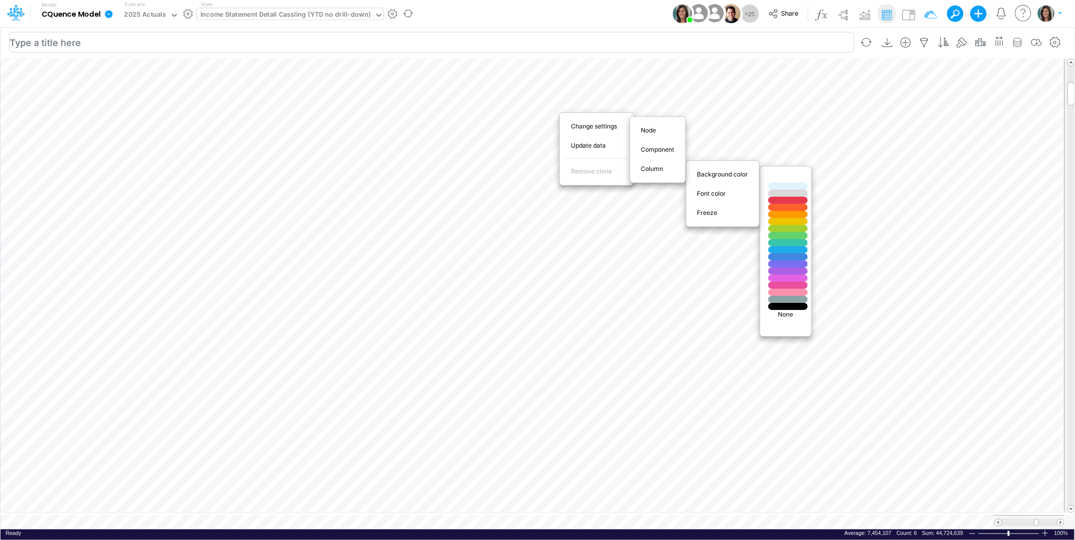
click at [786, 194] on div at bounding box center [787, 193] width 39 height 7
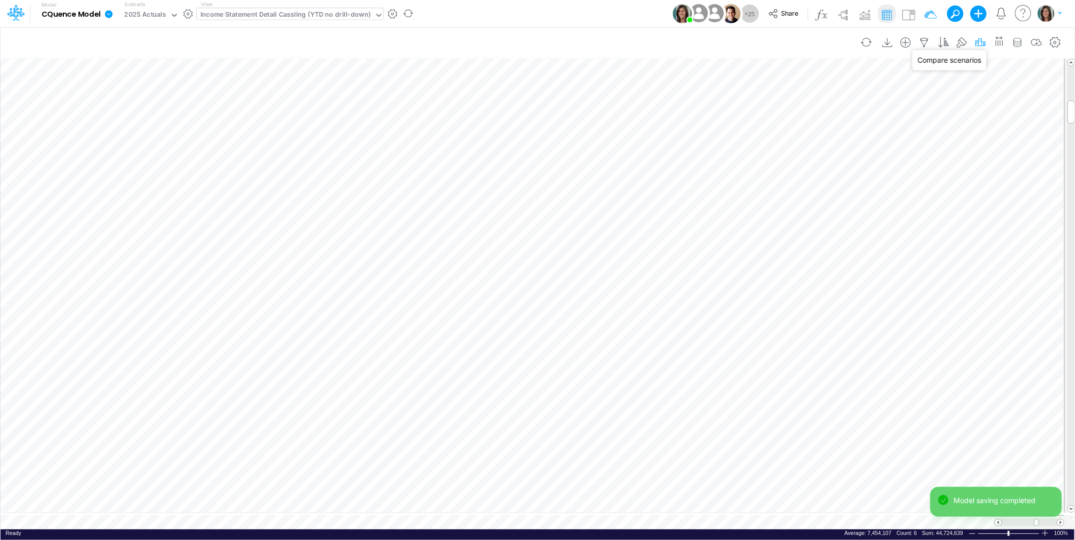
click at [976, 42] on icon "button" at bounding box center [980, 42] width 15 height 11
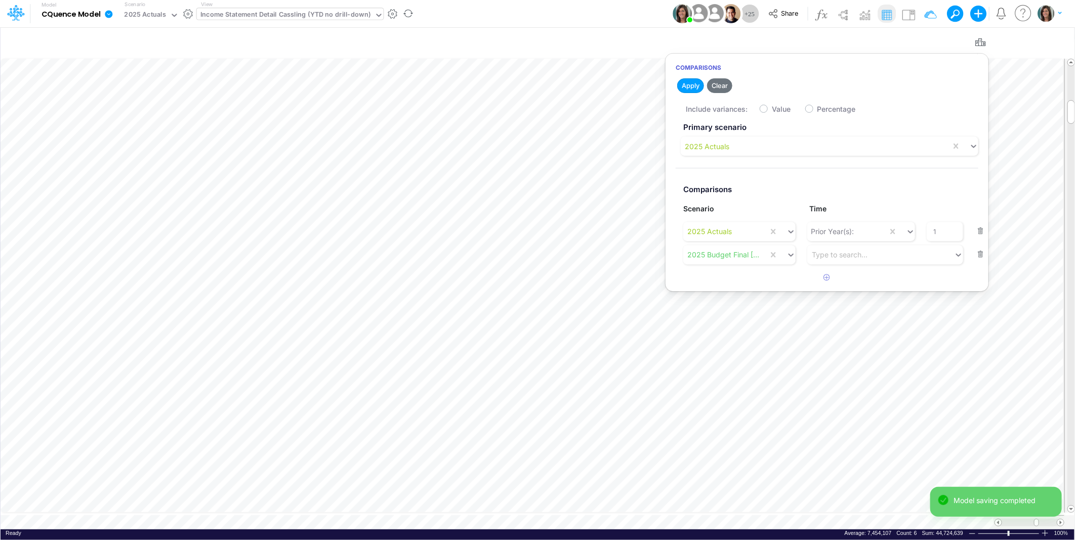
click at [590, 12] on div "Model CQuence Model Edit model settings Duplicate Import QuickBooks QuickBooks …" at bounding box center [538, 13] width 968 height 27
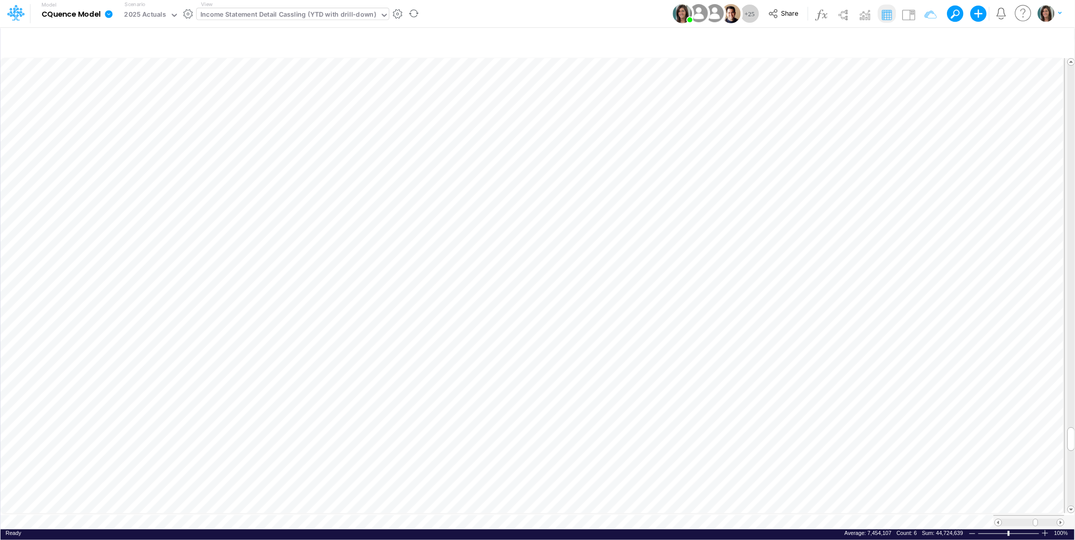
scroll to position [0, 1]
click at [561, 517] on table at bounding box center [538, 293] width 1075 height 473
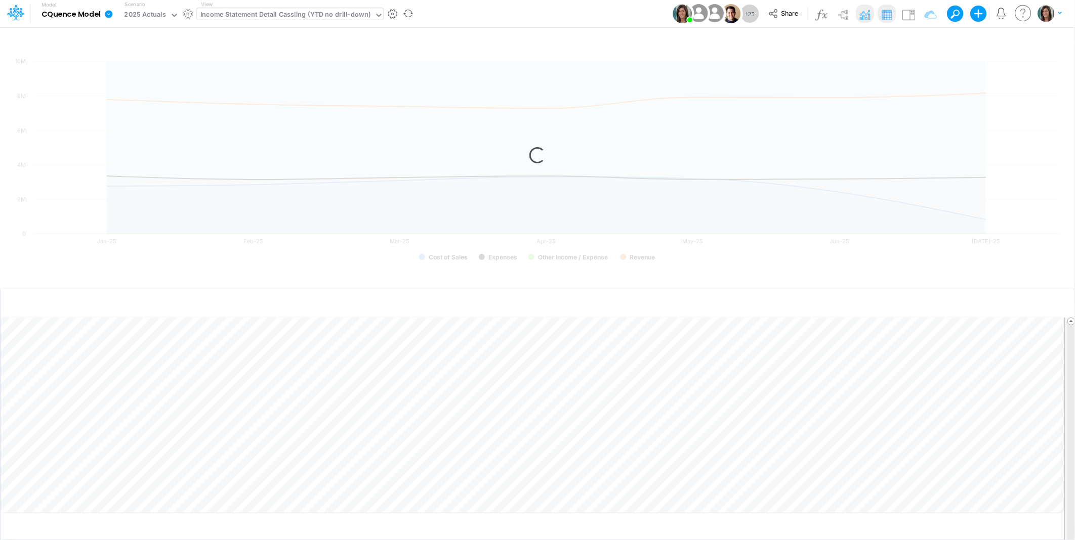
scroll to position [0, 1]
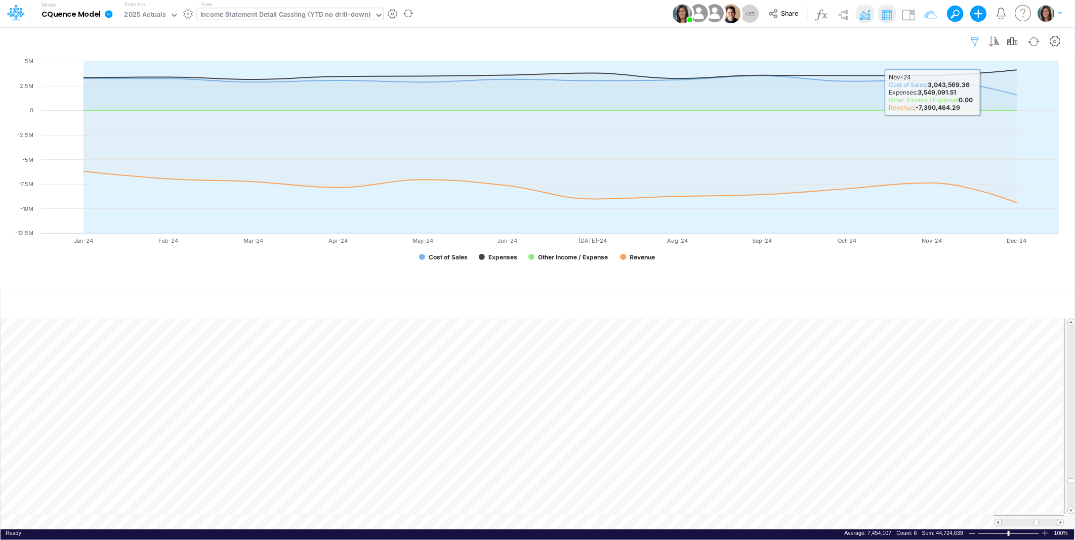
click at [975, 44] on icon "button" at bounding box center [975, 41] width 15 height 11
select select "notEqual"
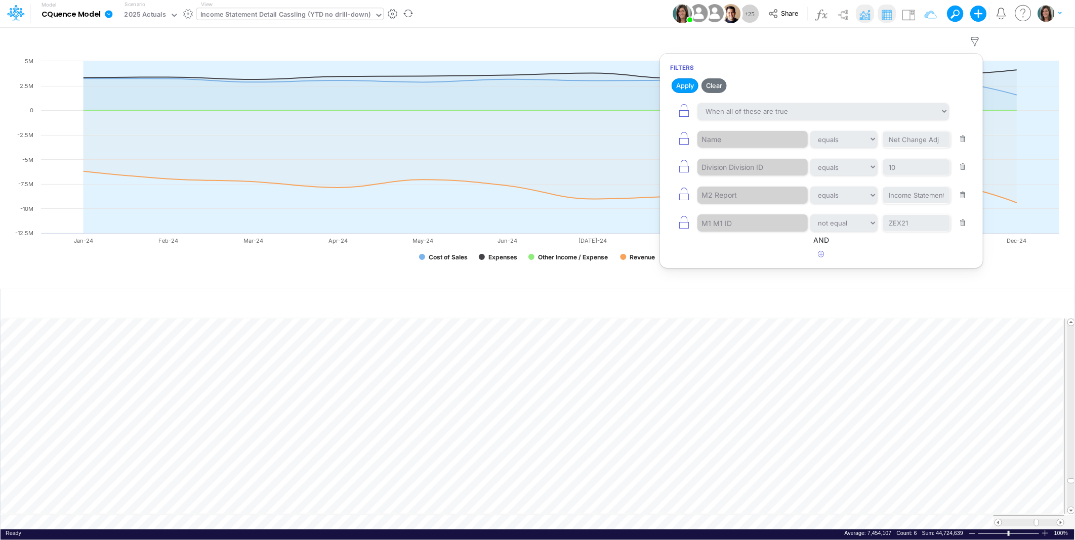
click at [619, 15] on div "Model CQuence Model Edit model settings Duplicate Import QuickBooks QuickBooks …" at bounding box center [538, 13] width 968 height 27
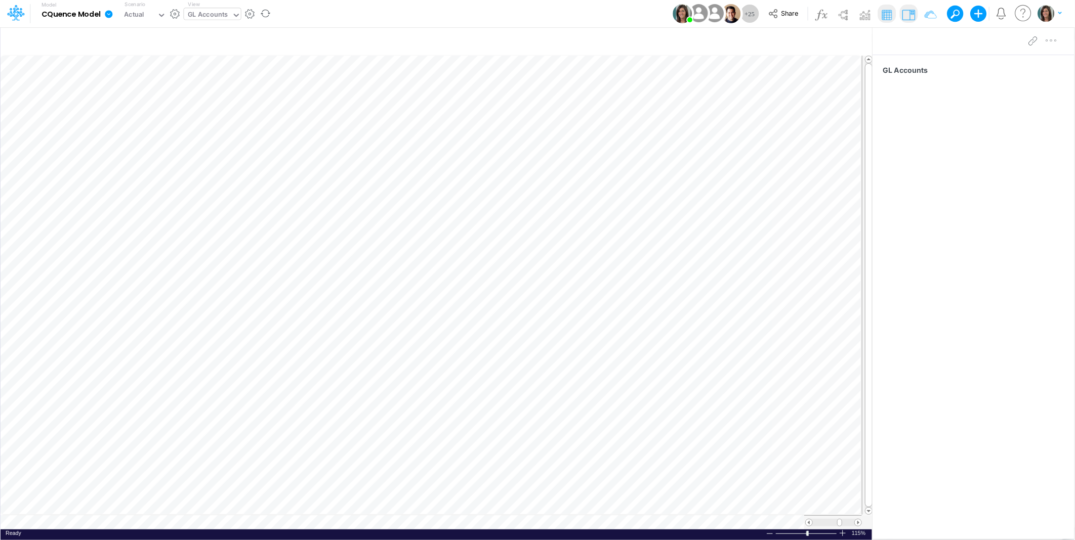
click at [108, 13] on icon at bounding box center [108, 14] width 9 height 9
click at [139, 103] on button "View model info" at bounding box center [160, 105] width 108 height 16
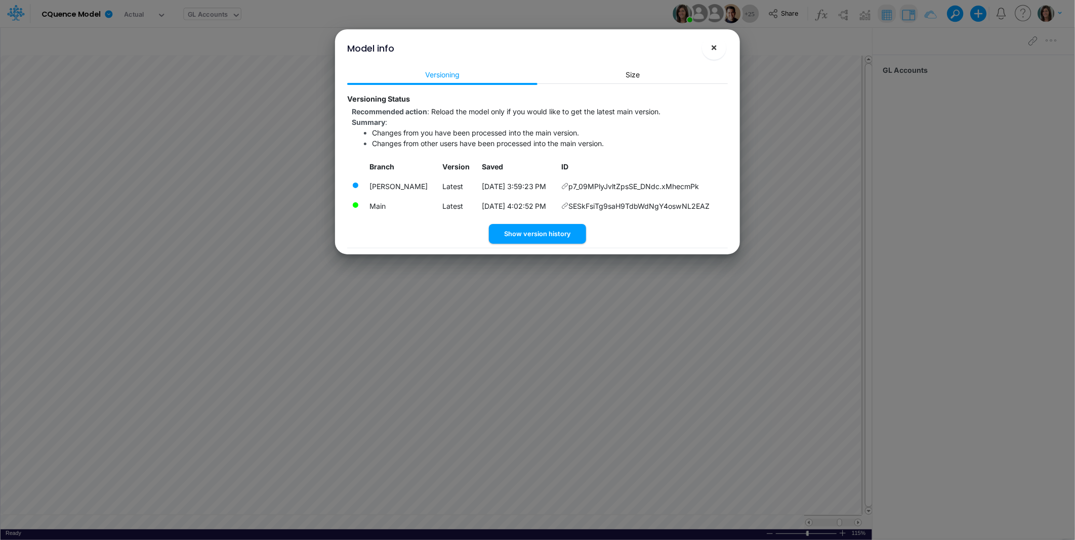
click at [715, 46] on span "×" at bounding box center [714, 47] width 7 height 12
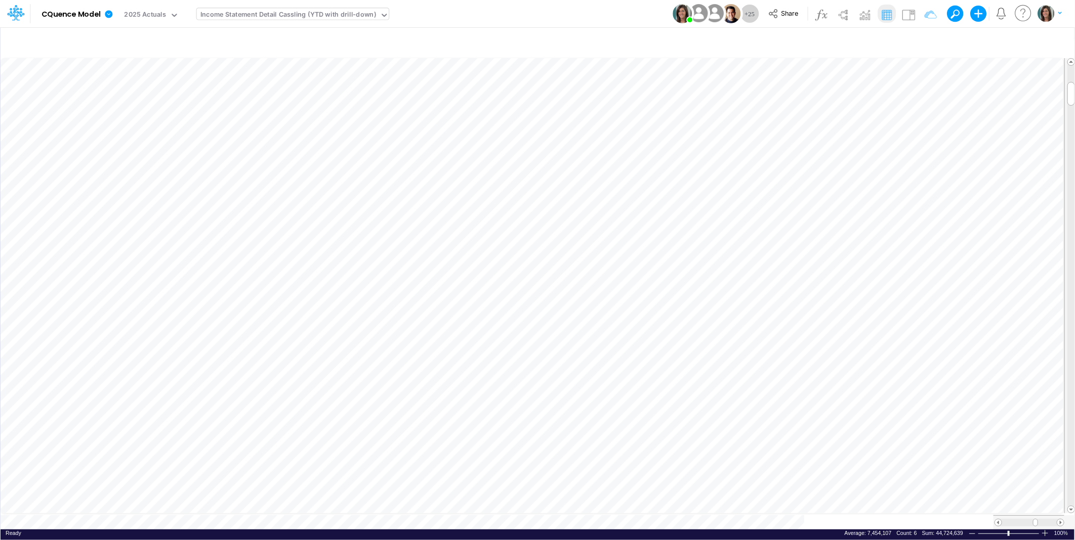
scroll to position [0, 1]
click at [411, 512] on span "Close" at bounding box center [416, 512] width 28 height 9
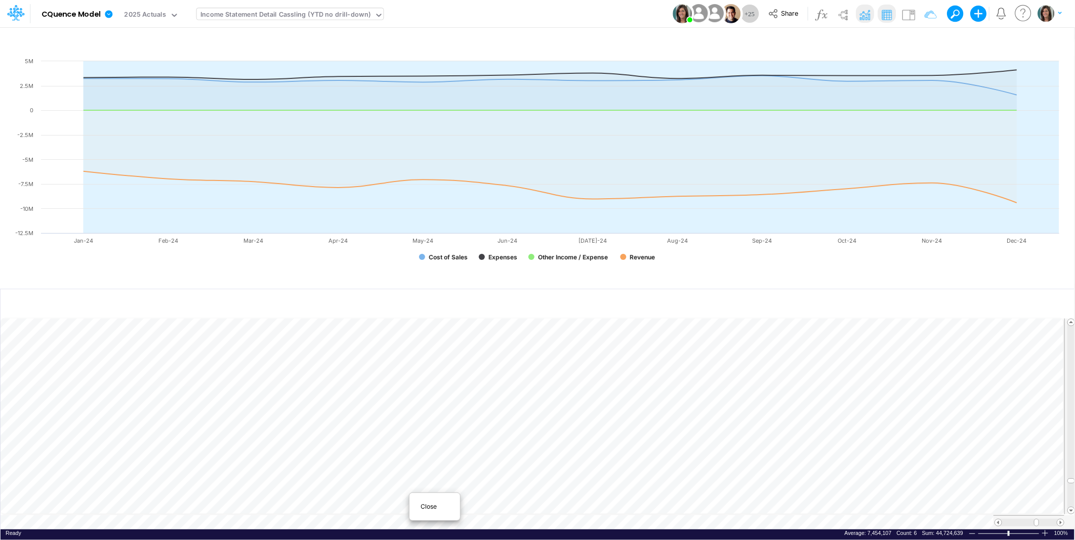
click at [423, 508] on span "Close" at bounding box center [435, 506] width 28 height 9
